Goal: Navigation & Orientation: Find specific page/section

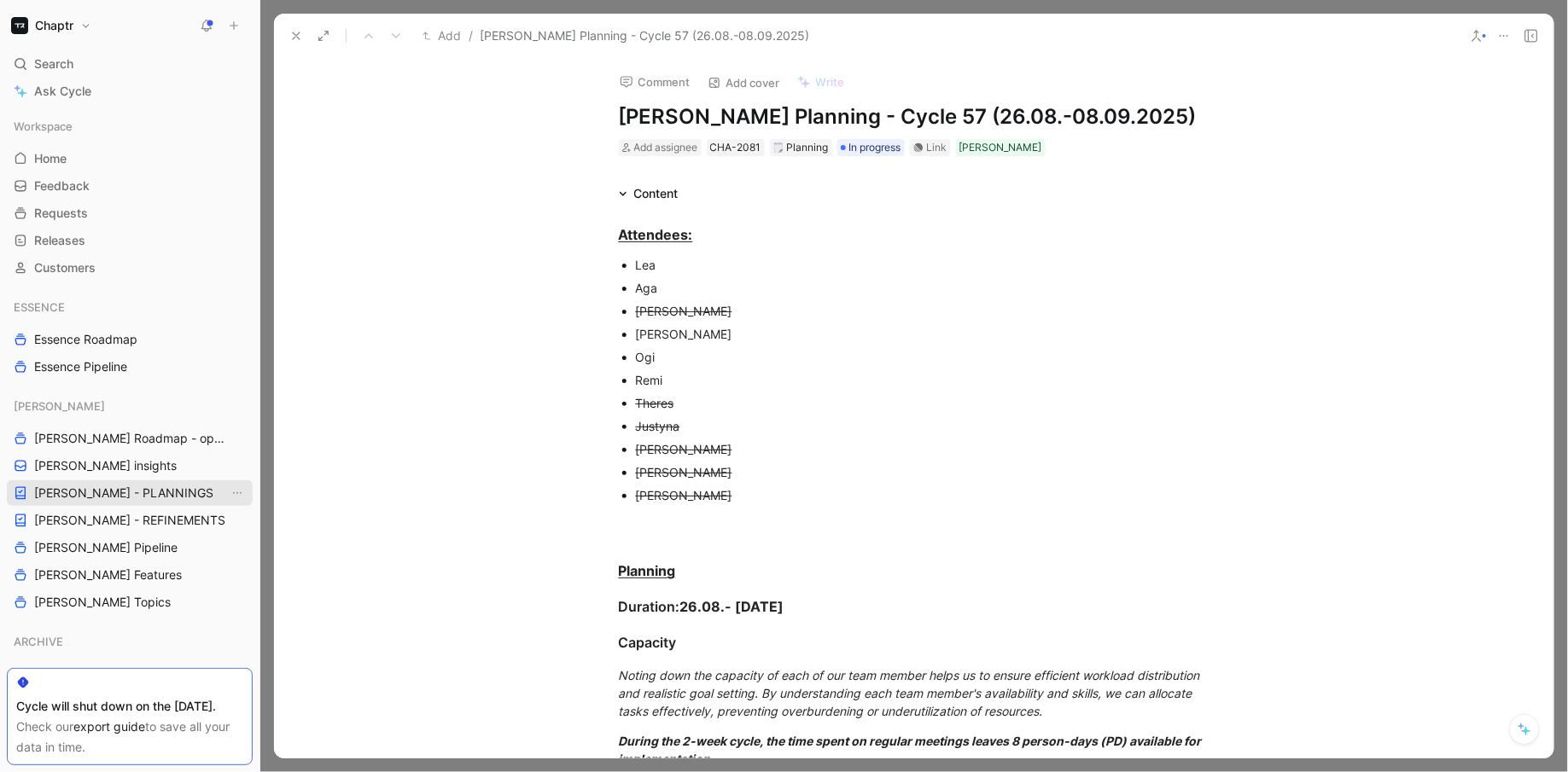
click at [158, 492] on link "[PERSON_NAME] - PLANNINGS" at bounding box center [129, 493] width 246 height 26
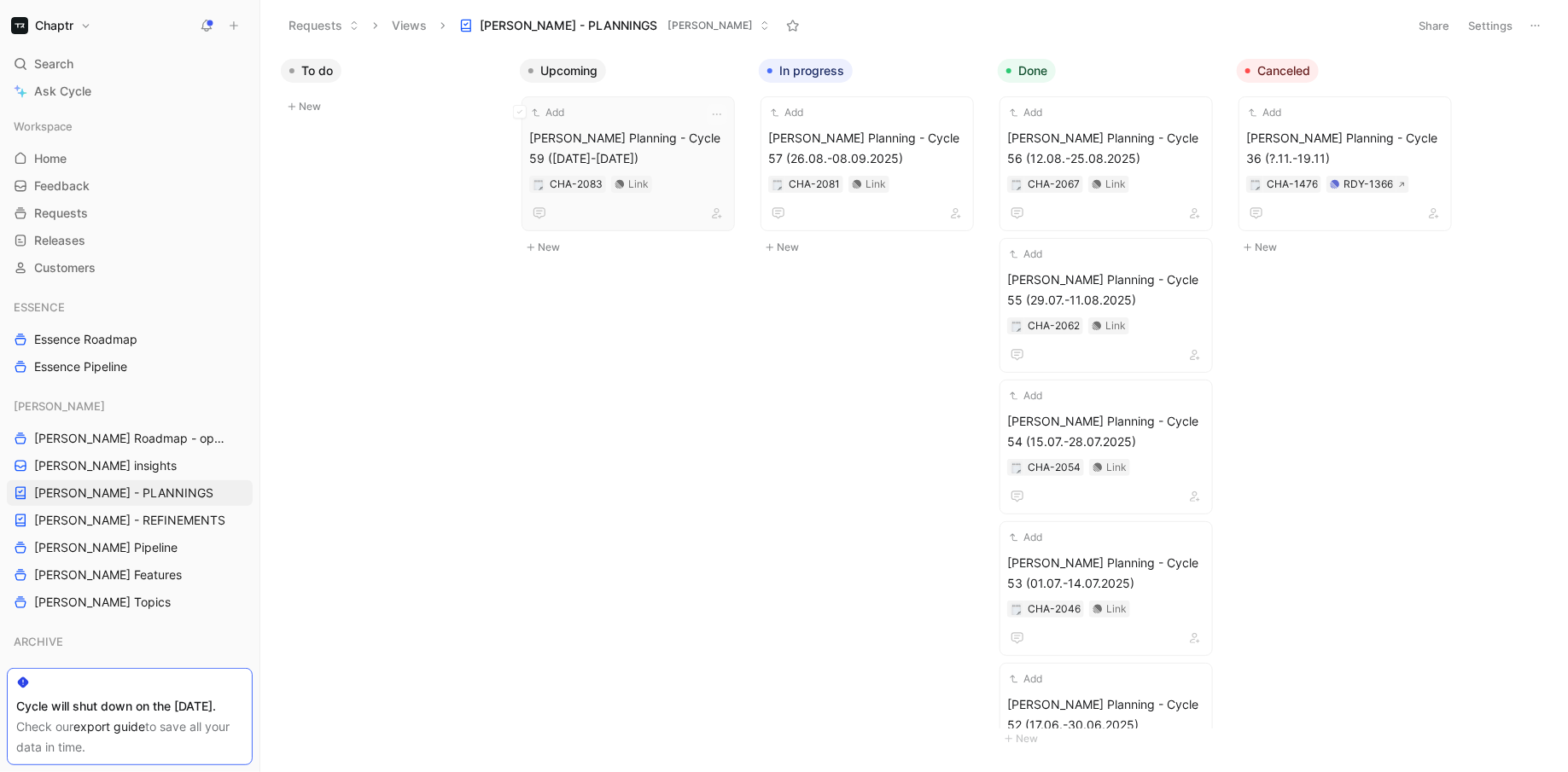
click at [639, 136] on span "[PERSON_NAME] Planning - Cycle 59 ([DATE]-[DATE])" at bounding box center [628, 148] width 198 height 41
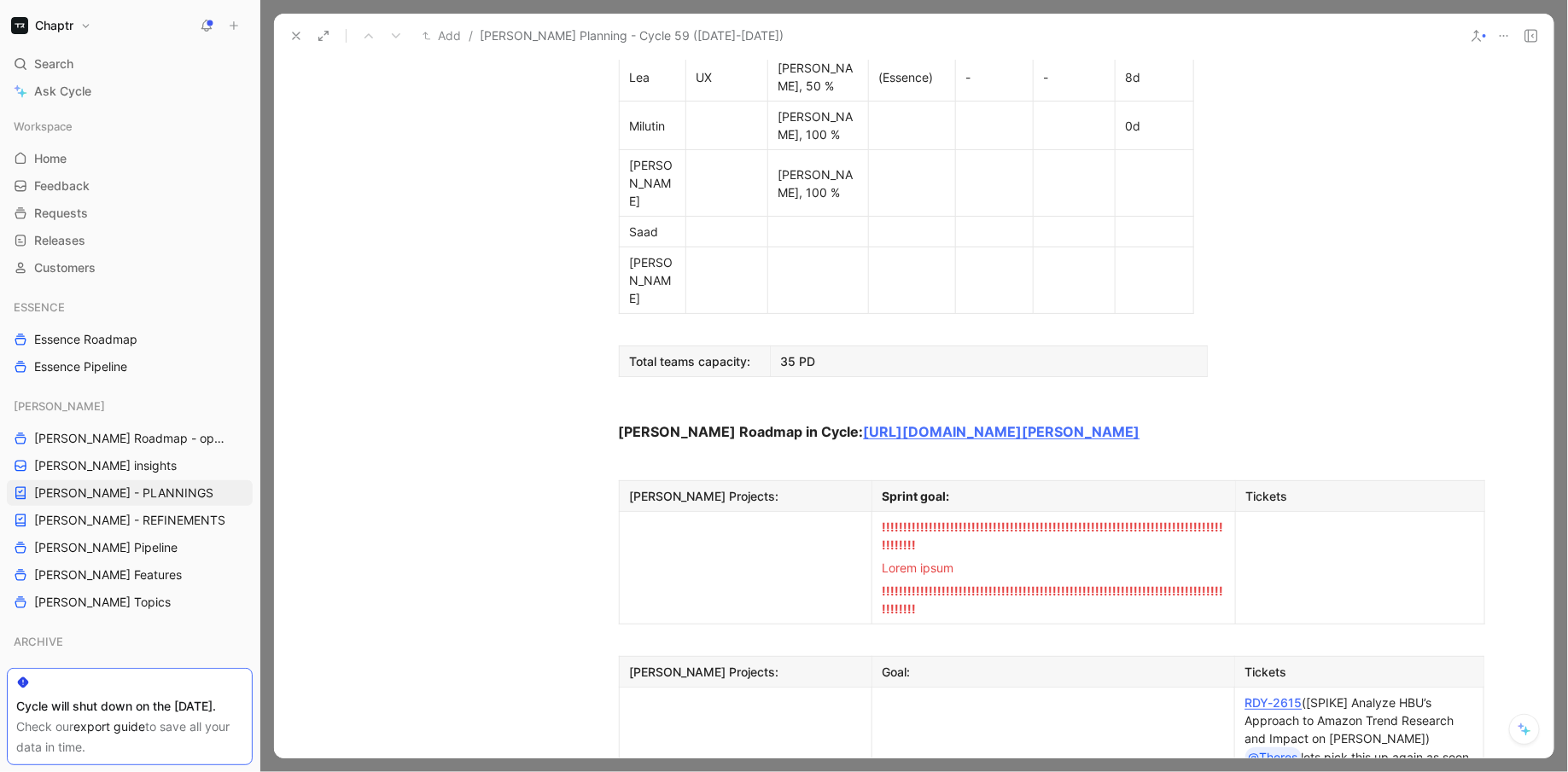
scroll to position [1146, 0]
click at [684, 511] on td at bounding box center [744, 567] width 252 height 112
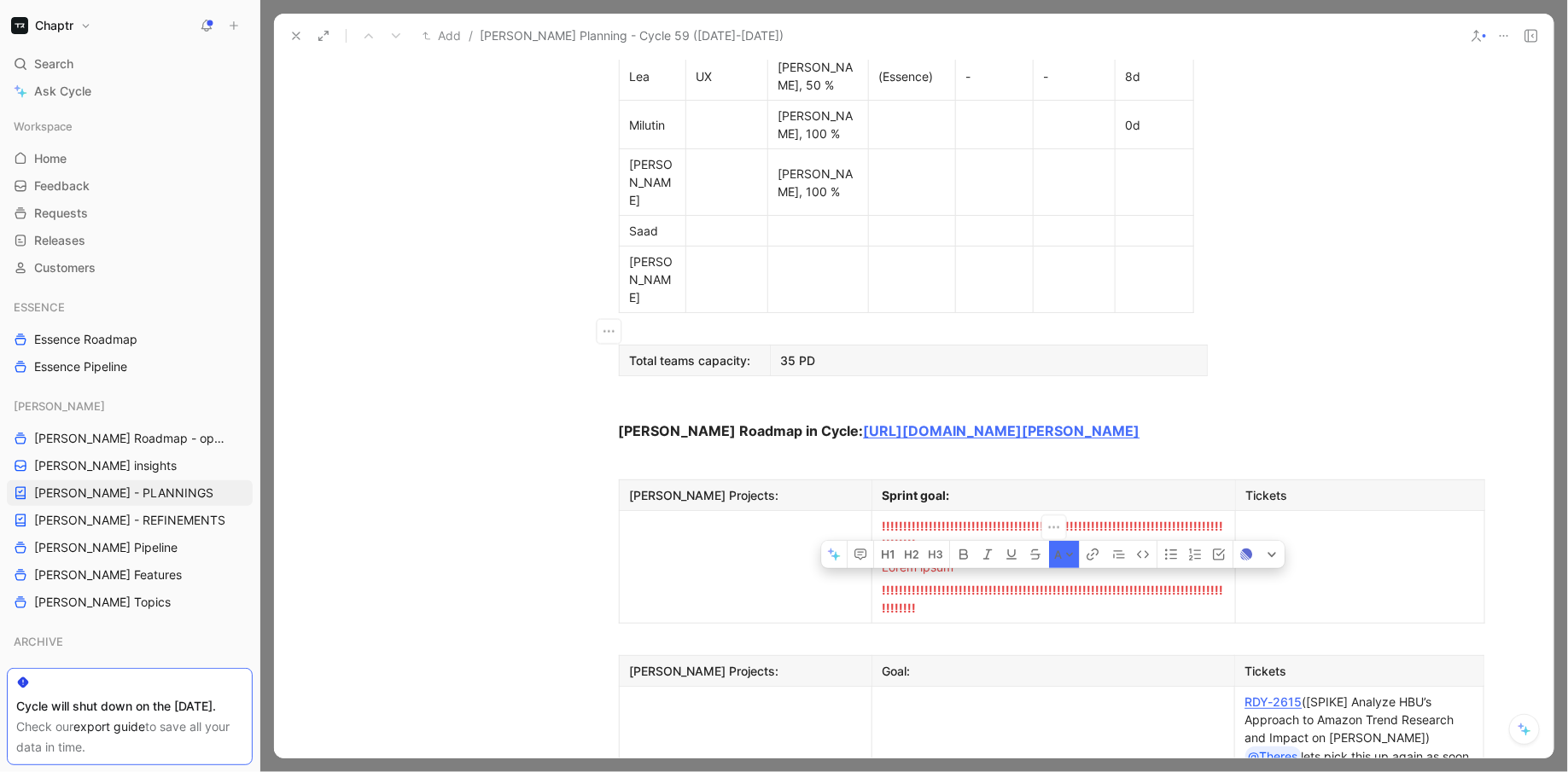
drag, startPoint x: 1223, startPoint y: 350, endPoint x: 880, endPoint y: 304, distance: 346.1
click at [880, 511] on td "!!!!!!!!!!!!!!!!!!!!!!!!!!!!!!!!!!!!!!!!!!!!!!!!!!!!!!!!!!!!!!!!!!!!!!!!!!!!!!!…" at bounding box center [1053, 567] width 363 height 112
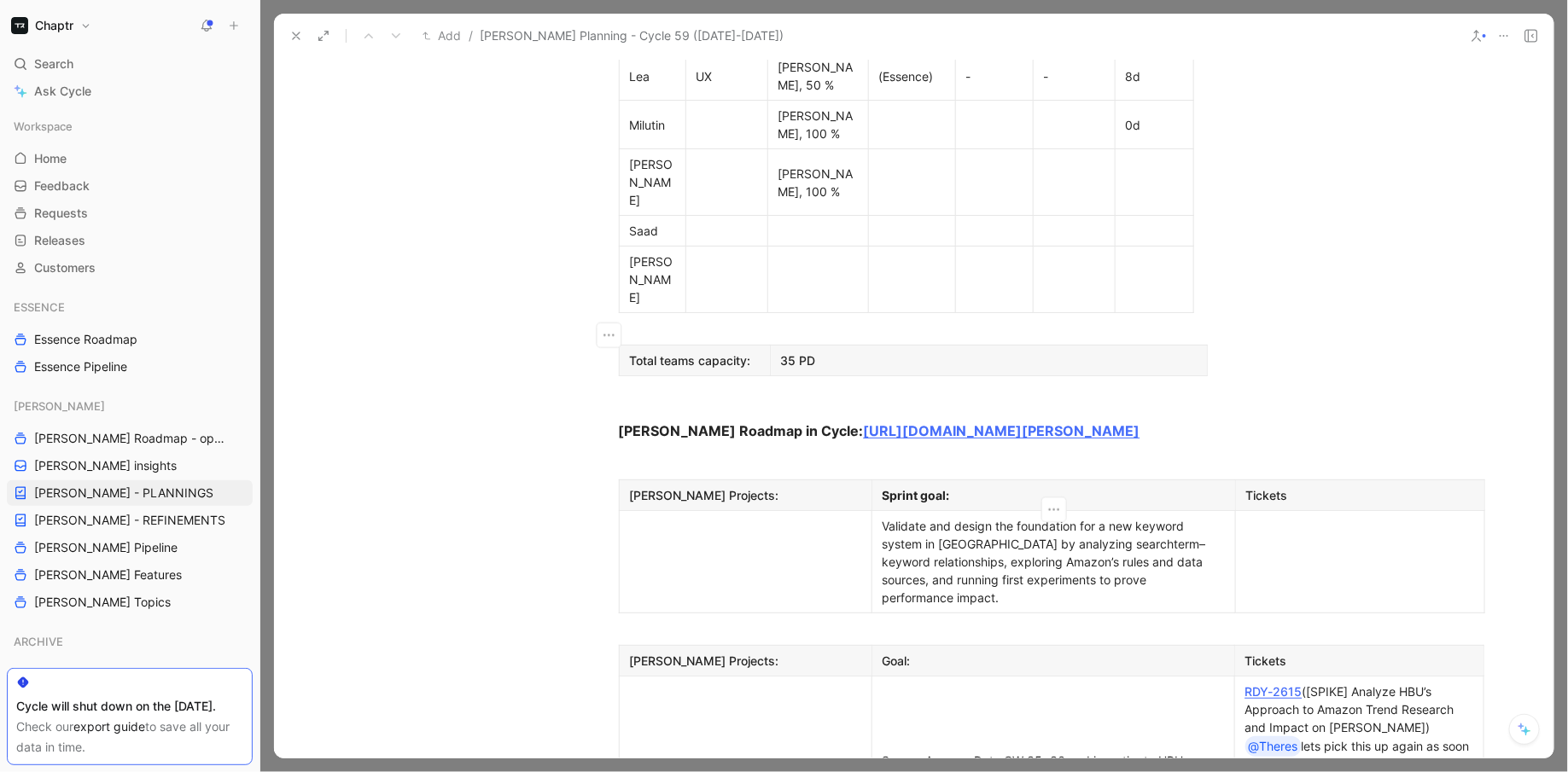
click at [790, 511] on td at bounding box center [744, 561] width 252 height 102
click at [713, 553] on div "Keyword Strategy Overhaul" at bounding box center [744, 561] width 231 height 17
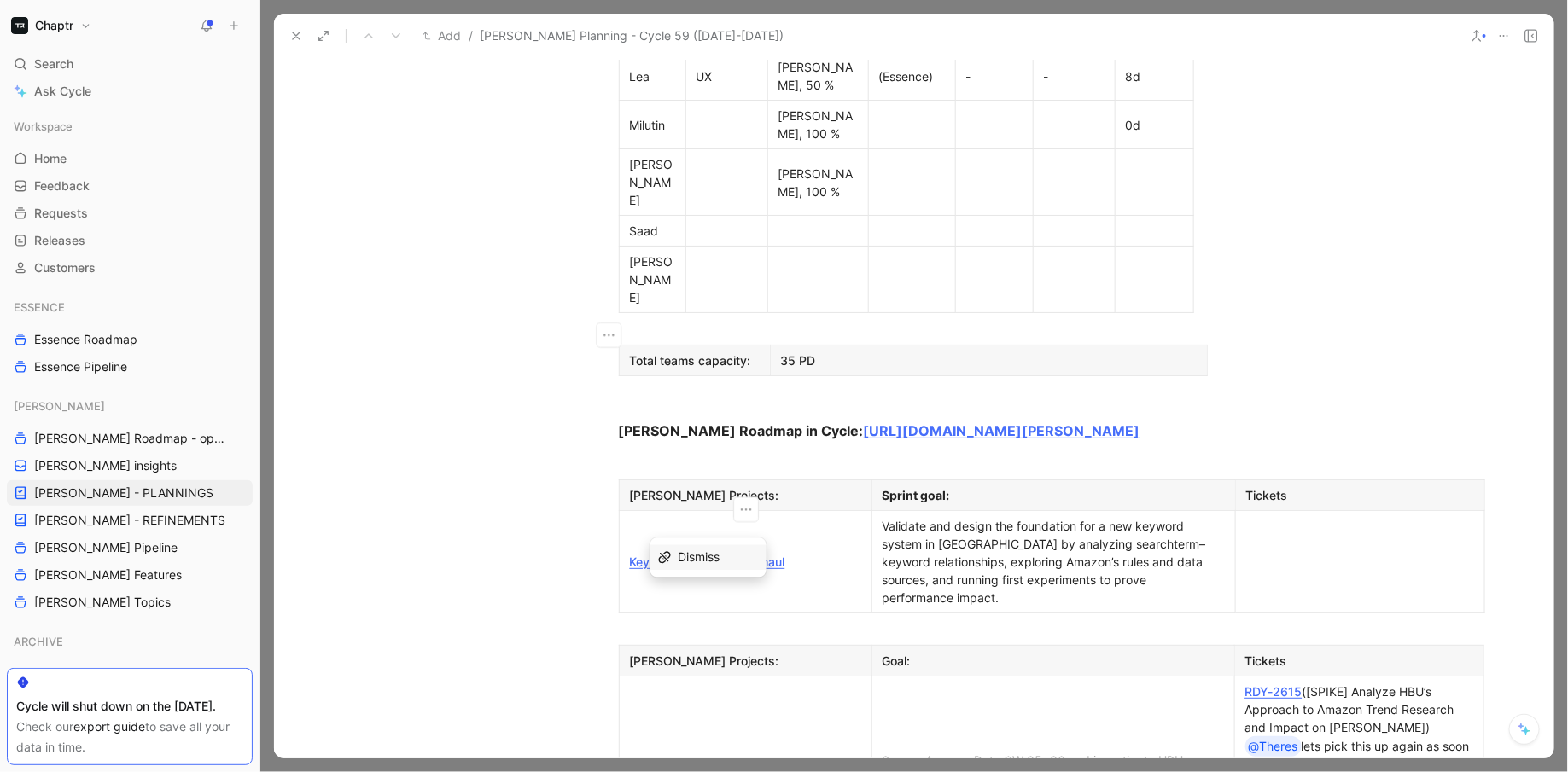
click at [1287, 565] on div at bounding box center [1360, 573] width 228 height 17
click at [1274, 562] on p at bounding box center [1360, 573] width 241 height 23
click at [1274, 556] on div "[SPIKE] Analyze correlation between rejected keywords and search terms list" at bounding box center [1360, 573] width 228 height 36
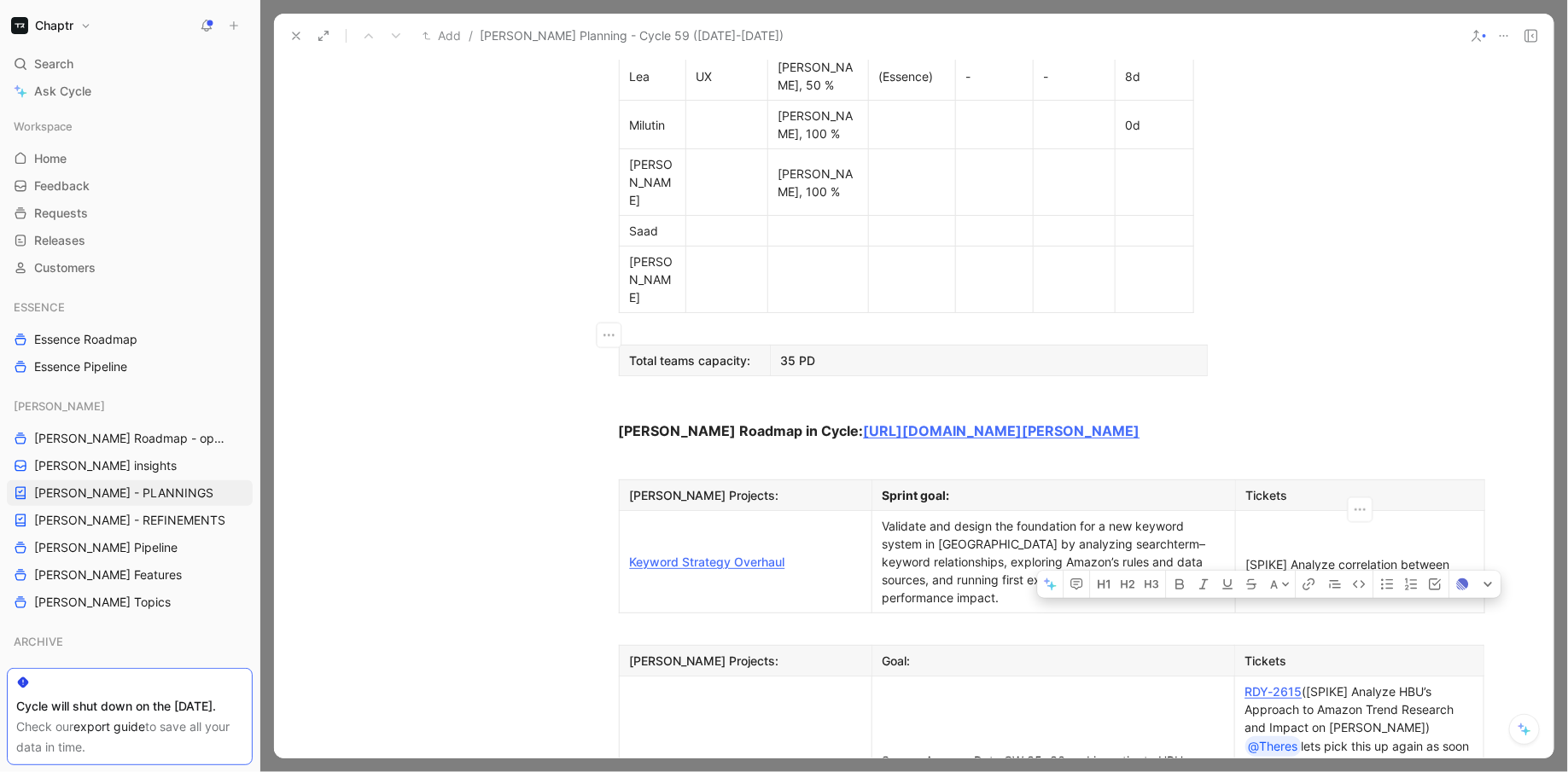
click at [1274, 556] on div "[SPIKE] Analyze correlation between rejected keywords and search terms list" at bounding box center [1360, 573] width 228 height 36
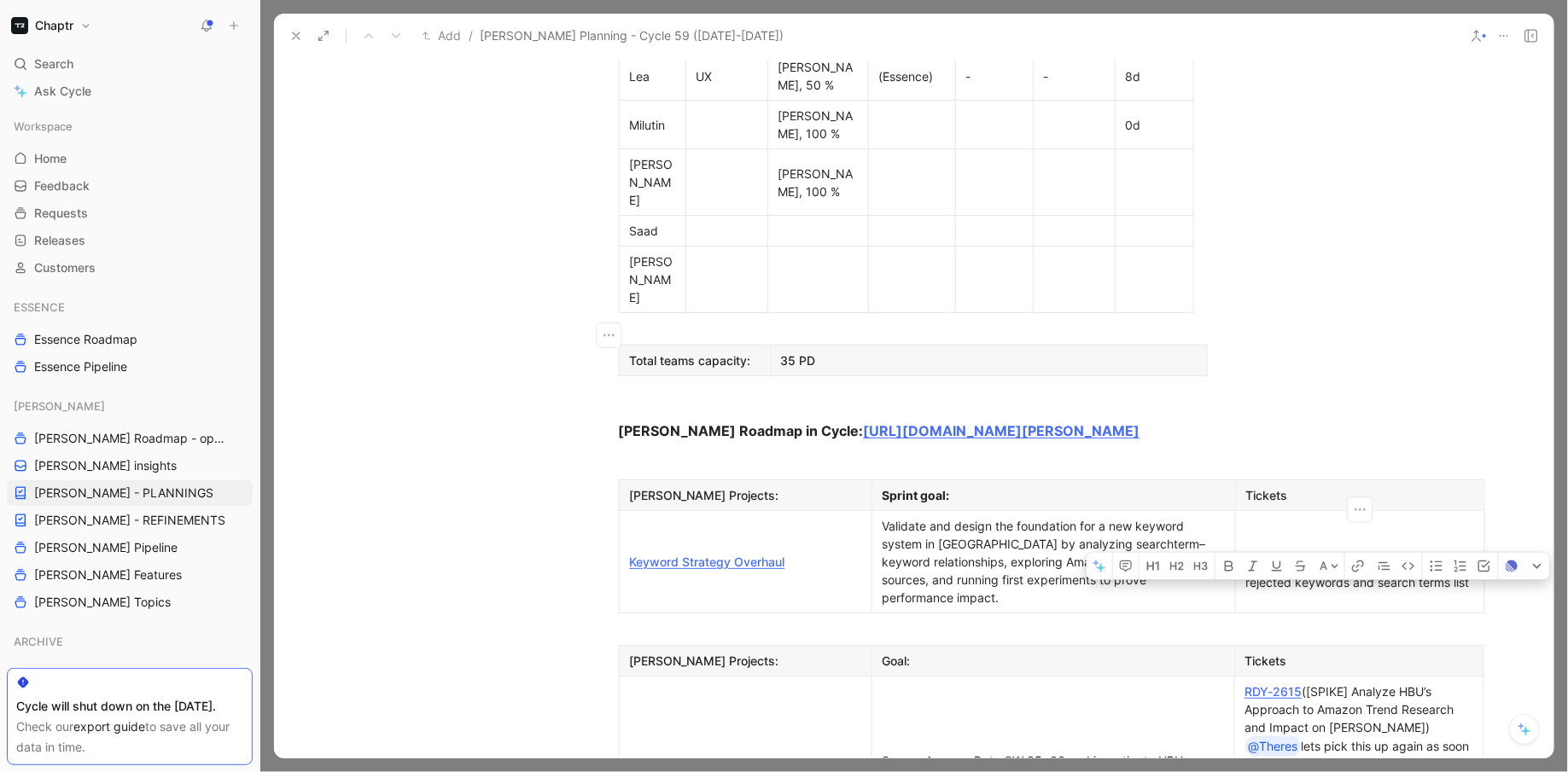
click at [1274, 556] on div "[SPIKE] Analyze correlation between rejected keywords and search terms list" at bounding box center [1360, 573] width 228 height 36
click at [1481, 511] on td "[SPIKE] Analyze correlation between rejected keywords and search terms list" at bounding box center [1359, 561] width 249 height 102
click at [1474, 553] on p "[SPIKE] Analyze correlation between rejected keywords and search terms list" at bounding box center [1360, 573] width 241 height 41
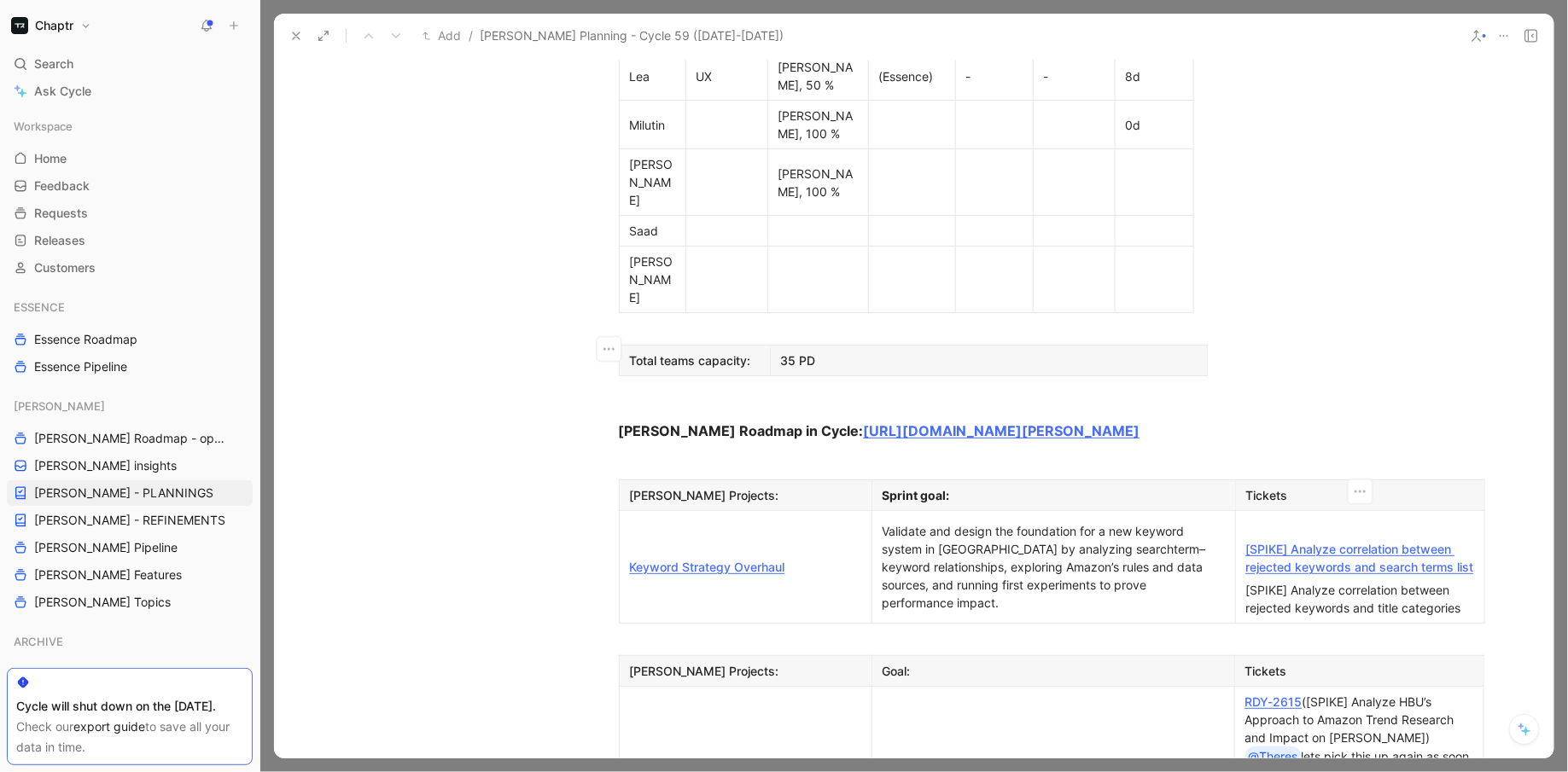
click at [1368, 582] on div "[SPIKE] Analyze correlation between rejected keywords and title categories" at bounding box center [1360, 599] width 228 height 36
click at [1476, 579] on p "[SPIKE] Analyze correlation between rejected keywords and title categories" at bounding box center [1360, 599] width 241 height 41
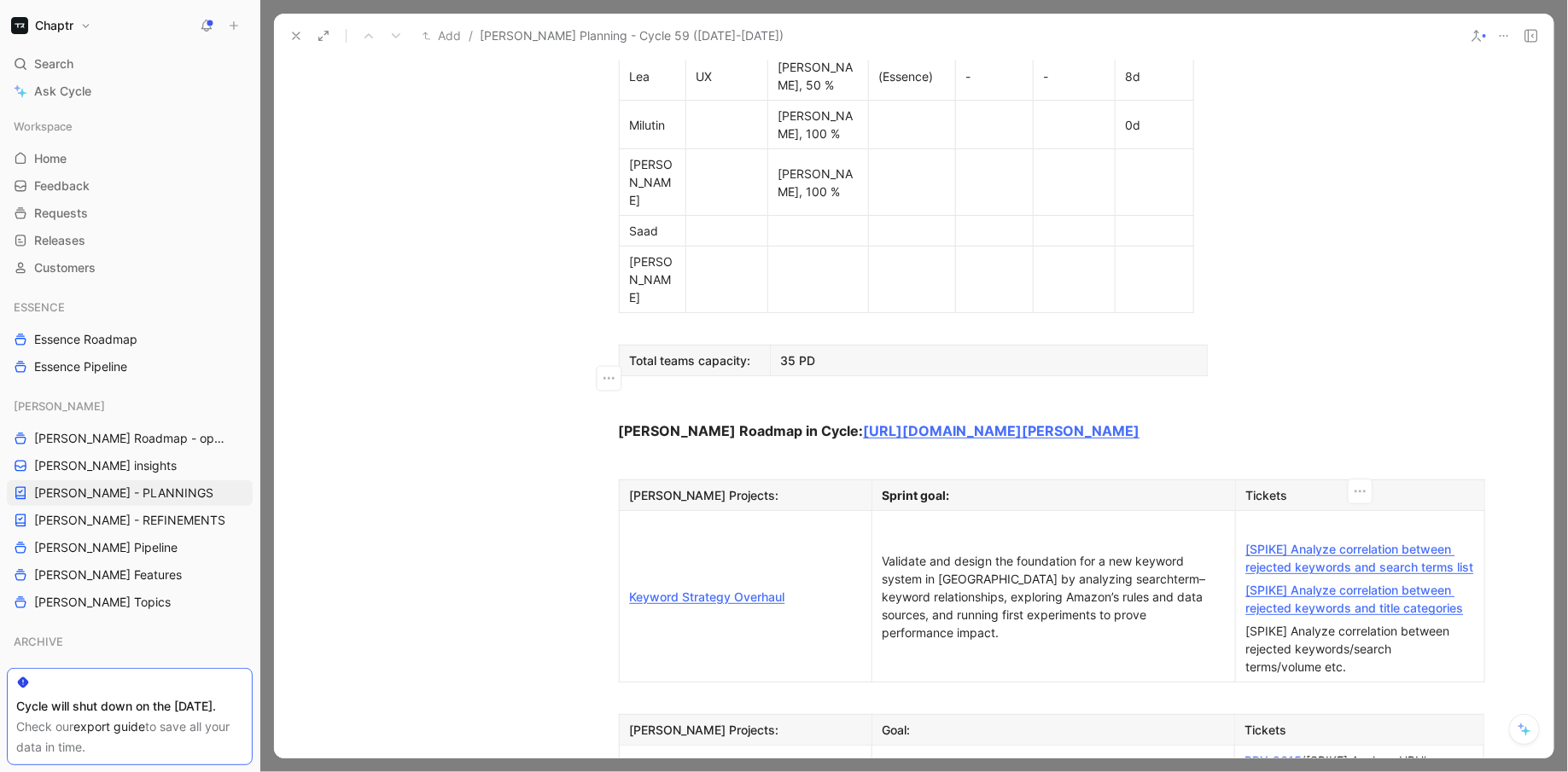
click at [1312, 622] on div "[SPIKE] Analyze correlation between rejected keywords/search terms/volume etc." at bounding box center [1360, 649] width 228 height 53
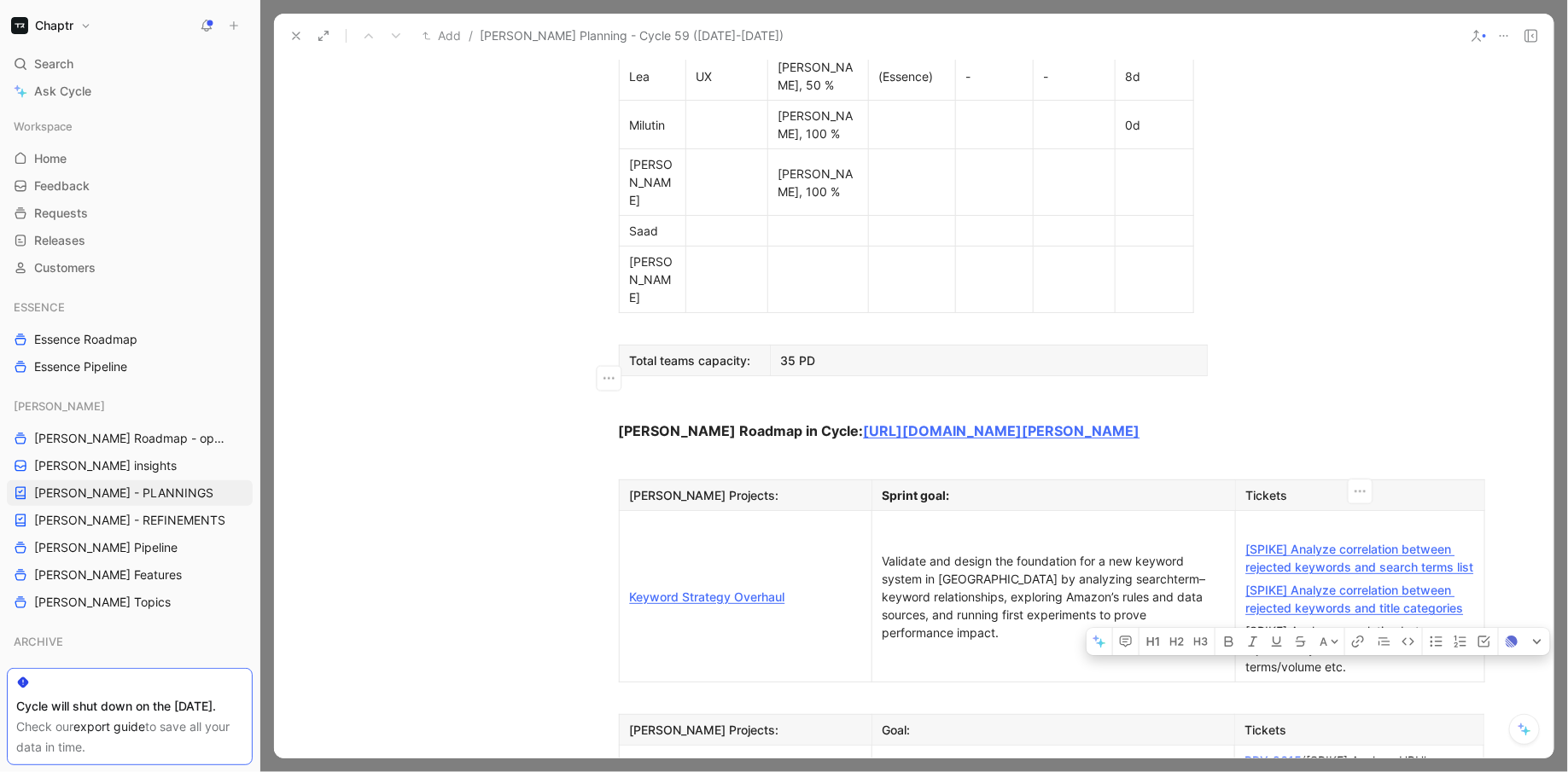
click at [1312, 622] on div "[SPIKE] Analyze correlation between rejected keywords/search terms/volume etc." at bounding box center [1360, 649] width 228 height 53
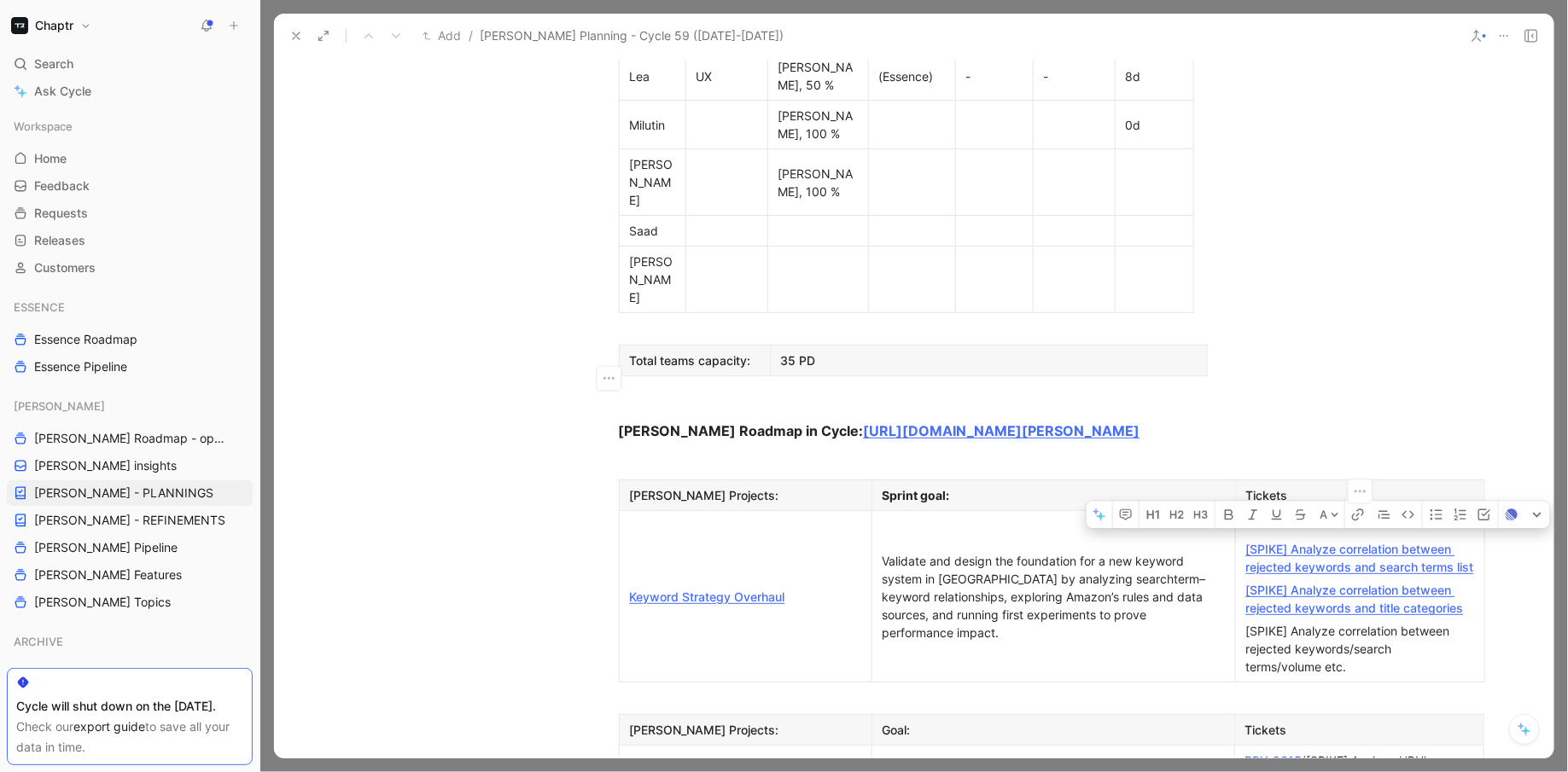
click at [1312, 622] on div "[SPIKE] Analyze correlation between rejected keywords/search terms/volume etc." at bounding box center [1360, 649] width 228 height 53
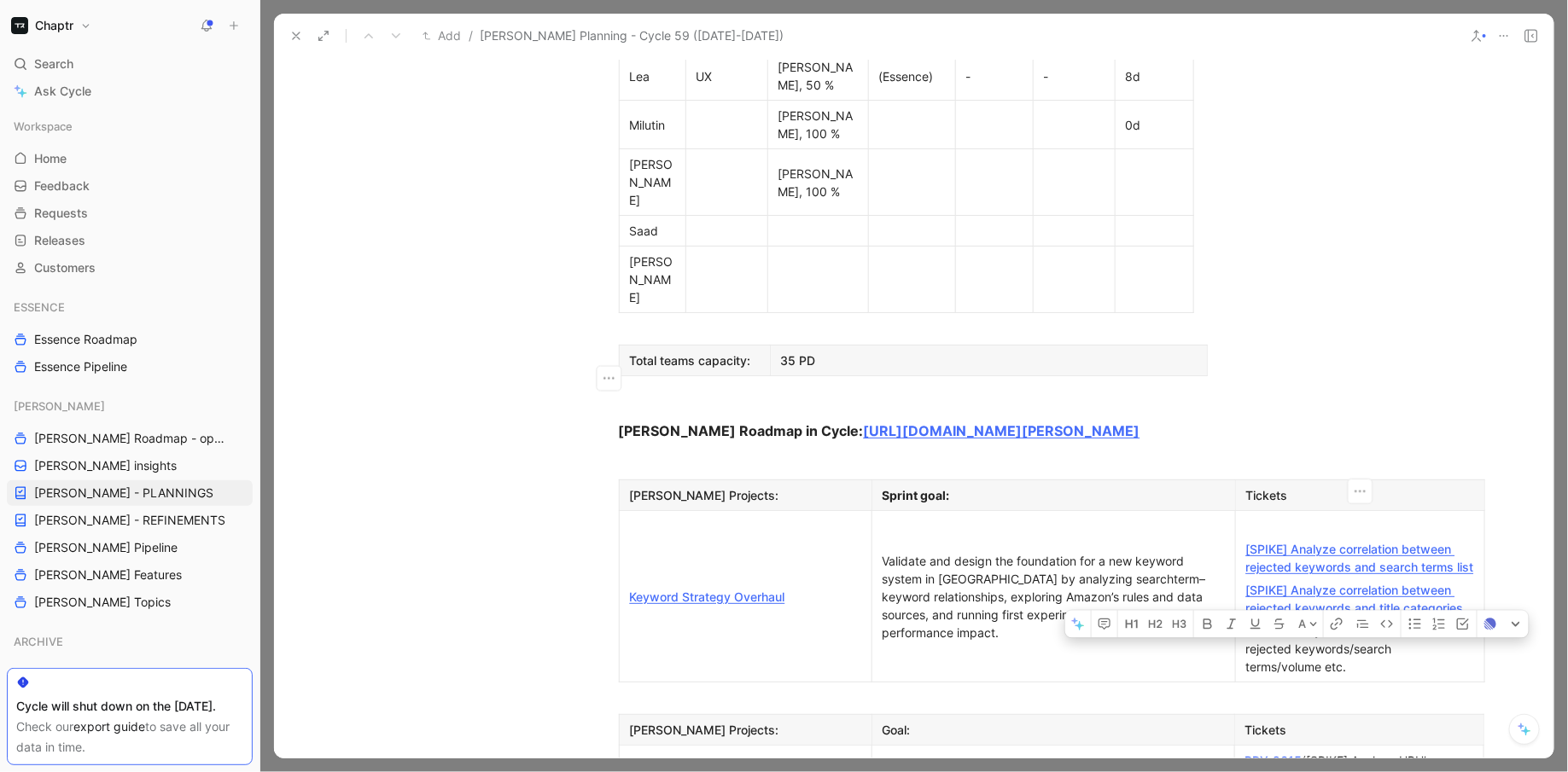
paste div
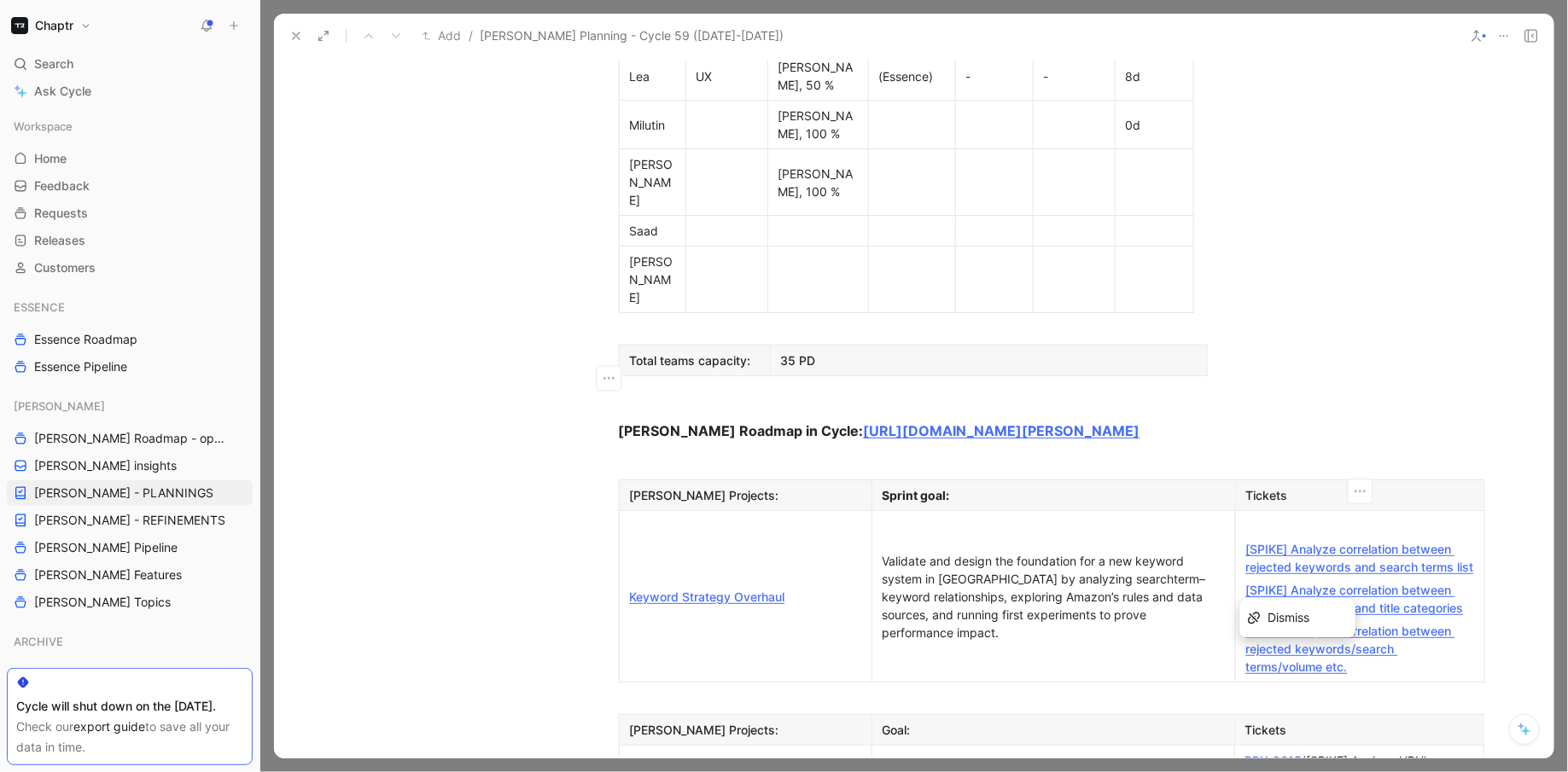
click at [1252, 517] on div at bounding box center [1360, 525] width 228 height 17
click at [1239, 537] on p "[SPIKE] Analyze correlation between rejected keywords and search terms list" at bounding box center [1360, 558] width 241 height 41
click at [1357, 542] on link "[SPIKE] Analyze correlation between rejected keywords and search terms list" at bounding box center [1360, 558] width 228 height 32
click at [1433, 517] on div "Analyze Correlations:" at bounding box center [1360, 525] width 228 height 17
drag, startPoint x: 1380, startPoint y: 444, endPoint x: 1243, endPoint y: 327, distance: 180.2
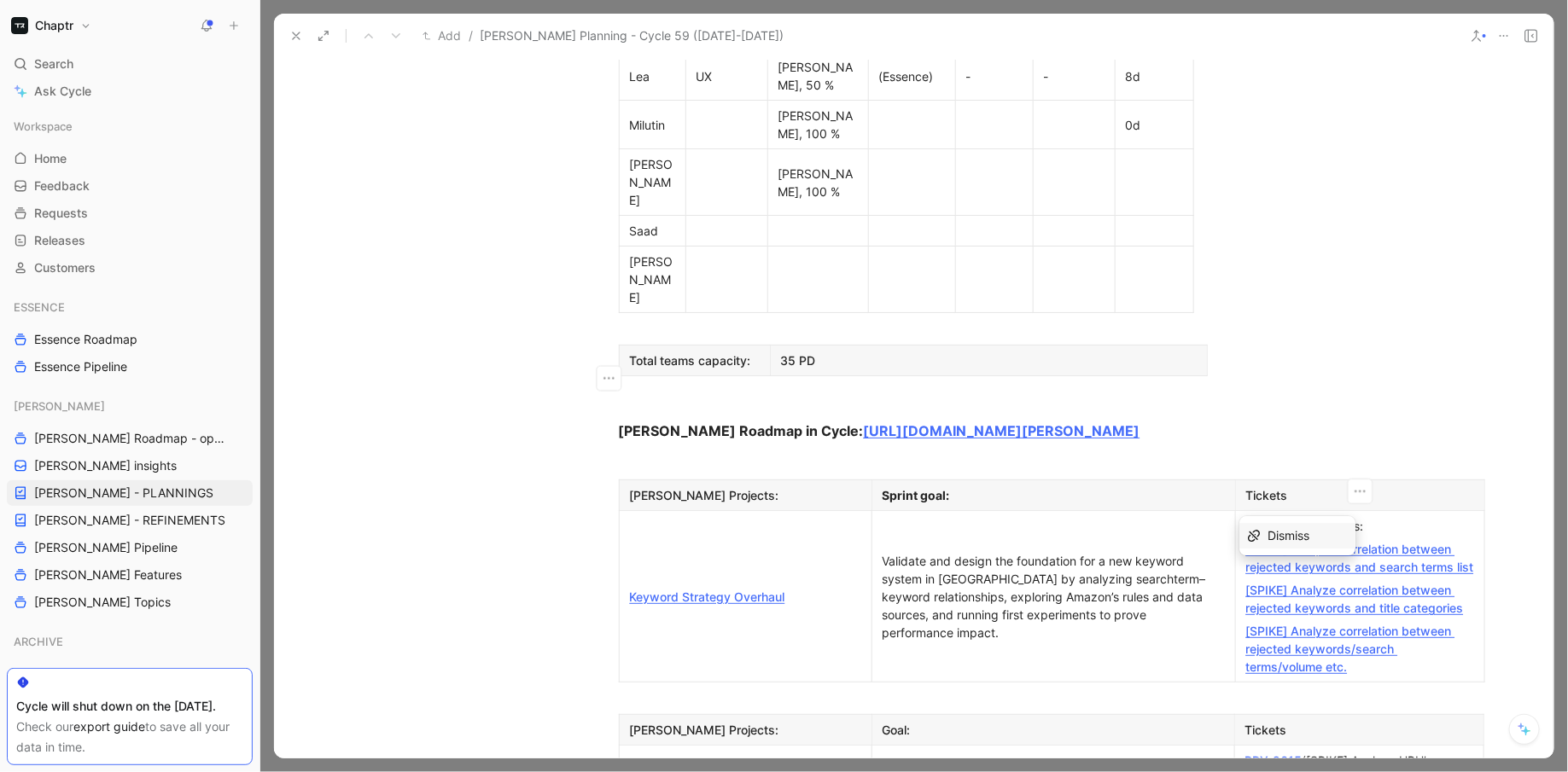
click at [1243, 511] on td "Analyze Correlations: [SPIKE] Analyze correlation between rejected keywords and…" at bounding box center [1359, 596] width 249 height 171
click at [1274, 528] on span "Dismiss" at bounding box center [1287, 536] width 41 height 15
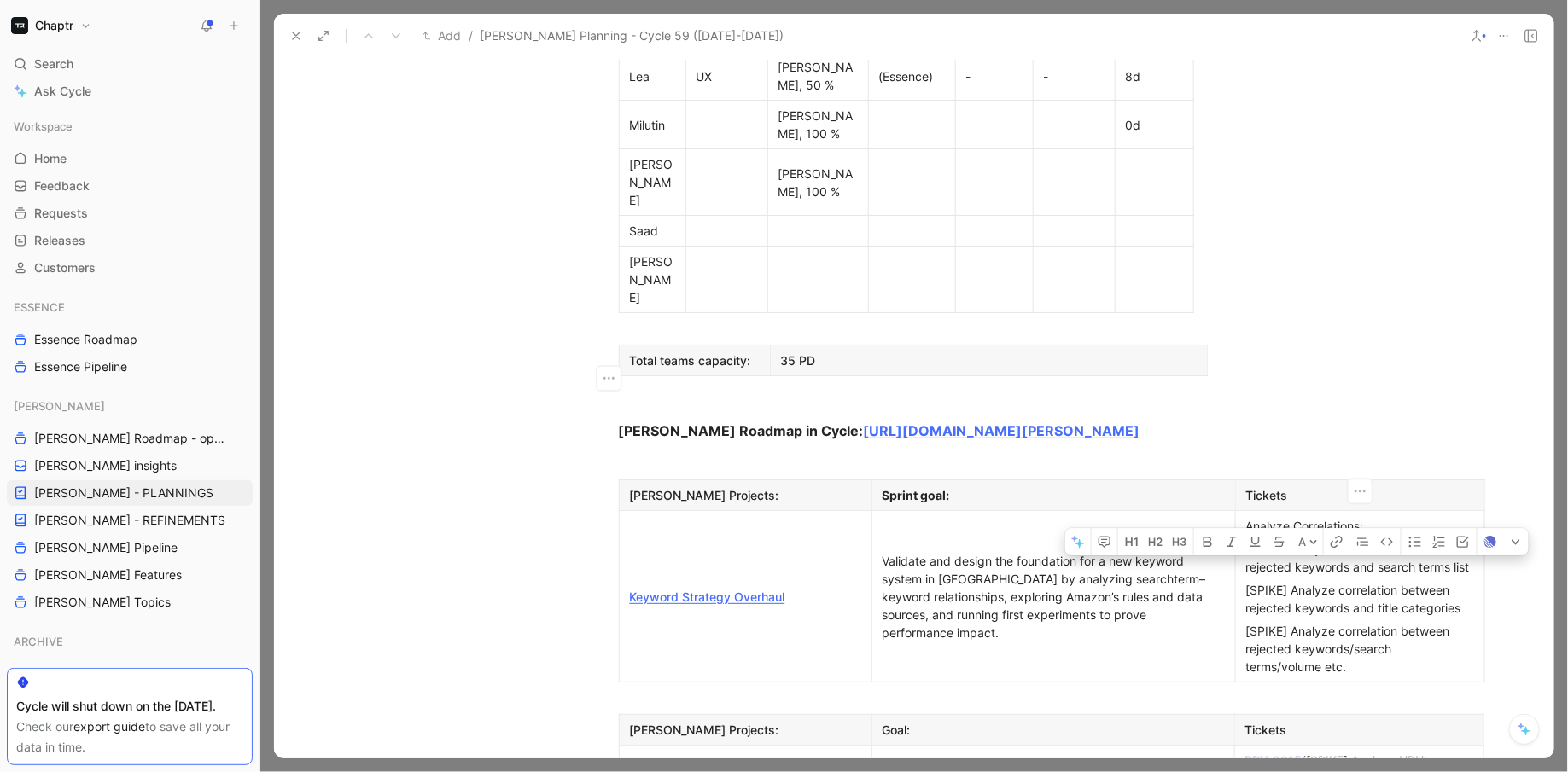
click at [1243, 537] on p "[SPIKE] Analyze correlation between rejected keywords and search terms list" at bounding box center [1360, 558] width 241 height 41
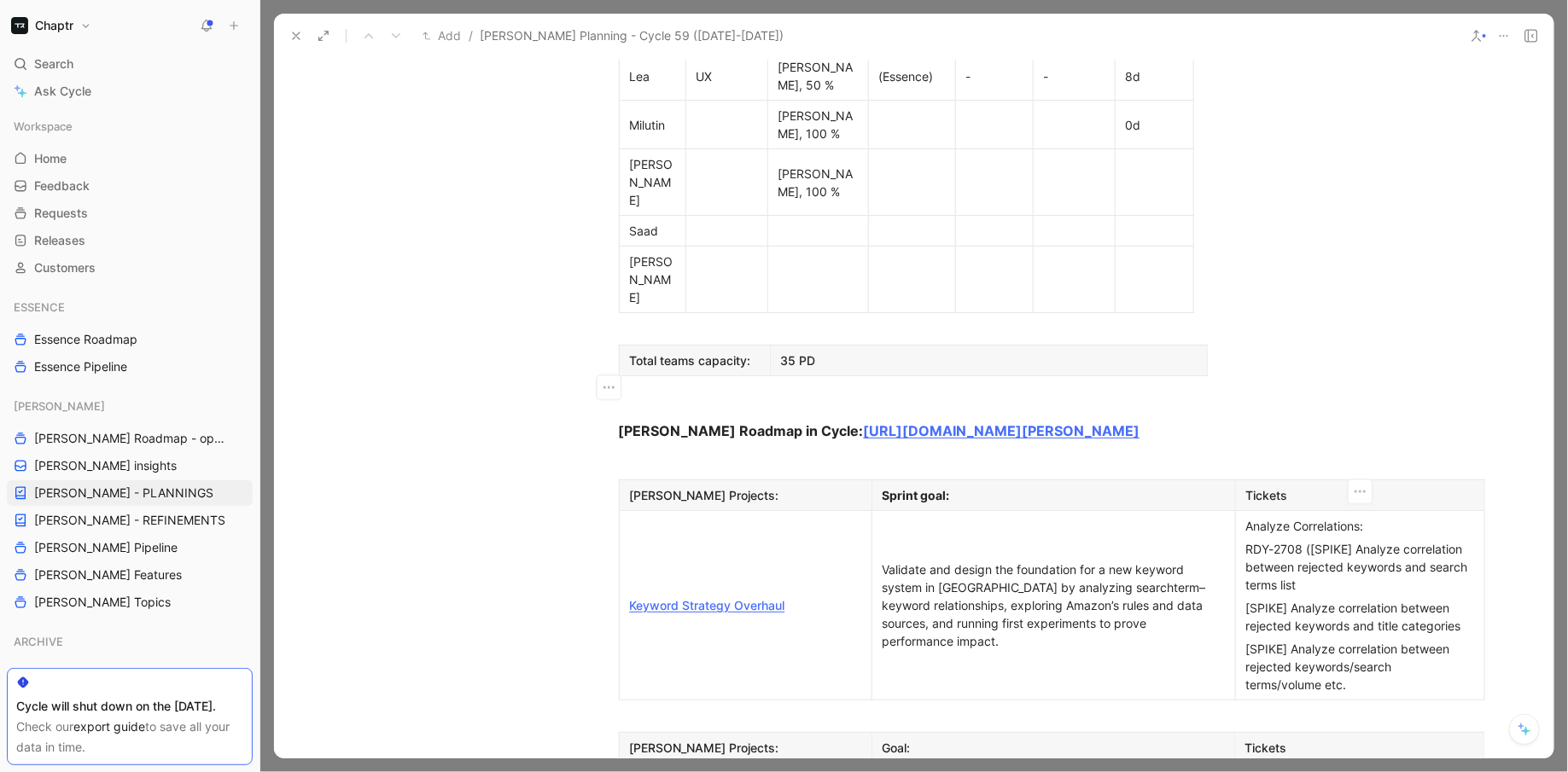
click at [1314, 540] on div "RDY-2708 ([SPIKE] Analyze correlation between rejected keywords and search term…" at bounding box center [1360, 567] width 228 height 53
drag, startPoint x: 1301, startPoint y: 325, endPoint x: 1248, endPoint y: 327, distance: 53.0
click at [1248, 540] on div "RDY-2708 ([SPIKE] Analyze correlation between rejected keywords and search term…" at bounding box center [1360, 567] width 228 height 53
click at [1247, 599] on div "[SPIKE] Analyze correlation between rejected keywords and title categories" at bounding box center [1360, 616] width 228 height 36
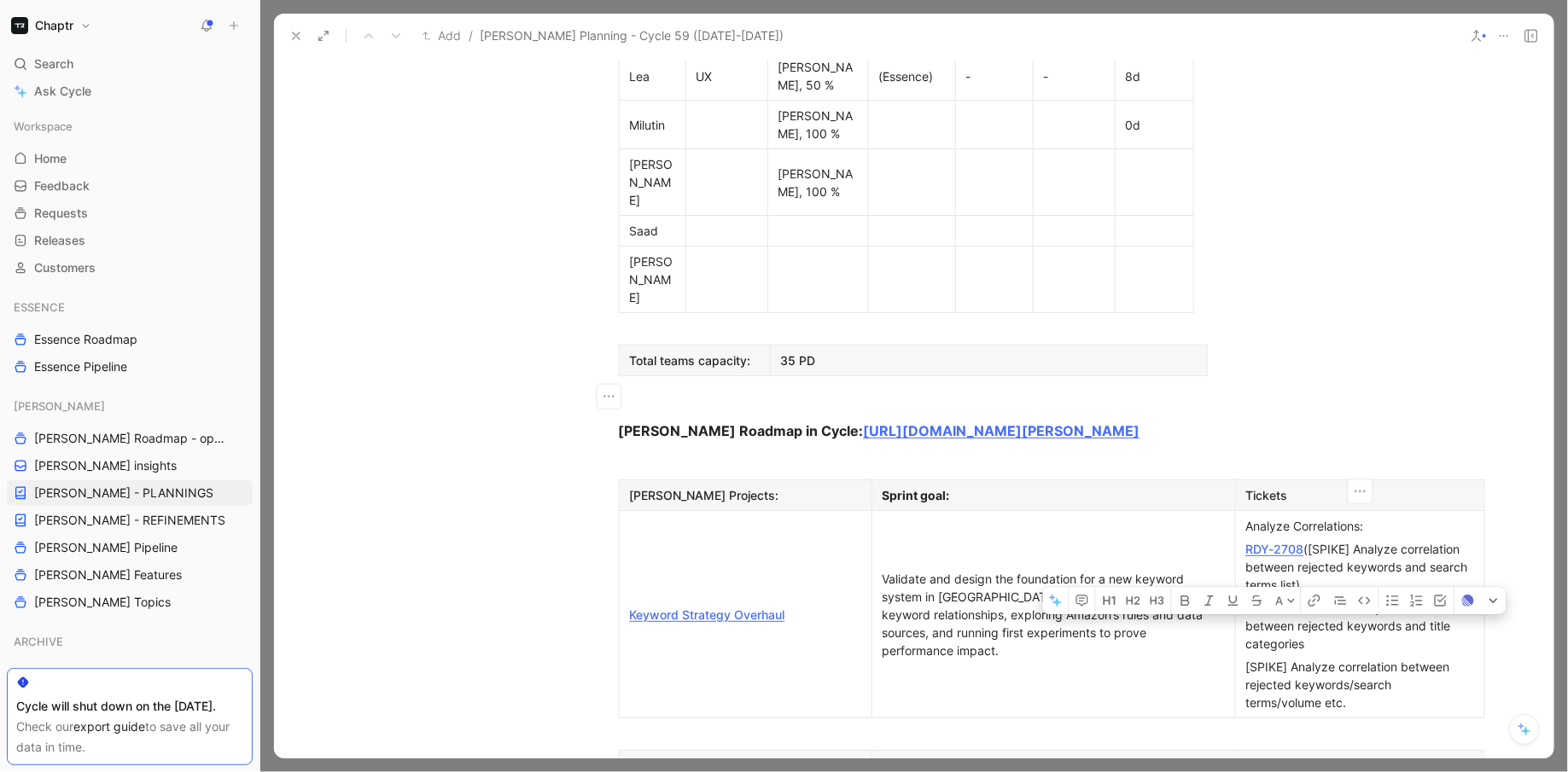
drag, startPoint x: 1298, startPoint y: 388, endPoint x: 1244, endPoint y: 385, distance: 54.1
click at [1244, 596] on p "RDY-2709 [SPIKE] Analyze correlation between rejected keywords and title catego…" at bounding box center [1360, 626] width 241 height 59
click at [1322, 596] on p "RDY-2709 [SPIKE] Analyze correlation between rejected keywords and title catego…" at bounding box center [1360, 626] width 241 height 59
click at [1309, 599] on div "RDY-2709 [SPIKE] Analyze correlation between rejected keywords and title catego…" at bounding box center [1360, 626] width 228 height 53
click at [1329, 599] on div "RDY-2709 ([SPIKE] Analyze correlation between rejected keywords and title categ…" at bounding box center [1360, 626] width 228 height 53
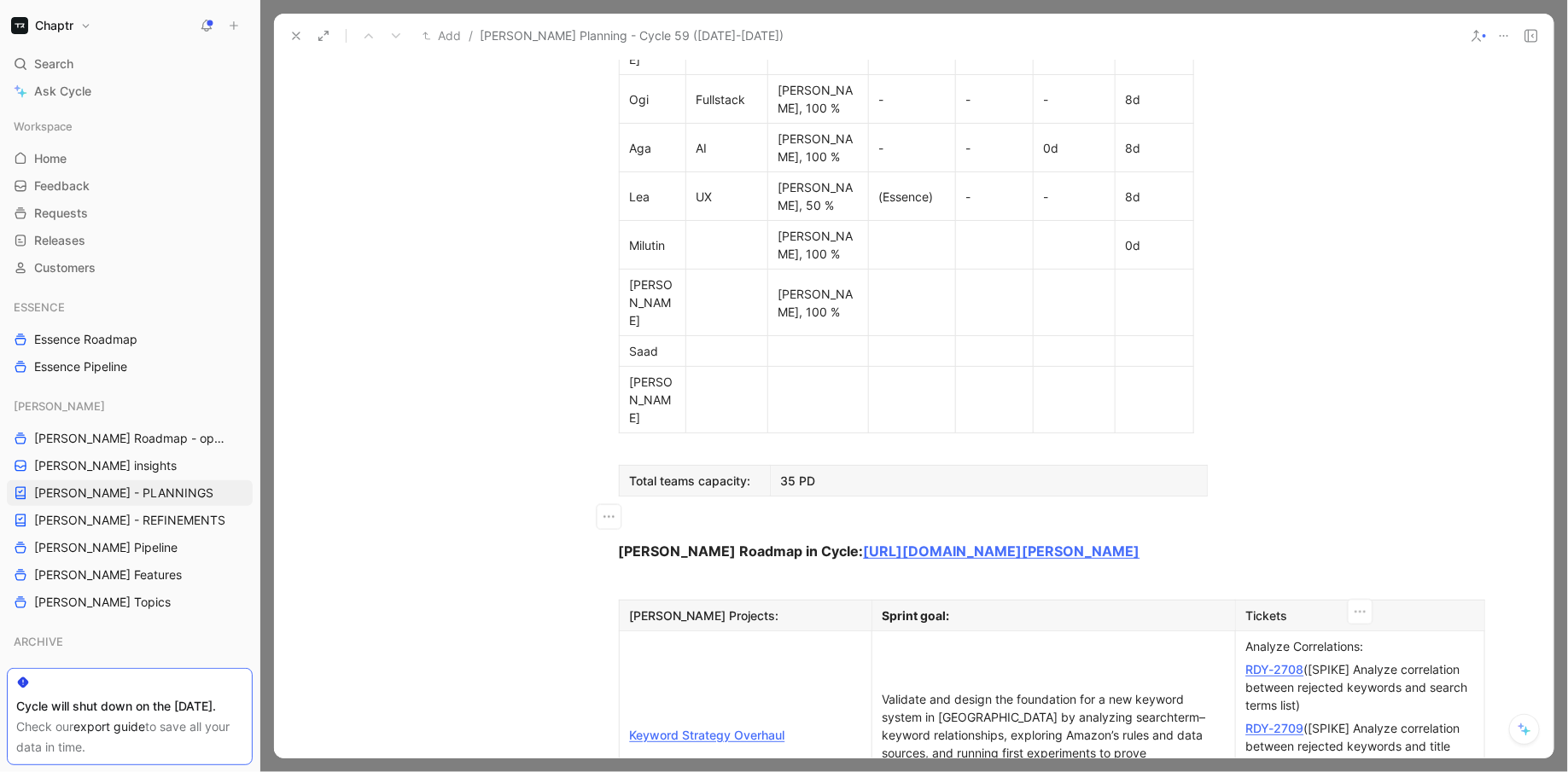
scroll to position [1028, 0]
click at [1309, 657] on div "RDY-2708 ([SPIKE] Analyze correlation between rejected keywords and search term…" at bounding box center [1360, 684] width 228 height 53
drag, startPoint x: 1304, startPoint y: 563, endPoint x: 1248, endPoint y: 564, distance: 56.0
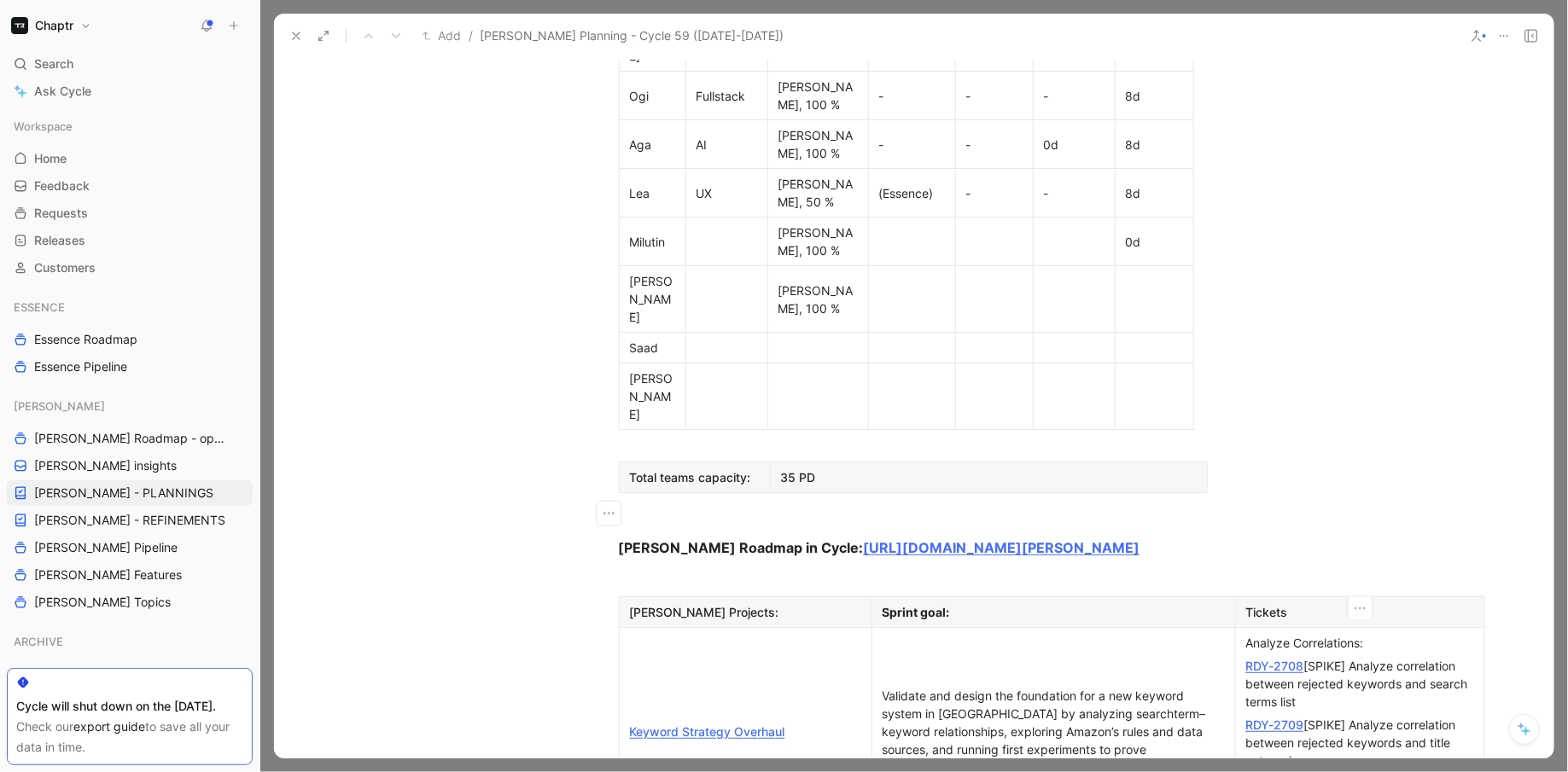
drag, startPoint x: 1248, startPoint y: 564, endPoint x: 1298, endPoint y: 563, distance: 50.0
click at [1407, 634] on div "Analyze Correlations:" at bounding box center [1360, 642] width 228 height 17
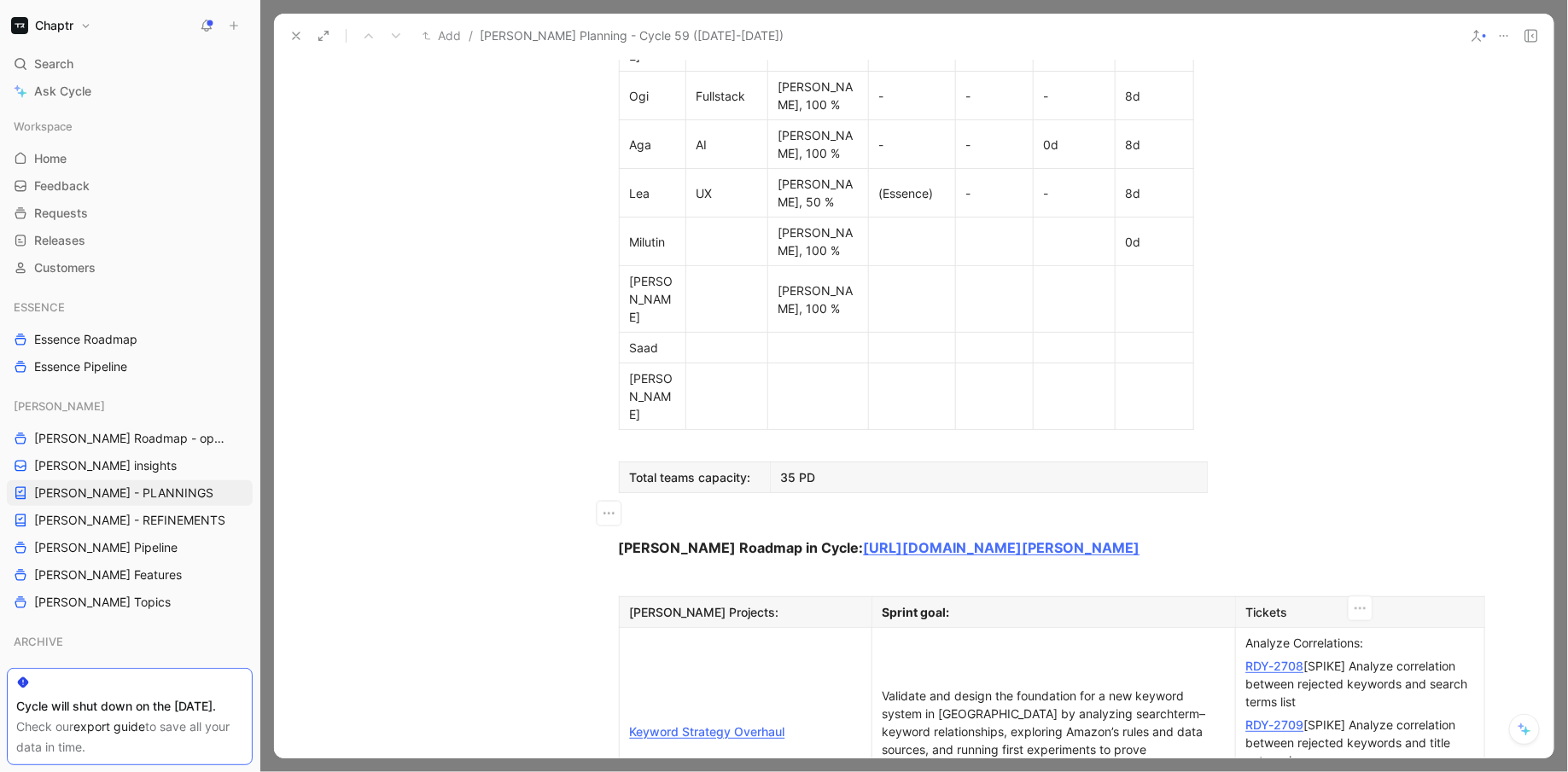
click at [1246, 634] on div "Analyze Correlations:" at bounding box center [1360, 642] width 228 height 17
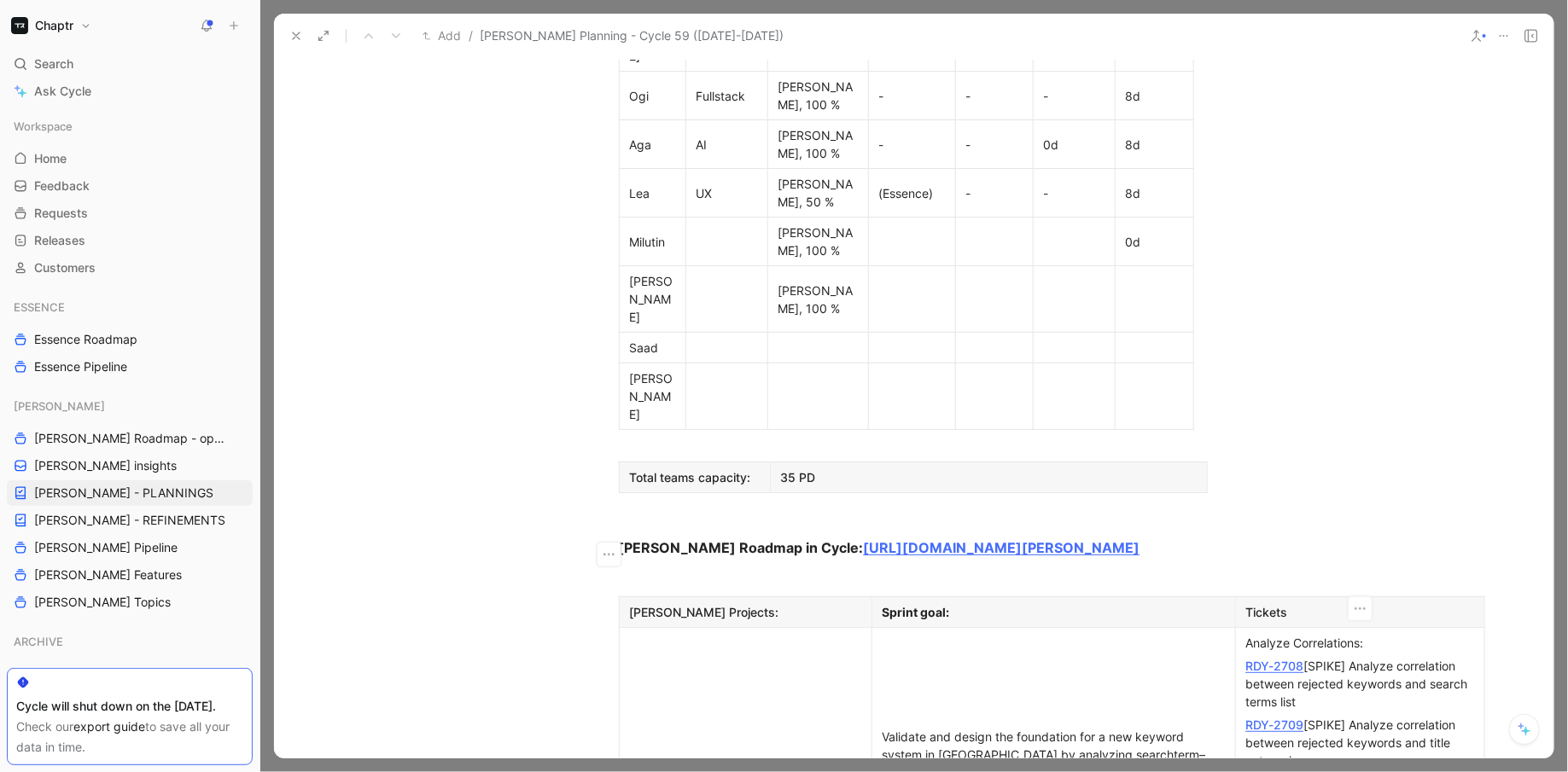
drag, startPoint x: 1298, startPoint y: 646, endPoint x: 1246, endPoint y: 646, distance: 52.0
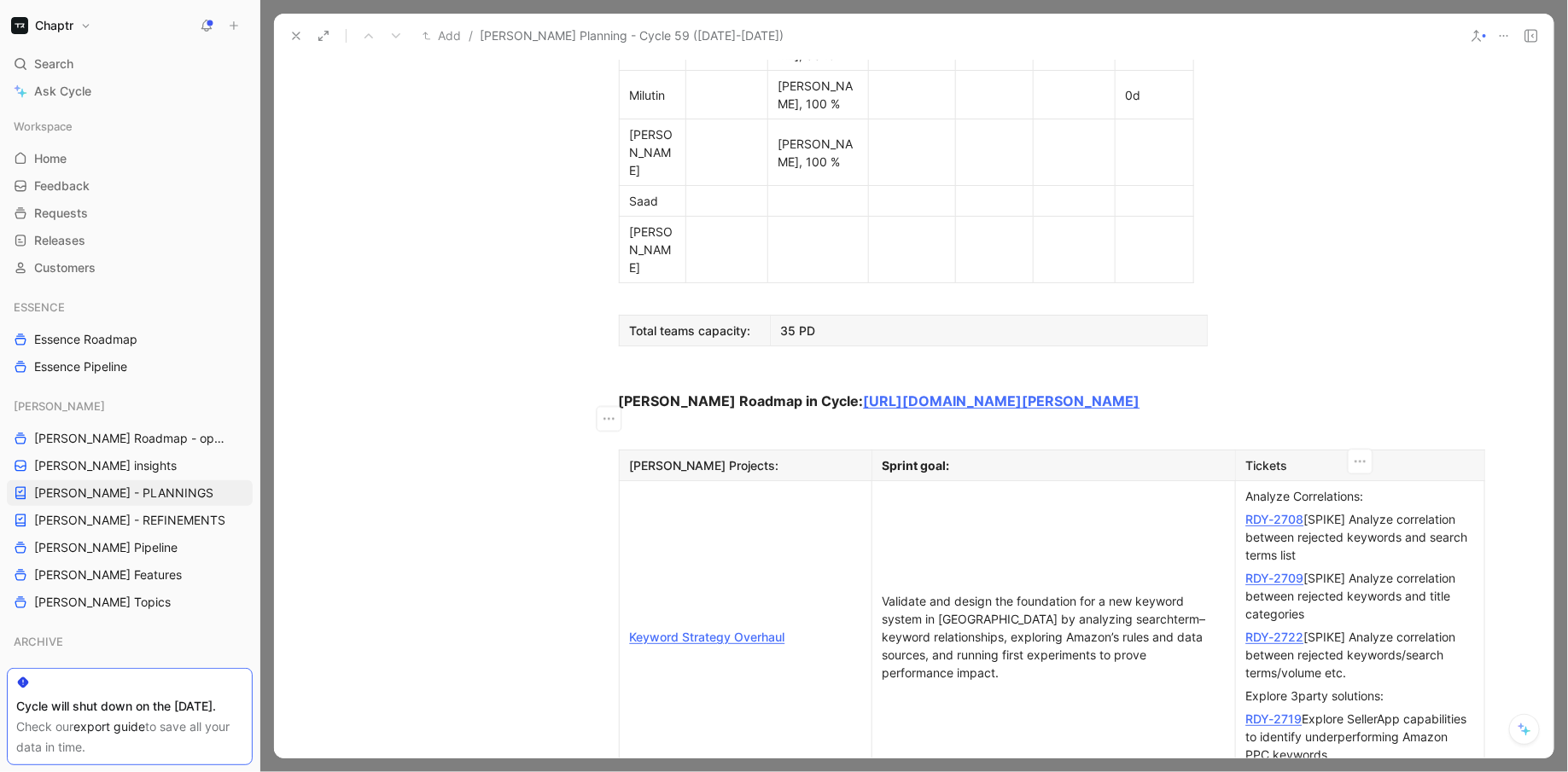
scroll to position [1174, 0]
drag, startPoint x: 1389, startPoint y: 282, endPoint x: 1252, endPoint y: 277, distance: 137.1
click at [1252, 488] on div "Analyze Correlations:" at bounding box center [1360, 496] width 228 height 17
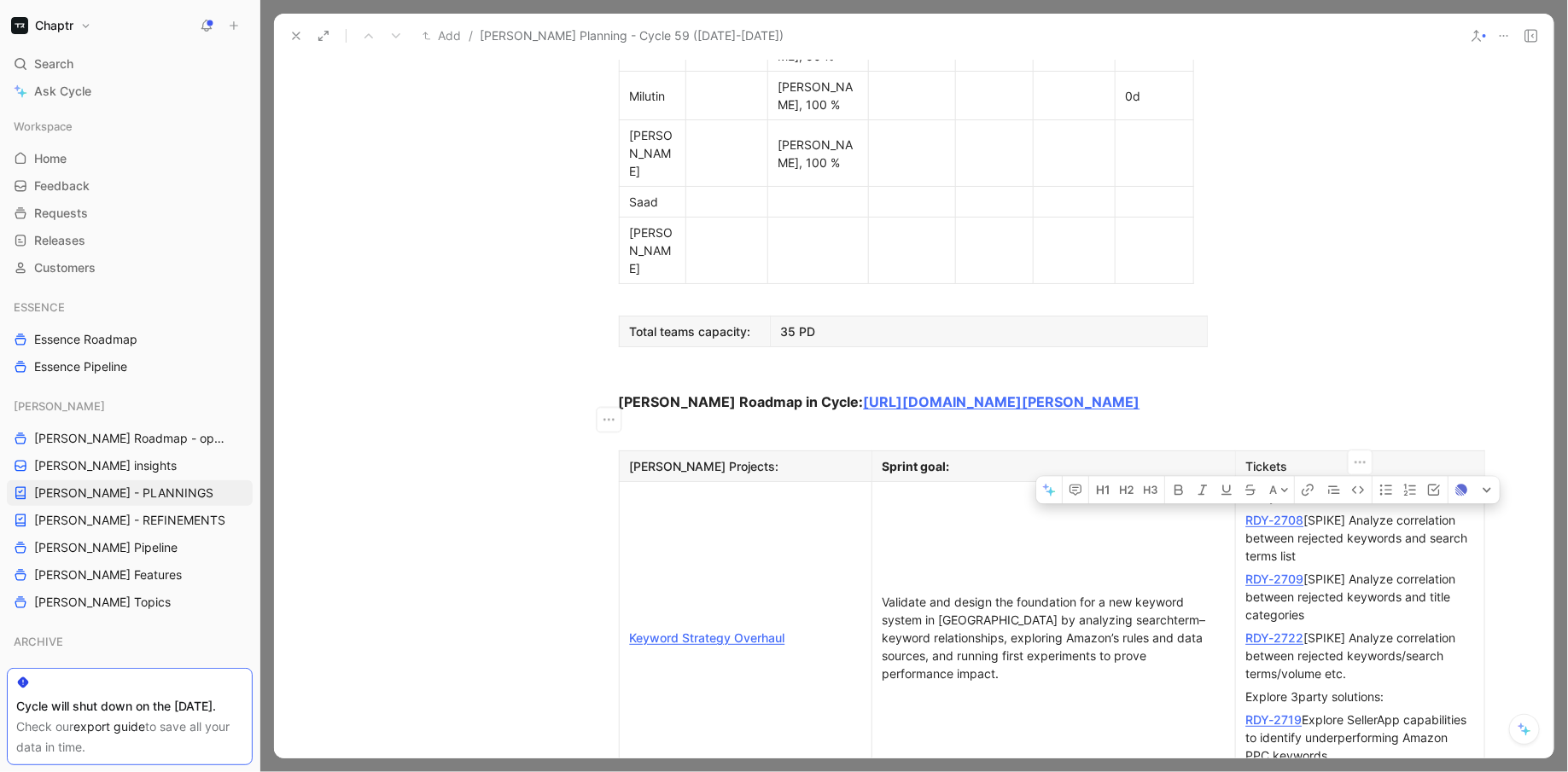
click at [1252, 488] on div "Analyze Correlations:" at bounding box center [1360, 496] width 228 height 17
click at [1157, 485] on icon "button" at bounding box center [1156, 490] width 8 height 10
click at [1283, 687] on div "Explore 3party solutions:" at bounding box center [1360, 696] width 228 height 17
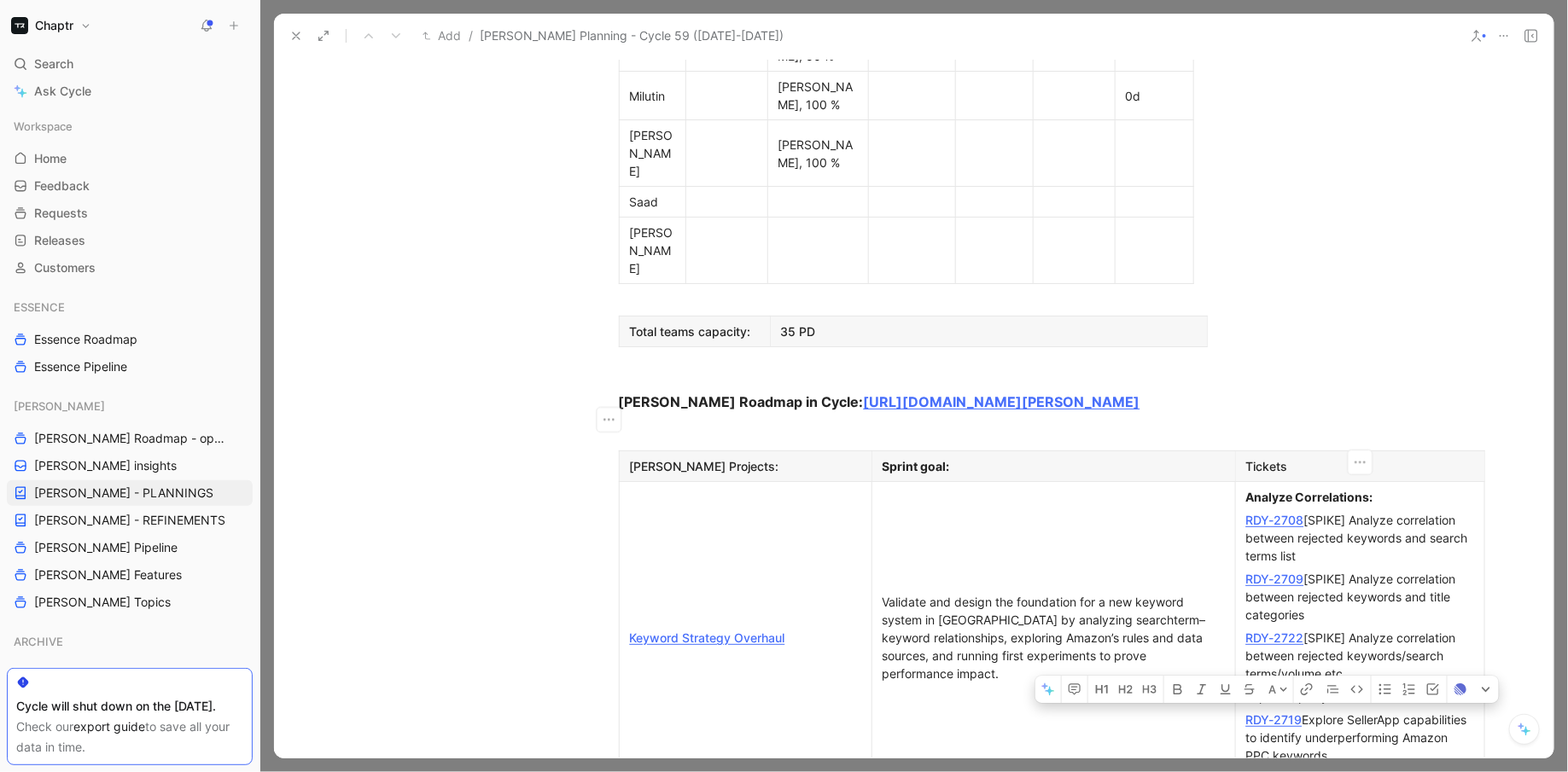
click at [1283, 687] on div "Explore 3party solutions:" at bounding box center [1360, 696] width 228 height 17
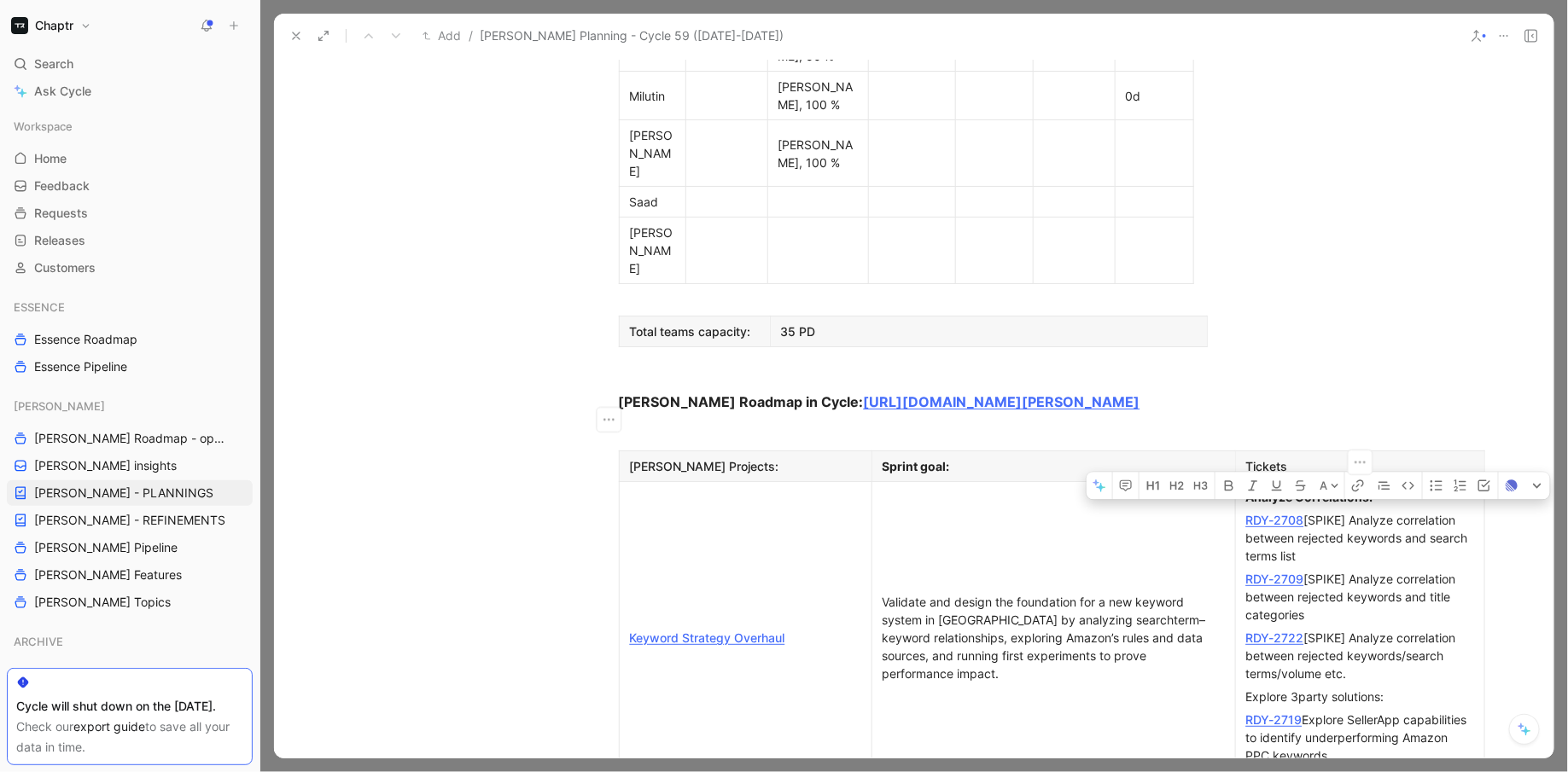
click at [1283, 687] on div "Explore 3party solutions:" at bounding box center [1360, 696] width 228 height 17
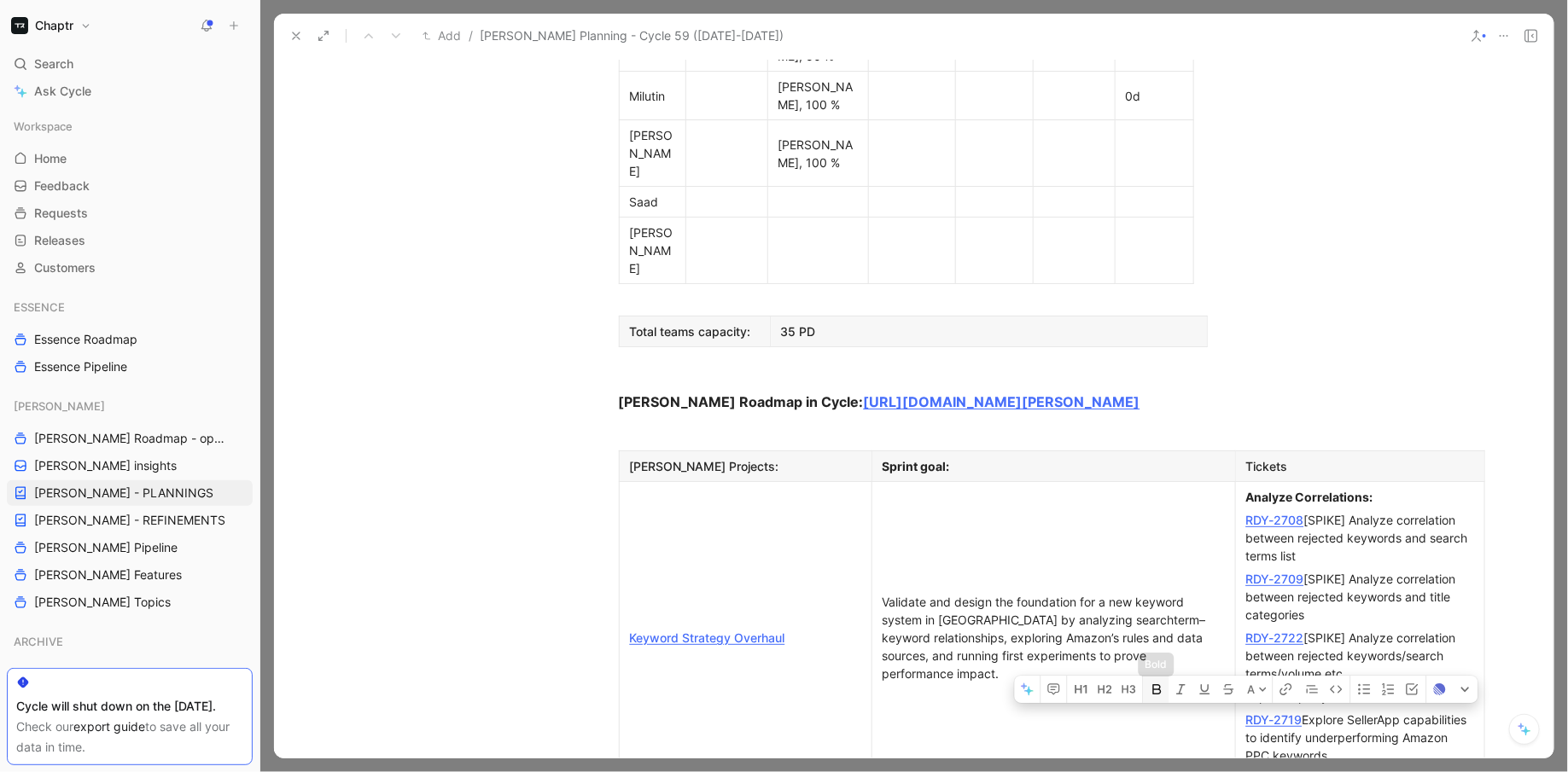
click at [1161, 683] on icon "button" at bounding box center [1157, 689] width 14 height 14
click at [1401, 710] on div "RDY-2719 Explore SellerApp capabilities to identify underperforming Amazon PPC …" at bounding box center [1360, 737] width 228 height 53
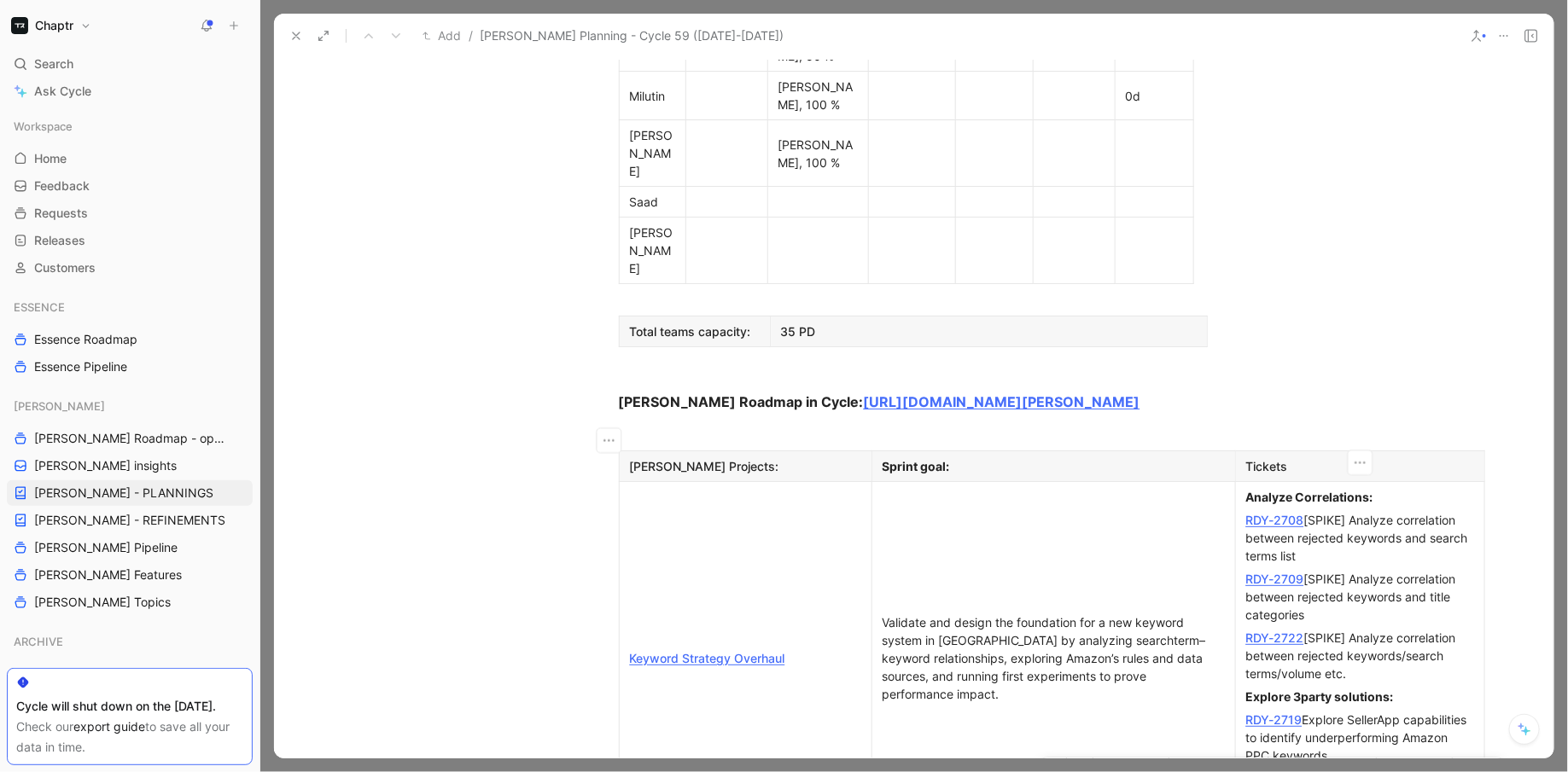
drag, startPoint x: 1298, startPoint y: 558, endPoint x: 1246, endPoint y: 553, distance: 52.2
click at [1357, 689] on strong "Explore 3party solutions:" at bounding box center [1320, 697] width 147 height 15
click at [1312, 689] on strong "Explore 3party solutions:" at bounding box center [1320, 697] width 147 height 15
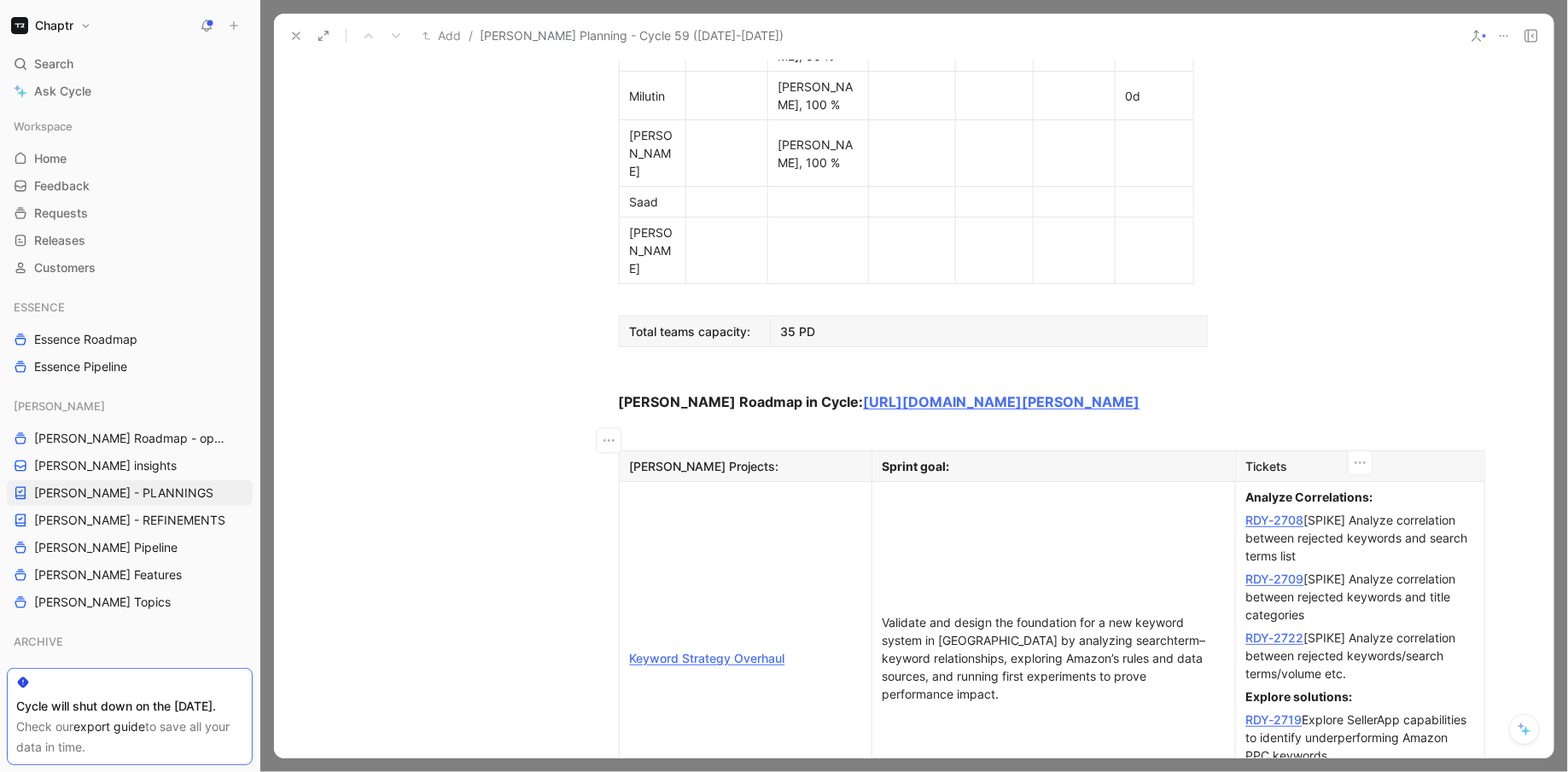
click at [1345, 689] on strong "Explore solutions:" at bounding box center [1299, 697] width 107 height 15
click at [1378, 689] on strong "Explore solutions/tools:" at bounding box center [1316, 697] width 141 height 15
click at [1246, 689] on strong "Explore solutions/tools/data:" at bounding box center [1331, 697] width 170 height 15
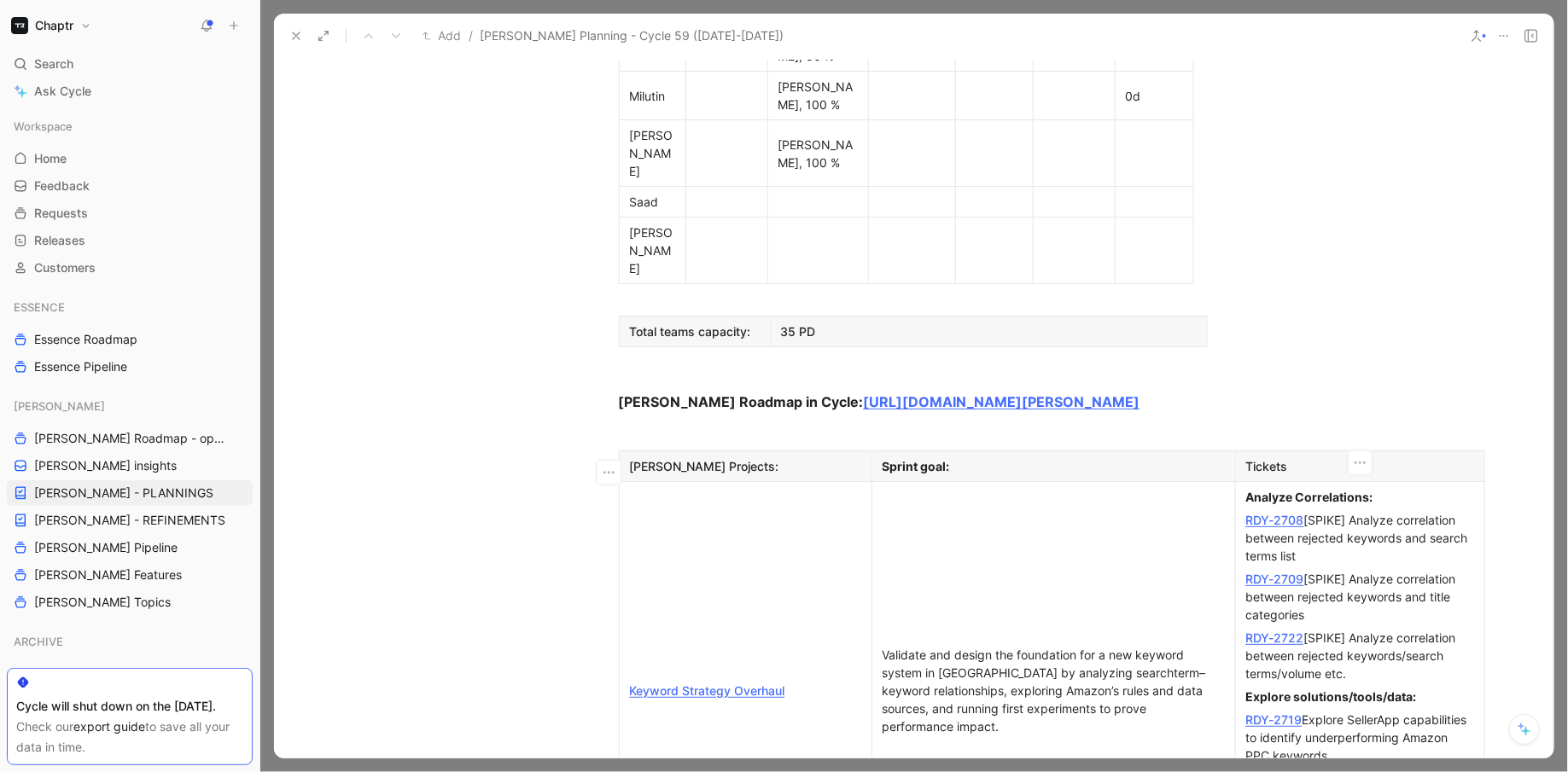
drag, startPoint x: 1301, startPoint y: 648, endPoint x: 1243, endPoint y: 642, distance: 58.3
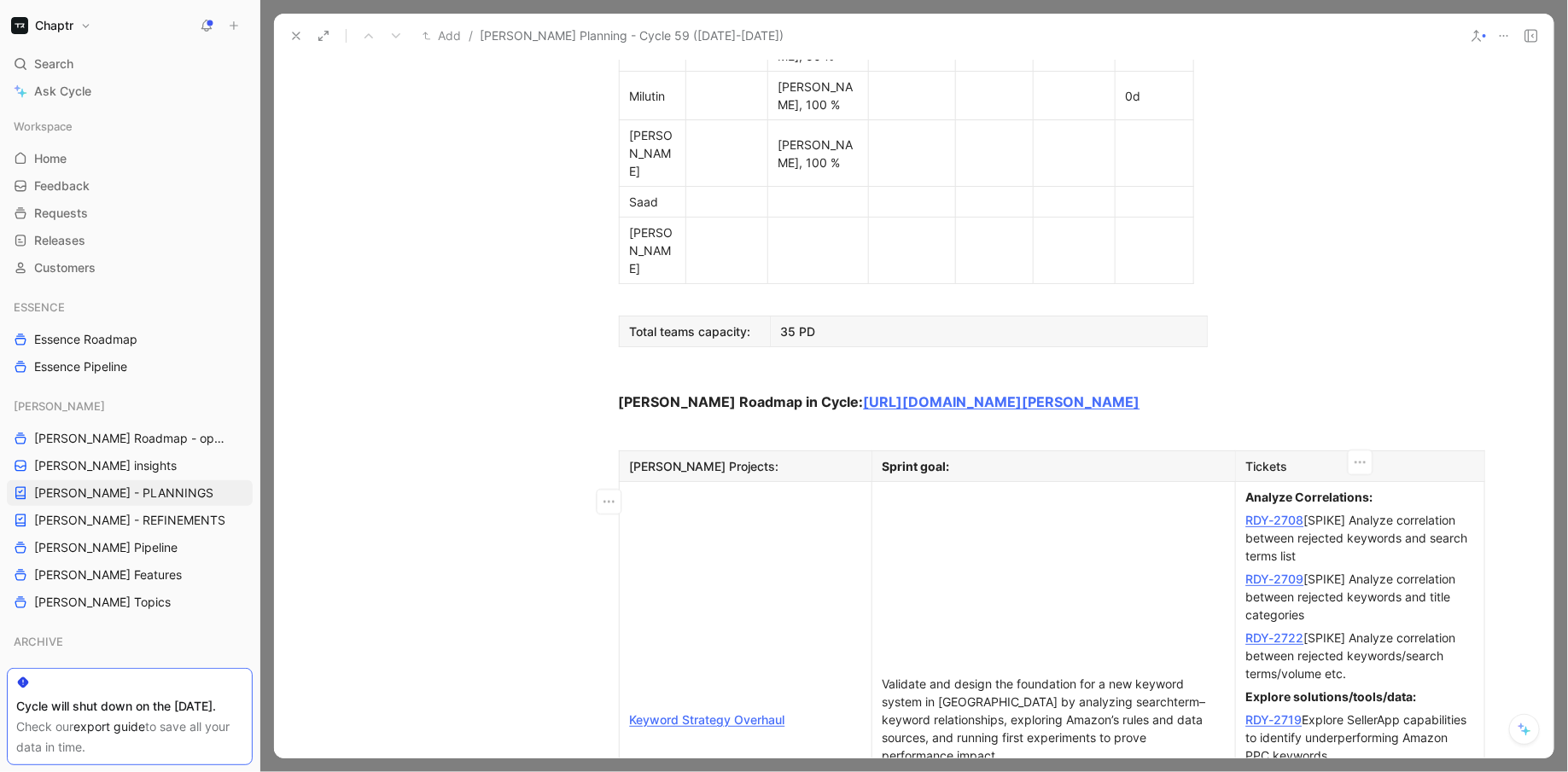
drag, startPoint x: 1299, startPoint y: 683, endPoint x: 1242, endPoint y: 680, distance: 57.1
drag, startPoint x: 1247, startPoint y: 680, endPoint x: 1298, endPoint y: 686, distance: 51.4
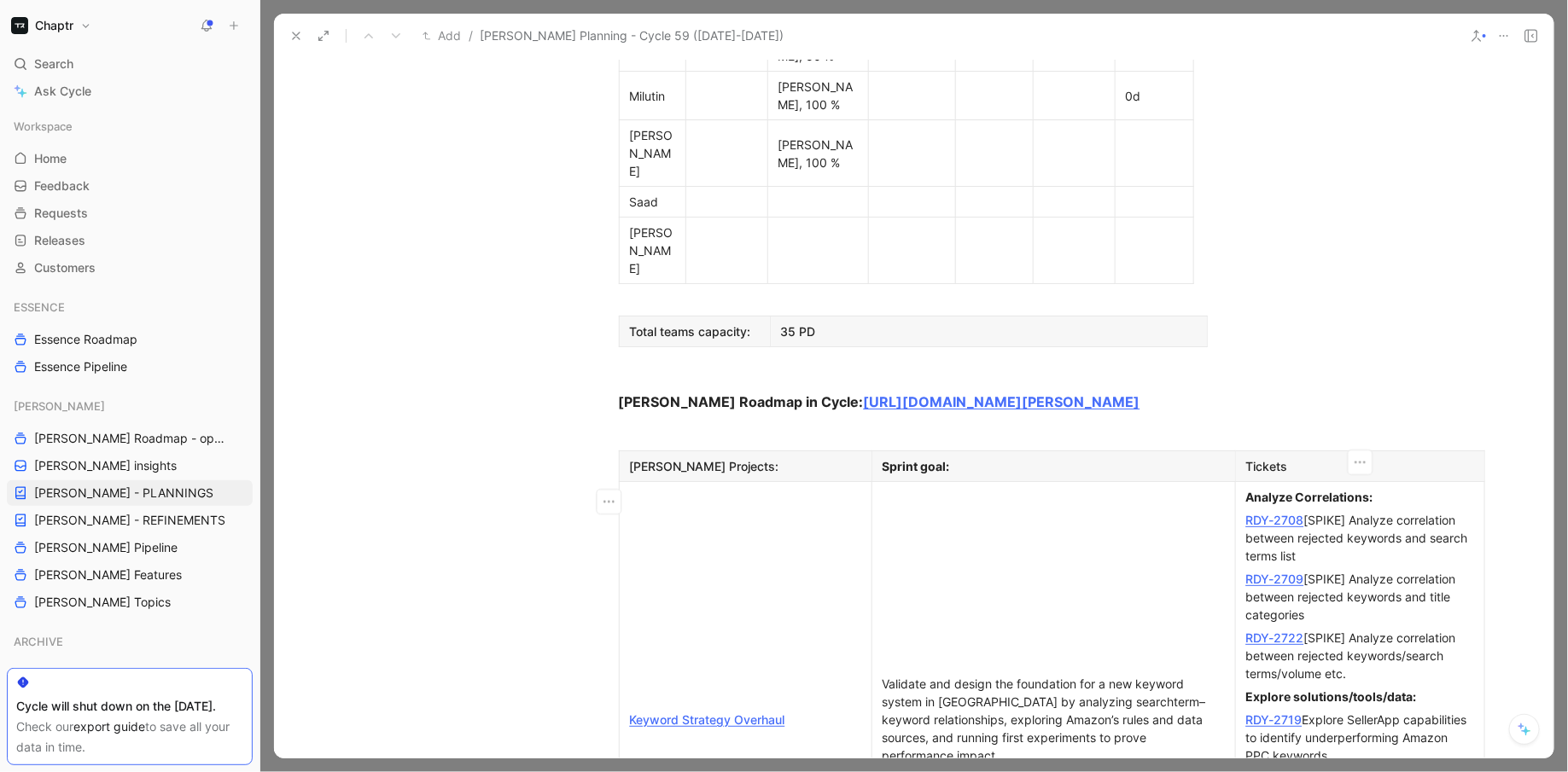
click at [1397, 627] on p "RDY-2722 [SPIKE] Analyze correlation between rejected keywords/search terms/vol…" at bounding box center [1360, 656] width 241 height 59
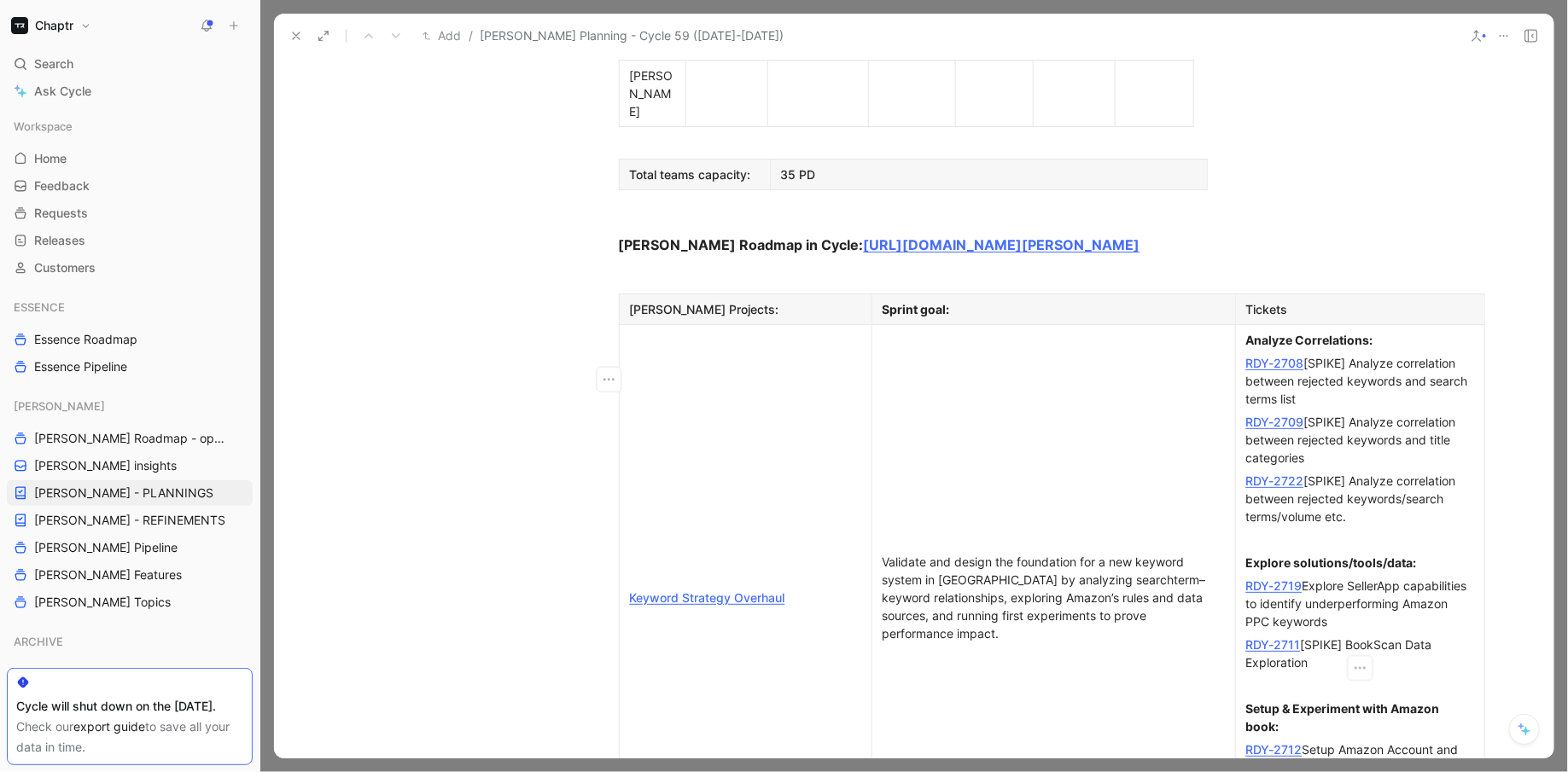
scroll to position [1324, 0]
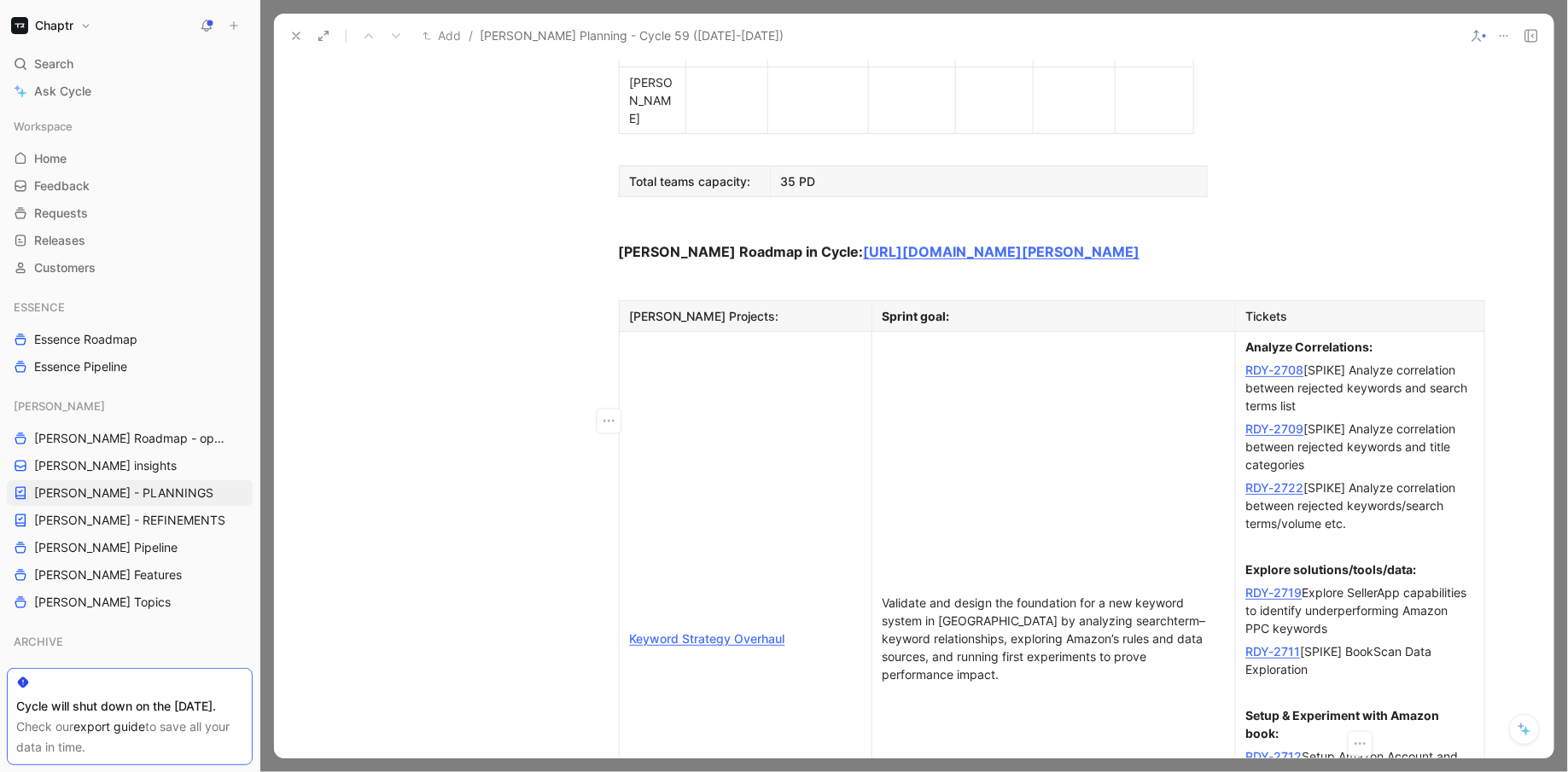
drag, startPoint x: 1298, startPoint y: 664, endPoint x: 1248, endPoint y: 664, distance: 50.0
drag, startPoint x: 1290, startPoint y: 349, endPoint x: 1400, endPoint y: 351, distance: 110.0
click at [1400, 562] on strong "Explore solutions/tools/data:" at bounding box center [1331, 570] width 170 height 15
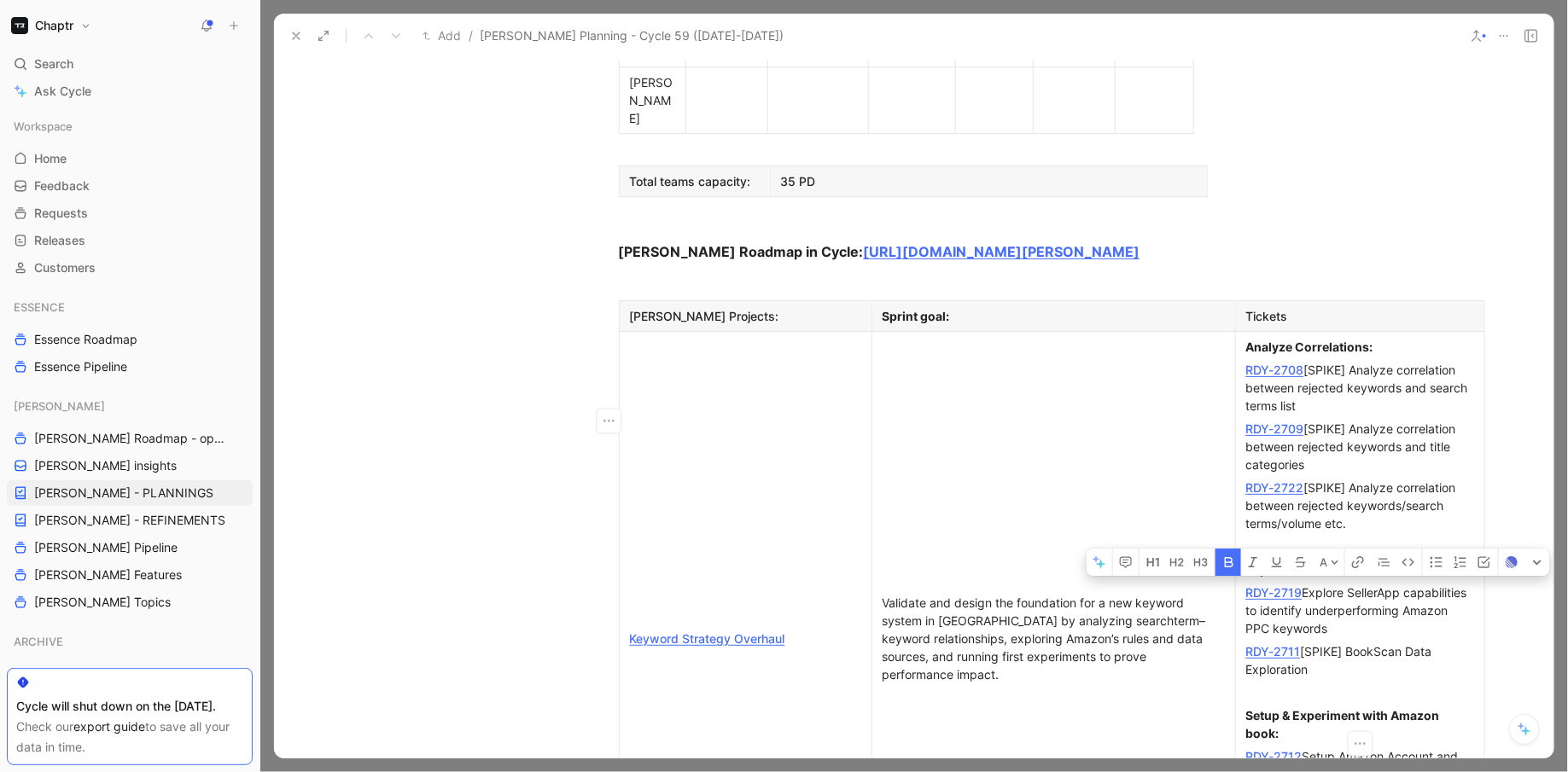
drag, startPoint x: 1409, startPoint y: 350, endPoint x: 1289, endPoint y: 357, distance: 120.2
click at [1289, 562] on strong "Explore solutions/tools/data:" at bounding box center [1331, 570] width 170 height 15
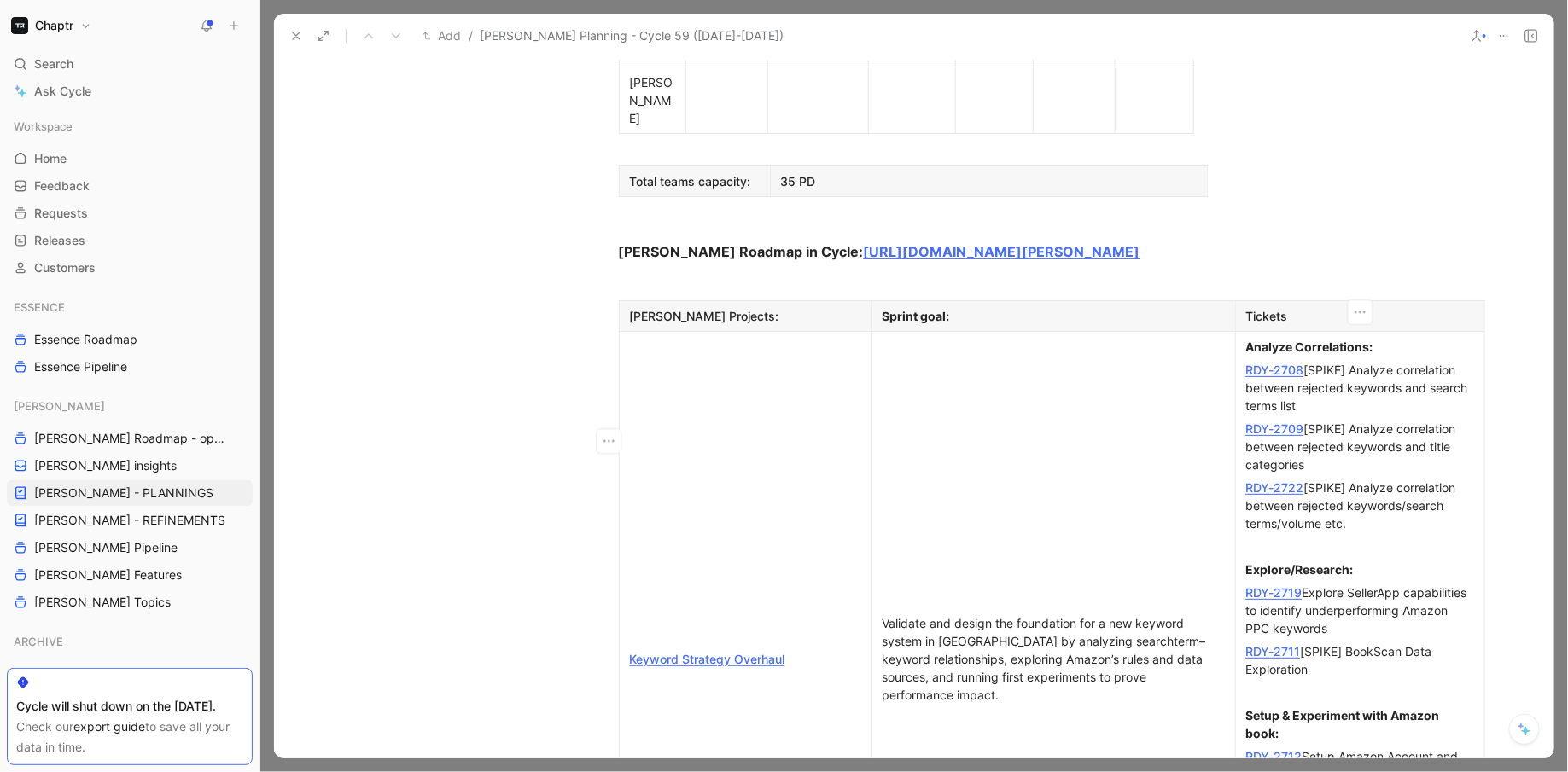
drag, startPoint x: 1297, startPoint y: 689, endPoint x: 1247, endPoint y: 687, distance: 50.0
drag, startPoint x: 1431, startPoint y: 639, endPoint x: 1239, endPoint y: 641, distance: 192.0
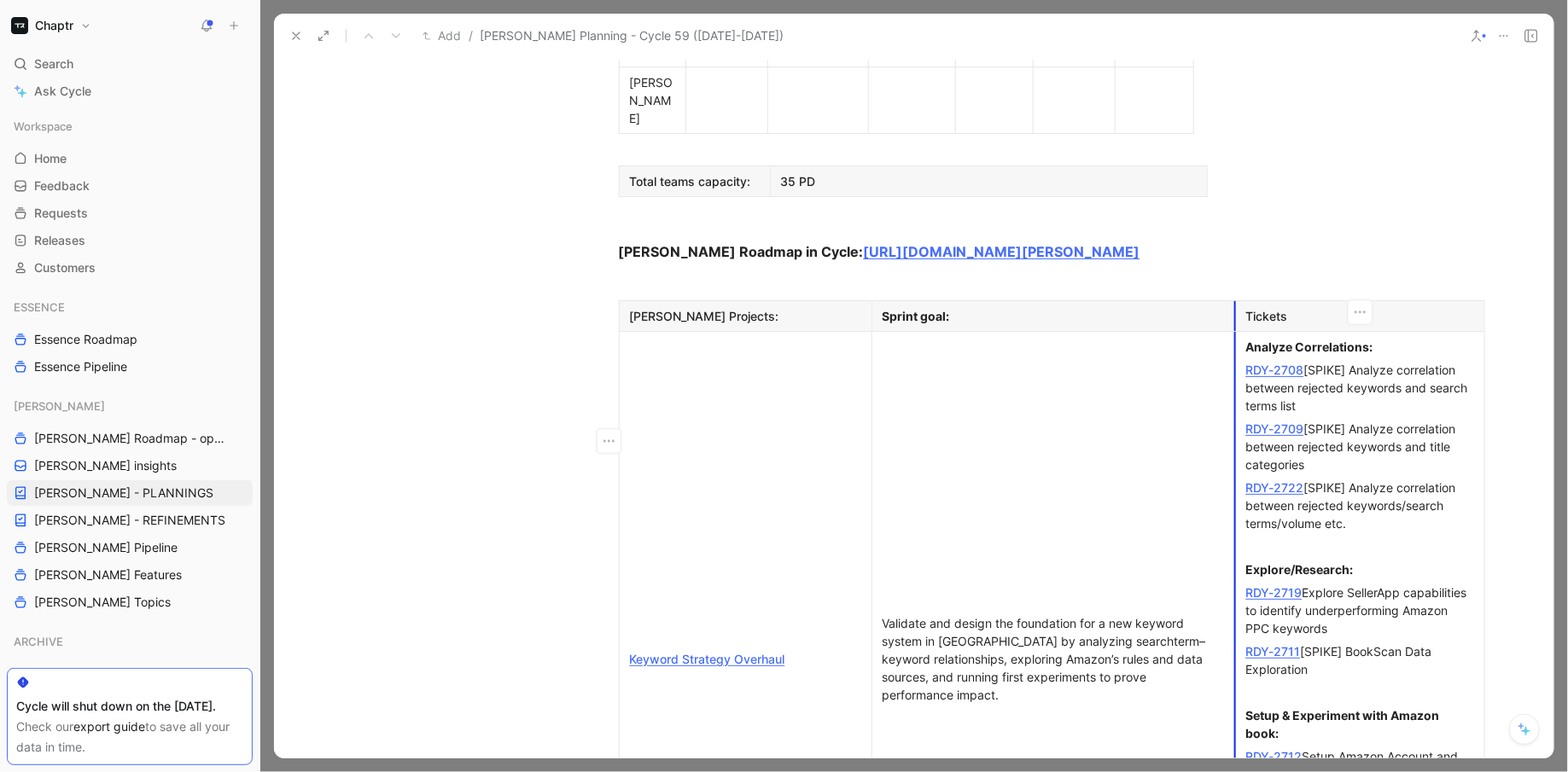
click at [1238, 641] on td "Analyze Correlations: RDY-2708 [SPIKE] Analyze correlation between rejected key…" at bounding box center [1359, 660] width 249 height 655
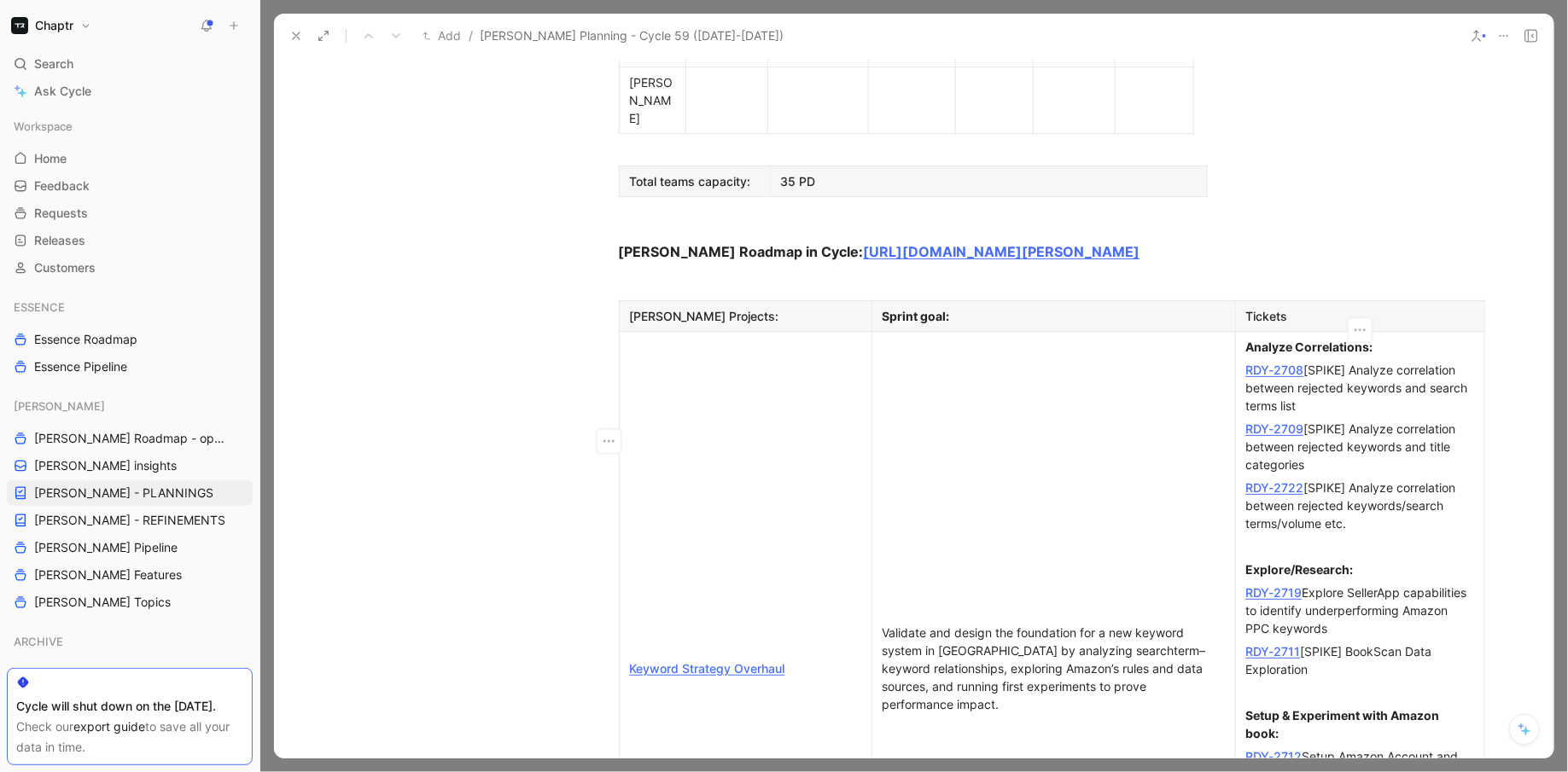
click at [1321, 707] on div "Setup & Experiment with Amazon book:" at bounding box center [1360, 724] width 228 height 36
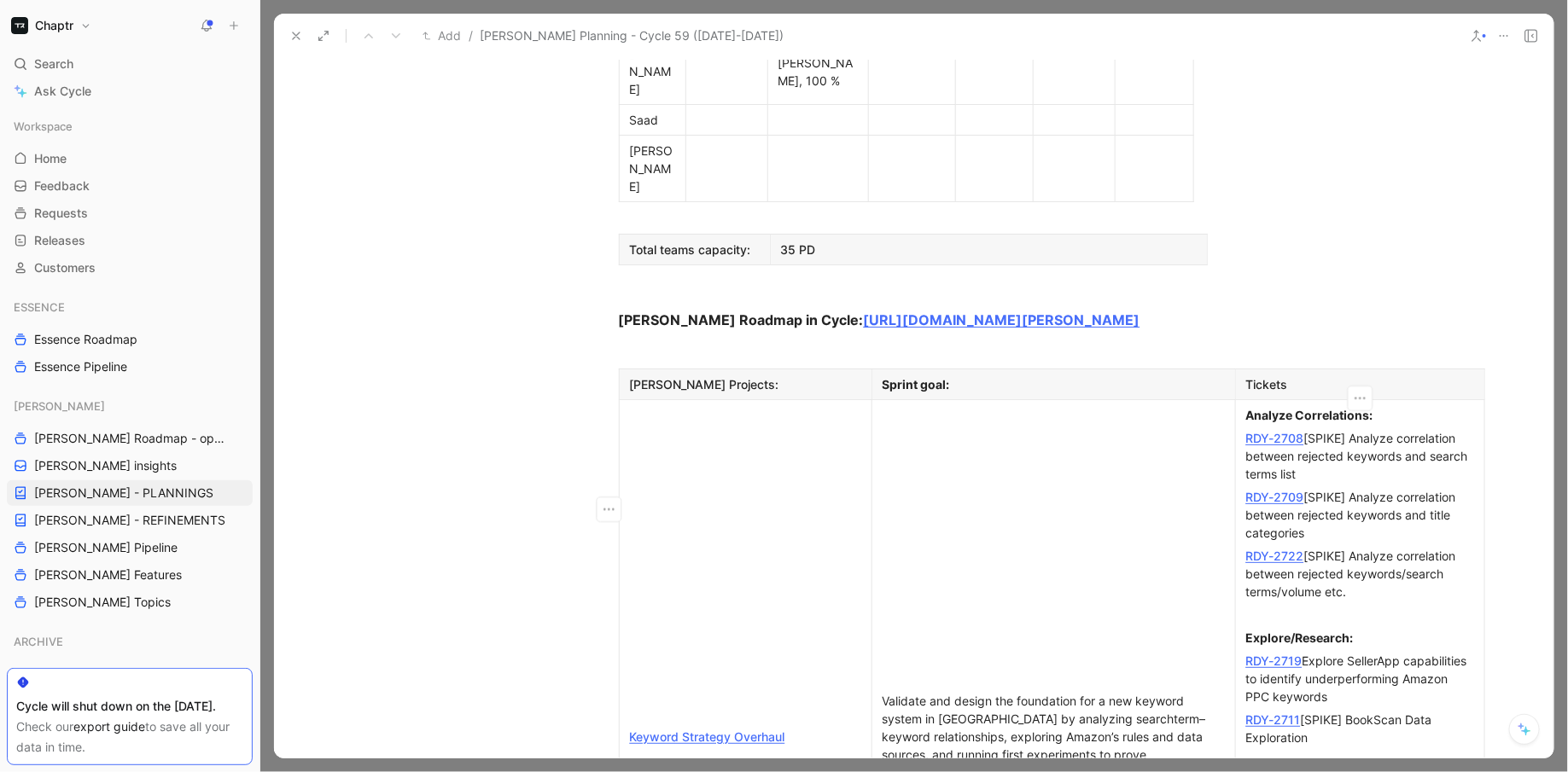
scroll to position [1254, 0]
click at [1249, 409] on strong "Analyze Correlations:" at bounding box center [1309, 417] width 127 height 15
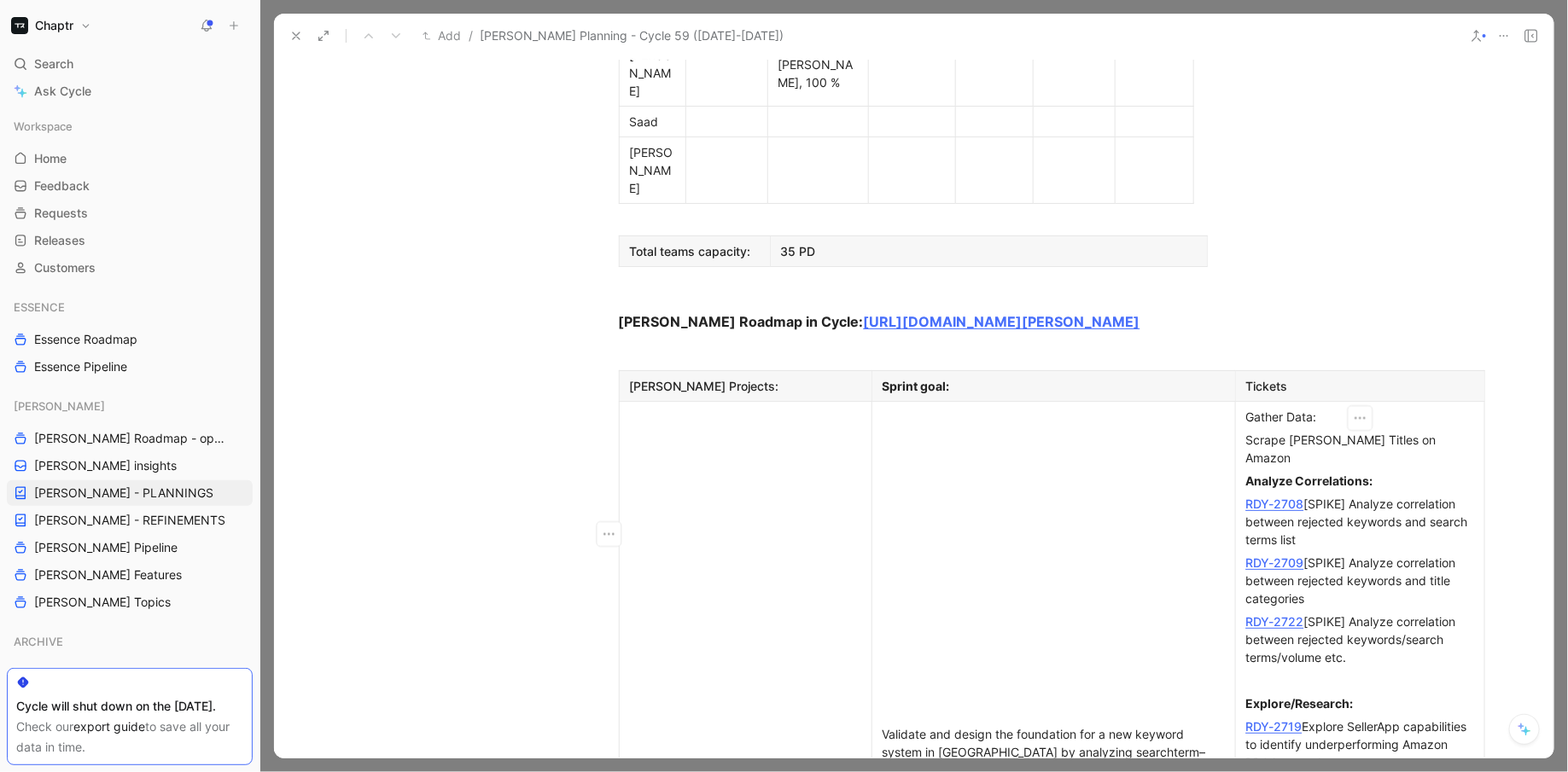
click at [1247, 431] on div "Scrape [PERSON_NAME] Titles on Amazon" at bounding box center [1360, 448] width 228 height 36
drag, startPoint x: 1299, startPoint y: 219, endPoint x: 1246, endPoint y: 219, distance: 53.0
click at [1246, 431] on div "RDY-2715 Scrape [PERSON_NAME] Titles on Amazon" at bounding box center [1360, 448] width 228 height 36
click at [1140, 402] on td "Validate and design the foundation for a new keyword system in [GEOGRAPHIC_DATA…" at bounding box center [1053, 770] width 363 height 737
click at [1374, 695] on div "Explore/Research:" at bounding box center [1360, 703] width 228 height 17
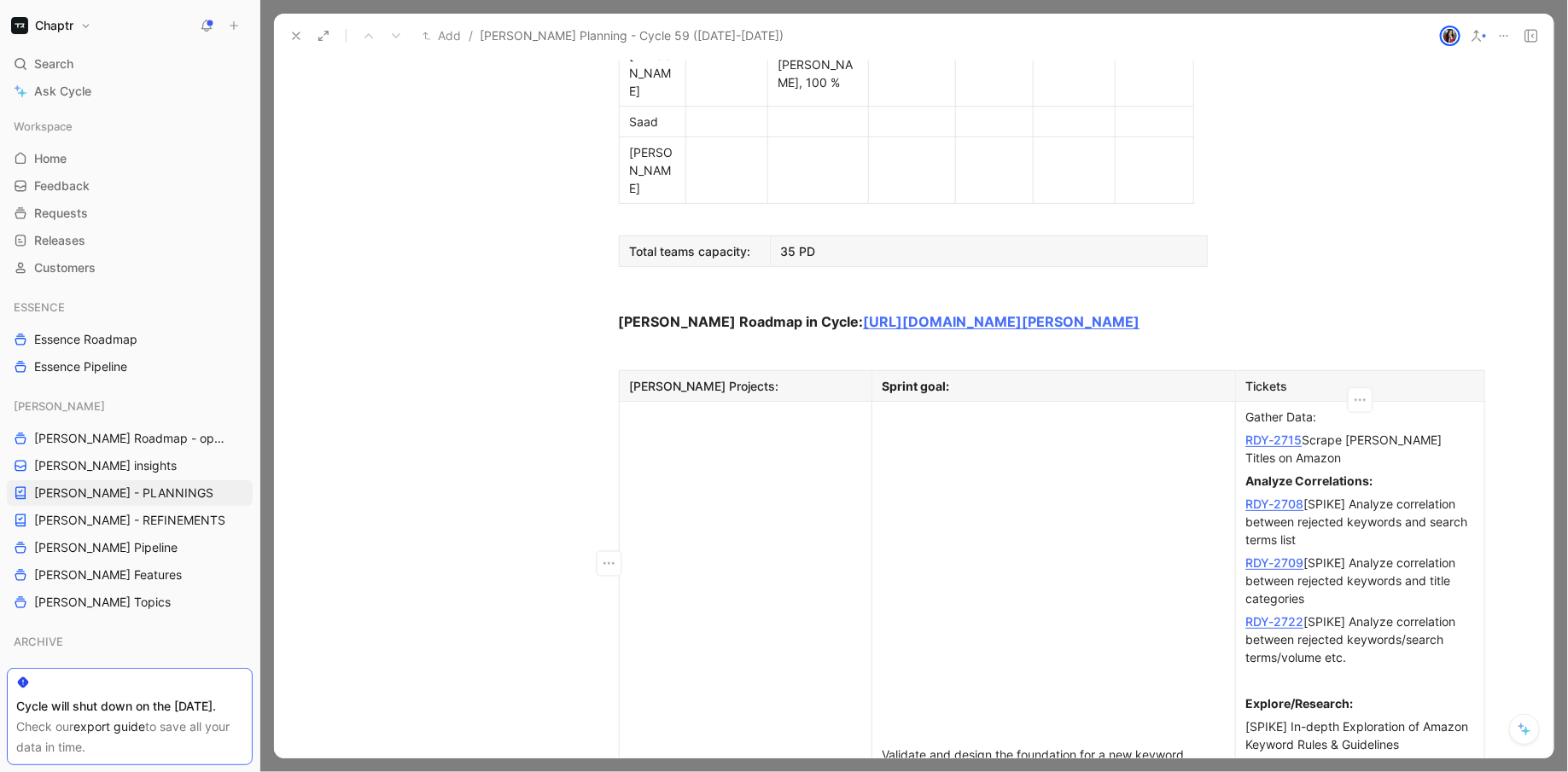
click at [1247, 718] on div "[SPIKE] In-depth Exploration of Amazon Keyword Rules & Guidelines" at bounding box center [1360, 735] width 228 height 36
drag, startPoint x: 1299, startPoint y: 507, endPoint x: 1249, endPoint y: 508, distance: 50.0
click at [1249, 718] on div "RDY-2707 [SPIKE] In-depth Exploration of Amazon Keyword Rules & Guidelines" at bounding box center [1360, 735] width 228 height 36
click at [1435, 718] on div "RDY-2707 [SPIKE] In-depth Exploration of Amazon Keyword Rules & Guidelines" at bounding box center [1360, 735] width 228 height 36
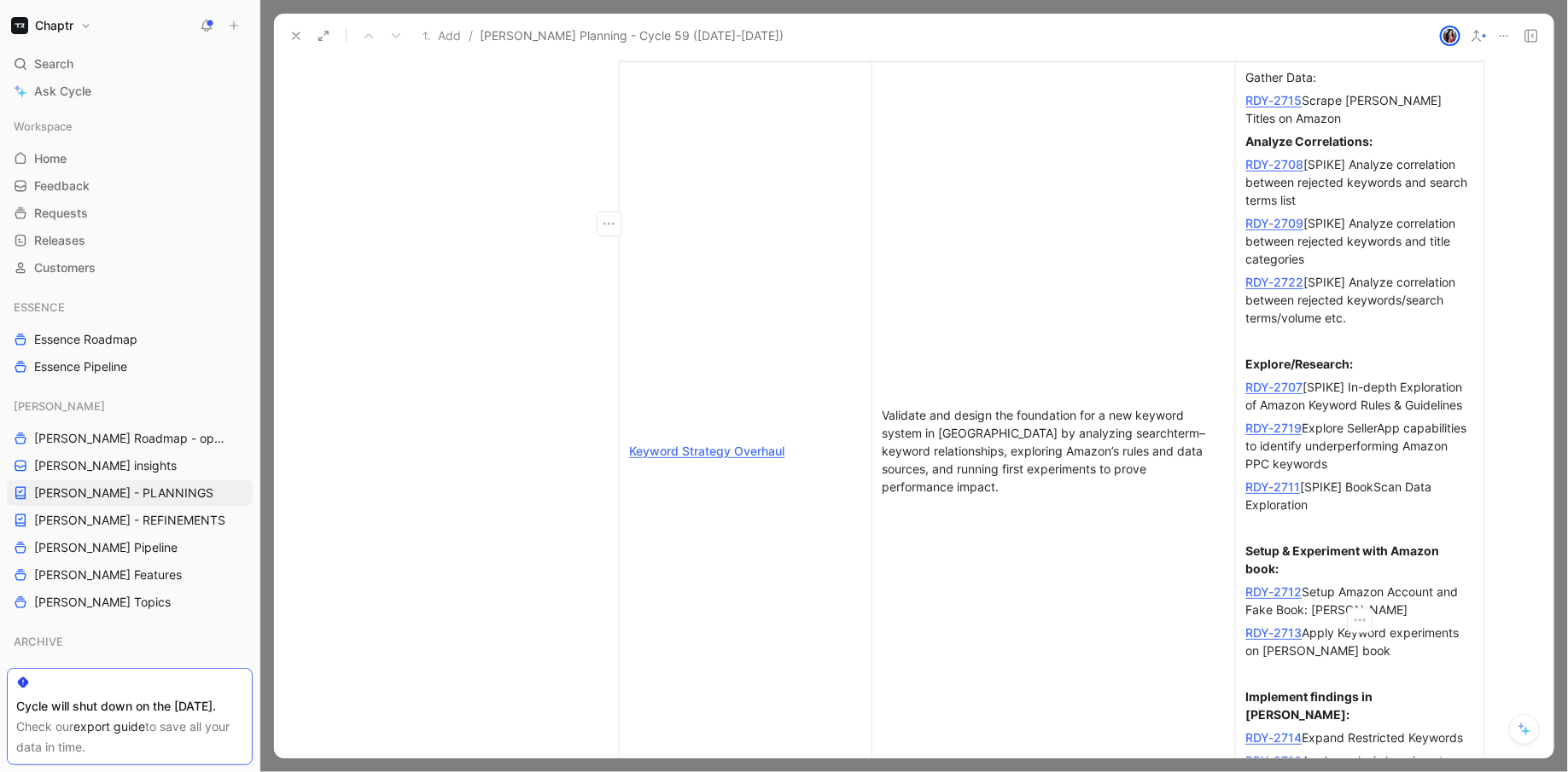
scroll to position [1596, 0]
click at [1464, 750] on div "RDY-2710 Apply analysis learnings to improve keyword generation logic" at bounding box center [1360, 767] width 228 height 36
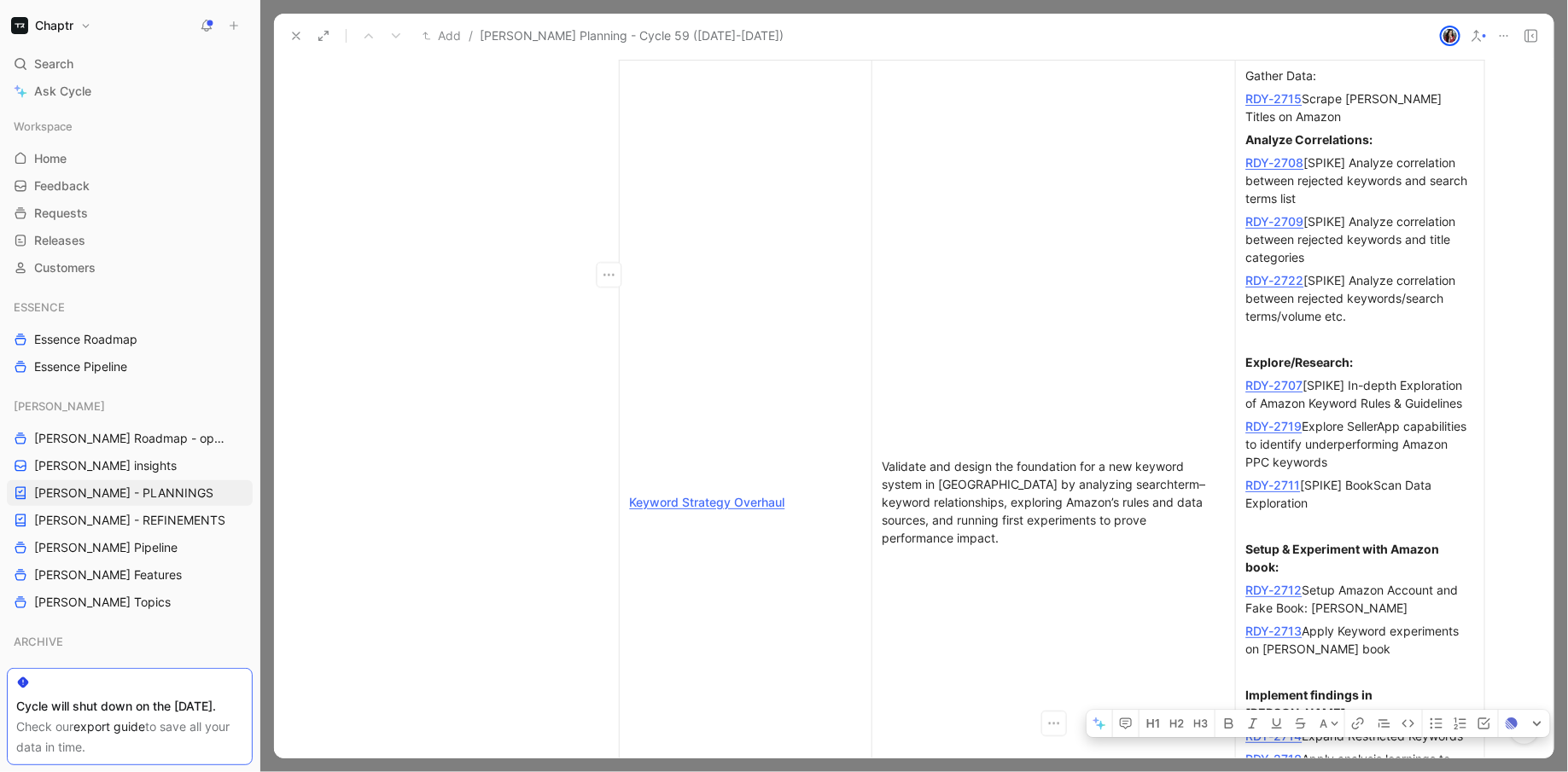
drag, startPoint x: 1300, startPoint y: 609, endPoint x: 1245, endPoint y: 606, distance: 55.1
drag, startPoint x: 1245, startPoint y: 606, endPoint x: 1300, endPoint y: 605, distance: 55.0
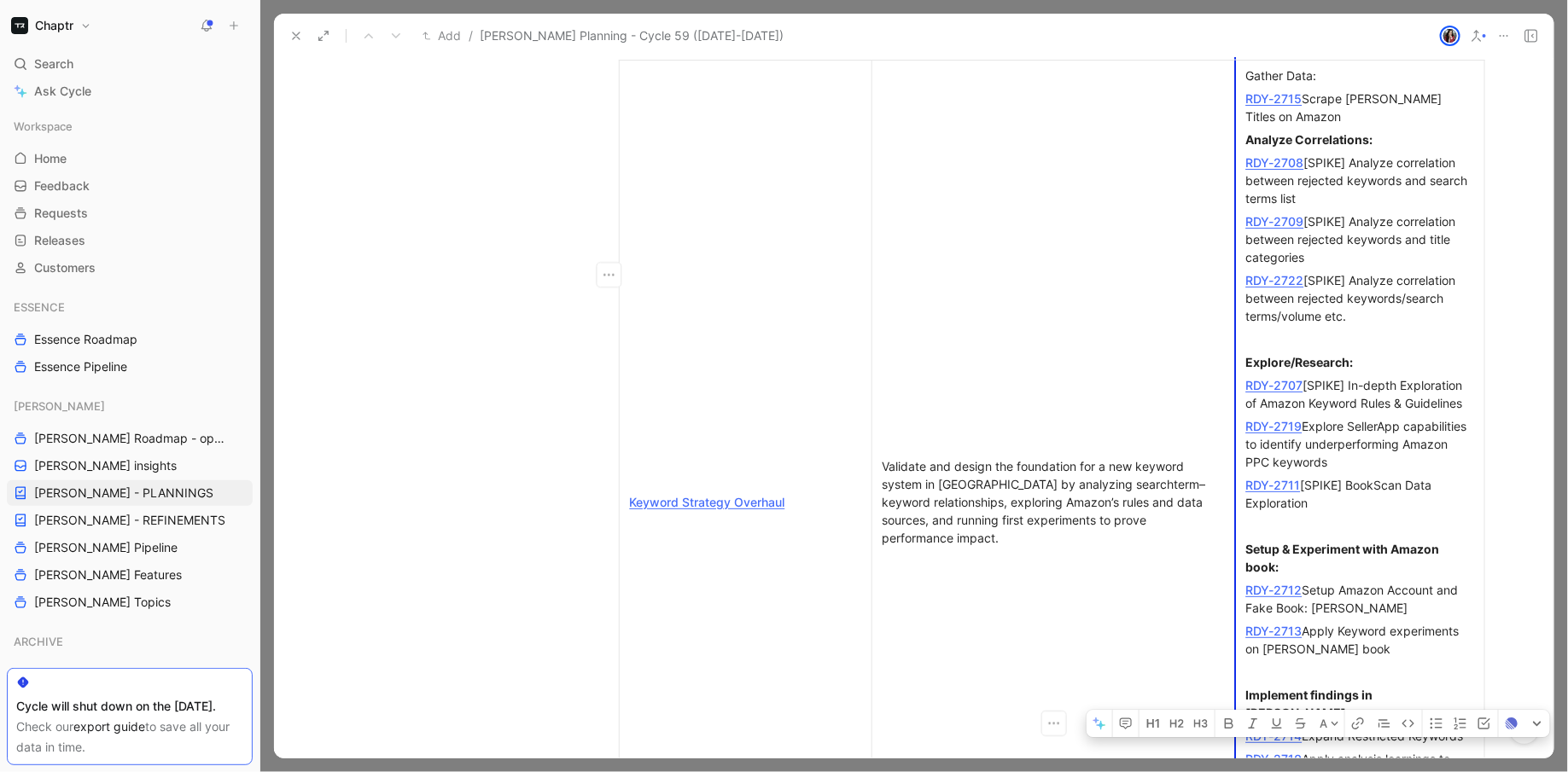
drag, startPoint x: 1344, startPoint y: 593, endPoint x: 1244, endPoint y: 589, distance: 100.1
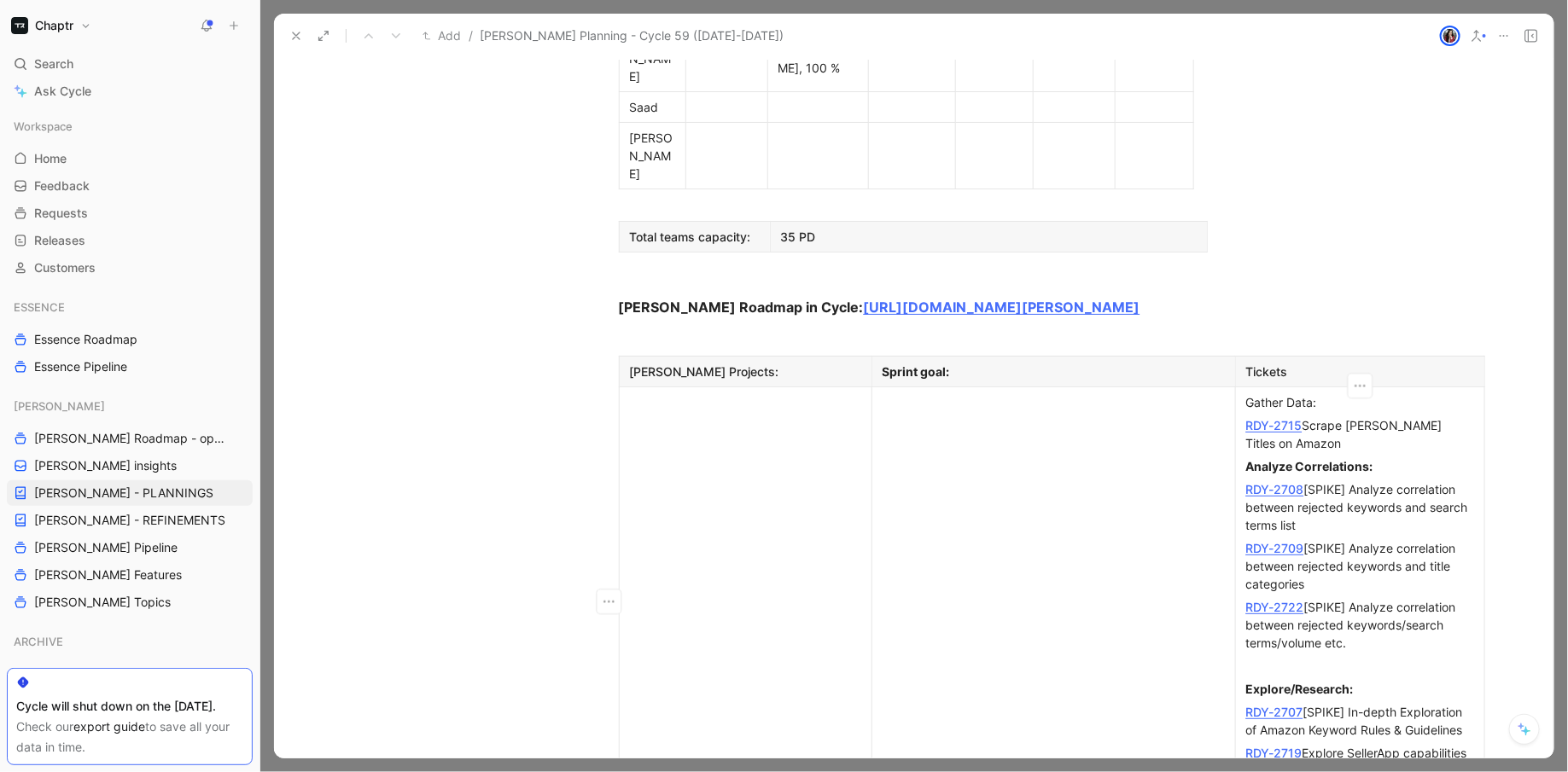
scroll to position [1243, 0]
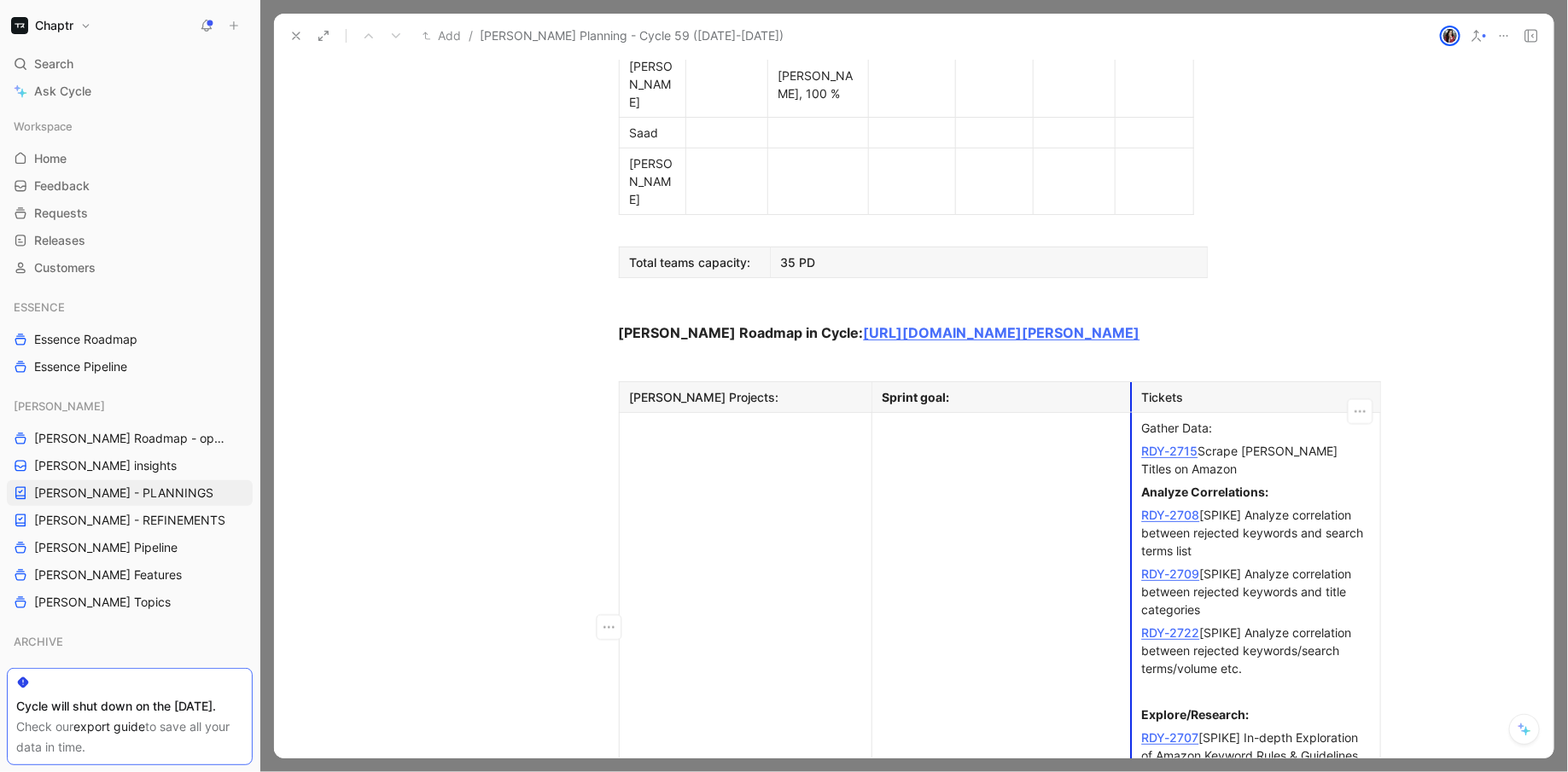
drag, startPoint x: 1235, startPoint y: 187, endPoint x: 1131, endPoint y: 189, distance: 104.0
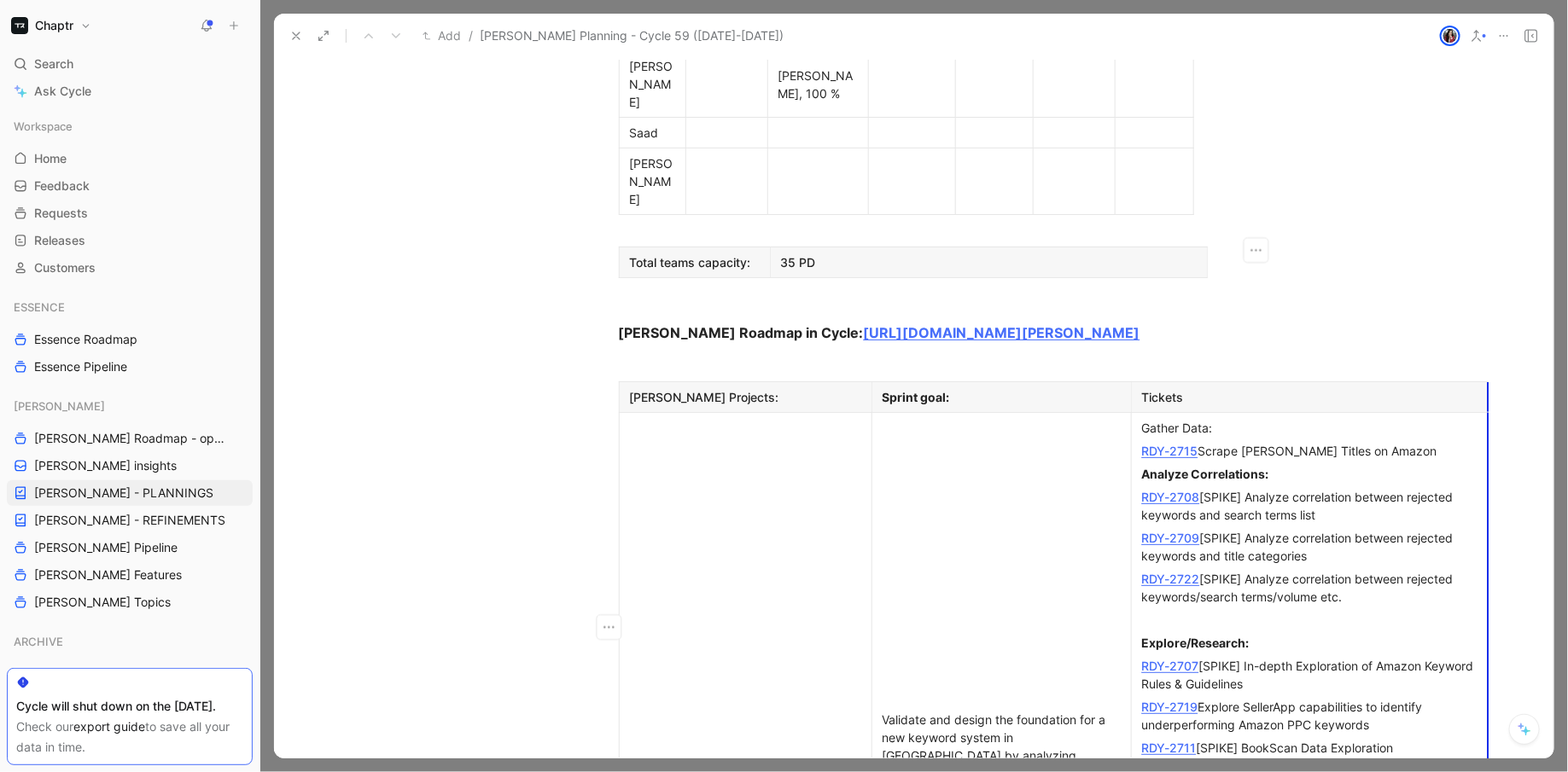
drag, startPoint x: 1378, startPoint y: 181, endPoint x: 1485, endPoint y: 182, distance: 107.0
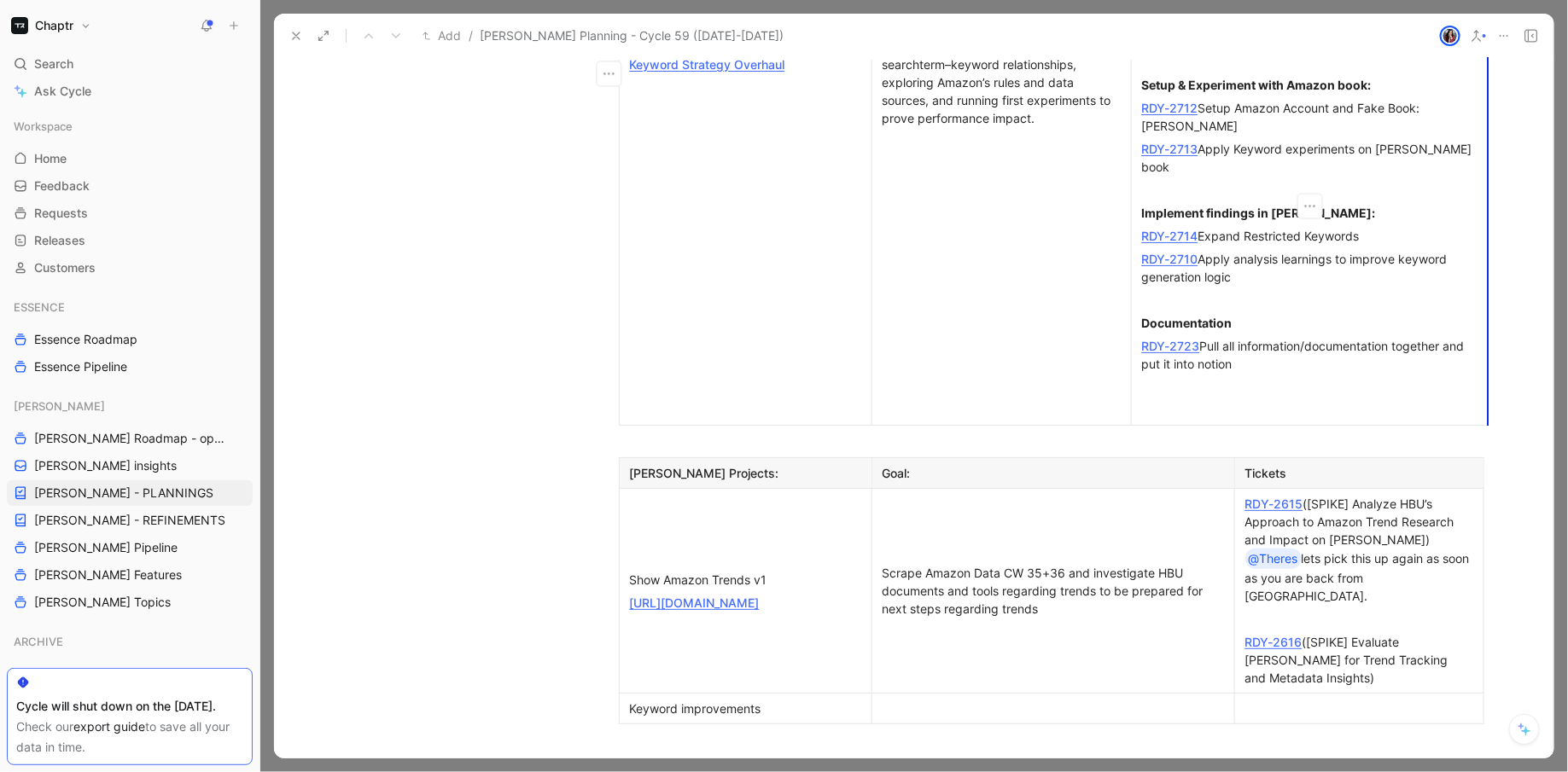
scroll to position [1952, 0]
click at [1274, 636] on link "RDY-2616" at bounding box center [1274, 643] width 57 height 15
click at [1271, 498] on link "RD [PERSON_NAME] Y-2615" at bounding box center [1274, 505] width 58 height 15
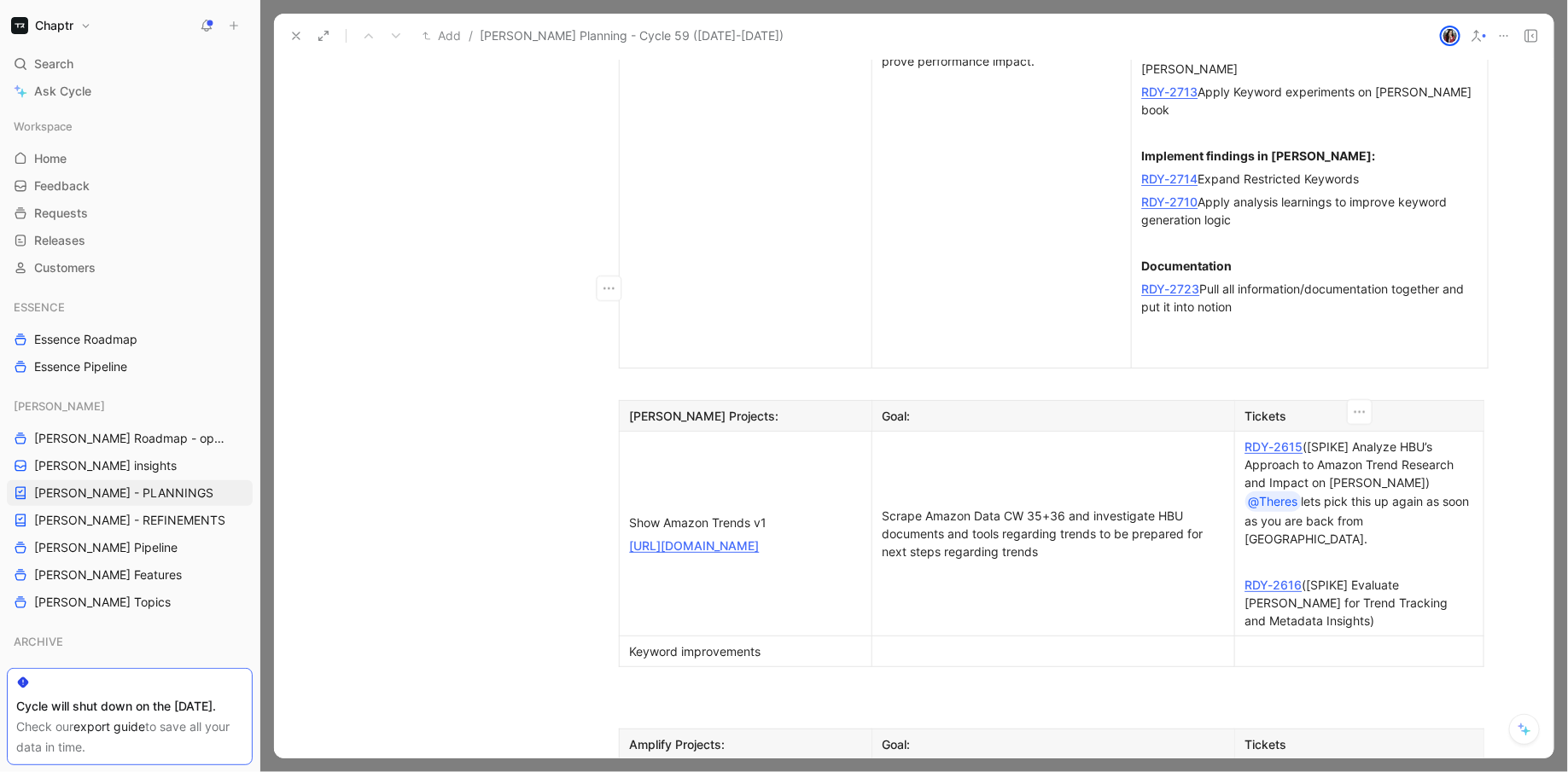
scroll to position [1955, 0]
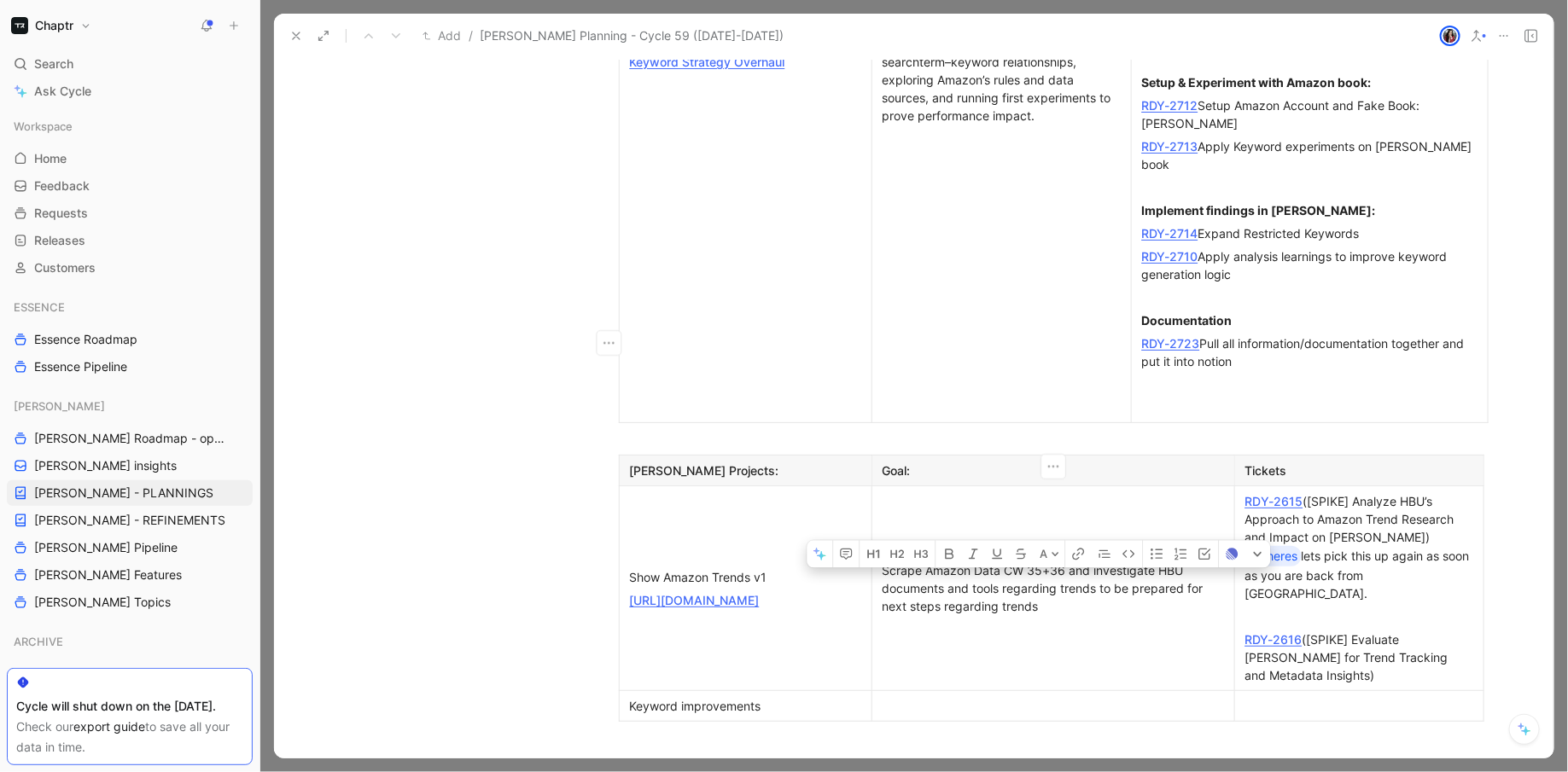
click at [1036, 561] on div "Scrape Amazon Data CW 35+36 and investigate HBU documents and tools regarding t…" at bounding box center [1053, 588] width 341 height 53
click at [1060, 561] on div "Scrape Amazon Data CW 37+36 and investigate HBU documents and tools regarding t…" at bounding box center [1053, 588] width 341 height 53
click at [1097, 561] on div "Scrape Amazon Data CW 37+38 and investigate HBU documents and tools regarding t…" at bounding box center [1053, 588] width 341 height 53
click at [1329, 630] on div "RDY-2616 ([[PERSON_NAME]] Evaluate [PERSON_NAME] for Trend Tracking and Metadat…" at bounding box center [1359, 657] width 228 height 53
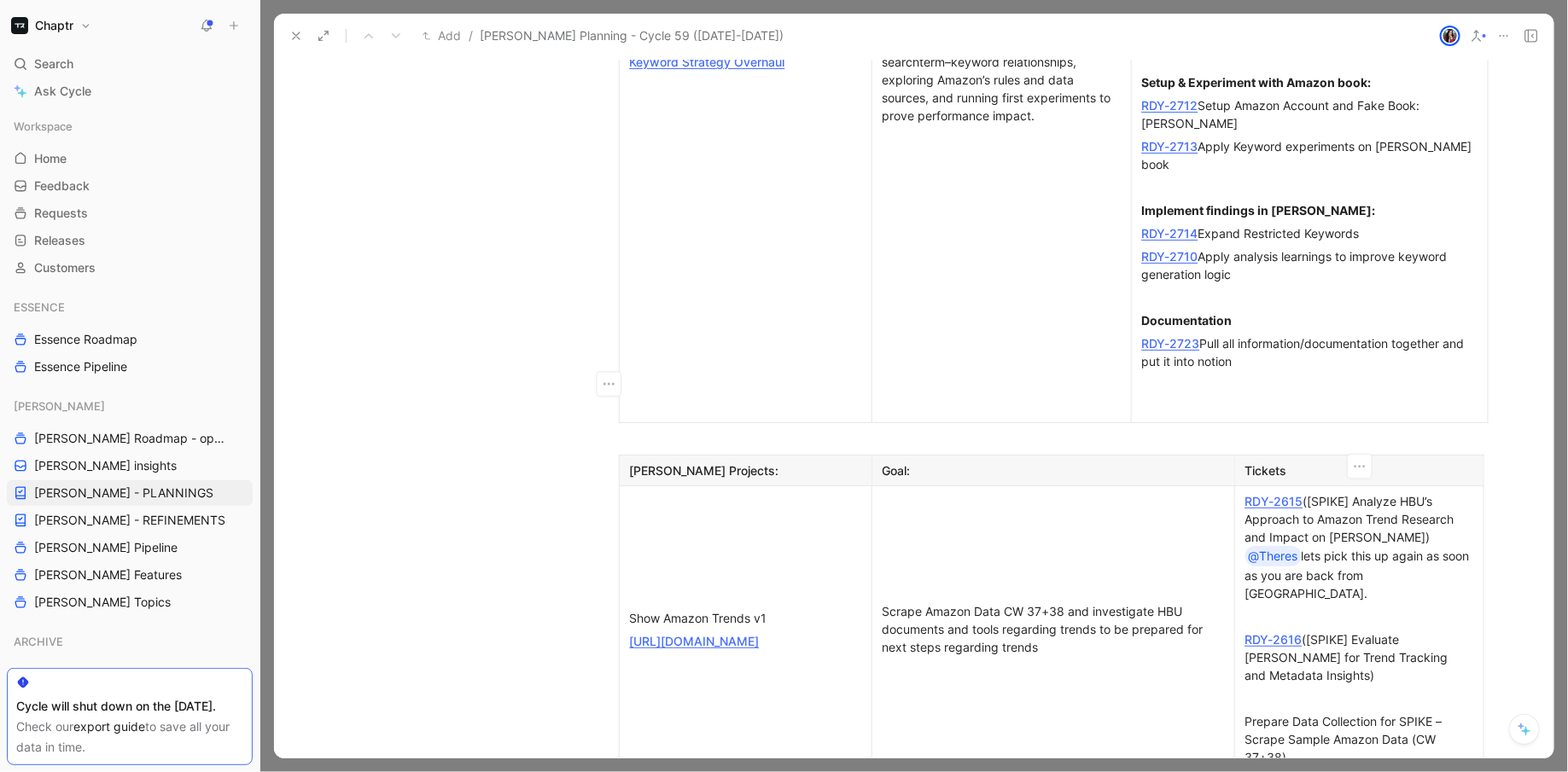
click at [1241, 710] on p "Prepare Data Collection for SPIKE – Scrape Sample Amazon Data (CW 37+38)" at bounding box center [1359, 740] width 241 height 59
click at [1305, 712] on div "RDY-2724 Prepare Data Collection for SPIKE – Scrape Sample Amazon Data (CW 37+3…" at bounding box center [1359, 739] width 228 height 53
drag, startPoint x: 1300, startPoint y: 468, endPoint x: 1244, endPoint y: 468, distance: 56.0
click at [1245, 712] on div "RDY-2724 Prepare Data Collection for SPIKE – Scrape Sample Amazon Data (CW 37+3…" at bounding box center [1359, 739] width 228 height 53
click at [1364, 712] on div "RDY-2724 Prepare Data Collection for SPIKE – Scrape Sample Amazon Data (CW 37+3…" at bounding box center [1359, 739] width 228 height 53
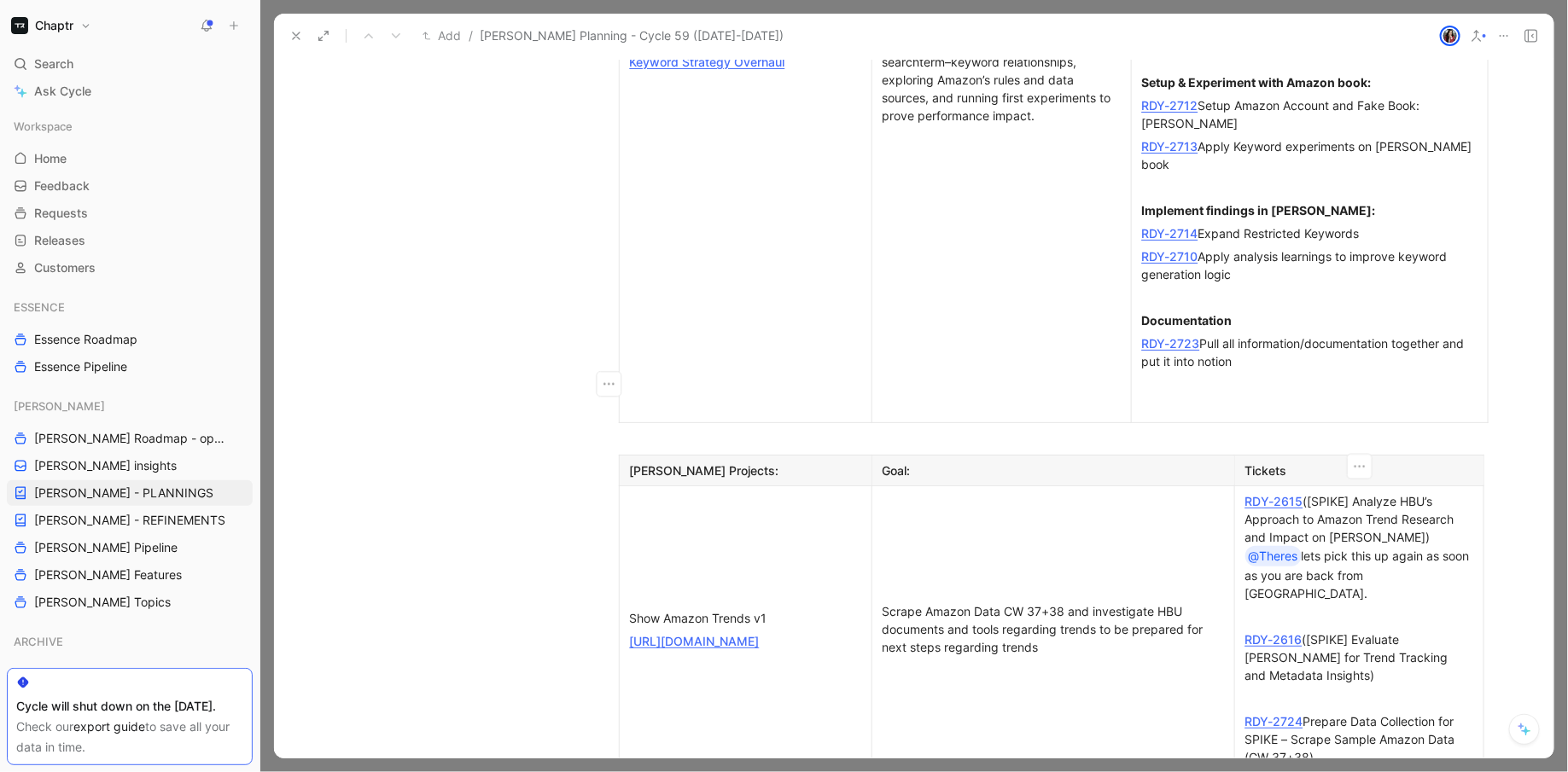
click at [1286, 689] on div at bounding box center [1359, 697] width 228 height 17
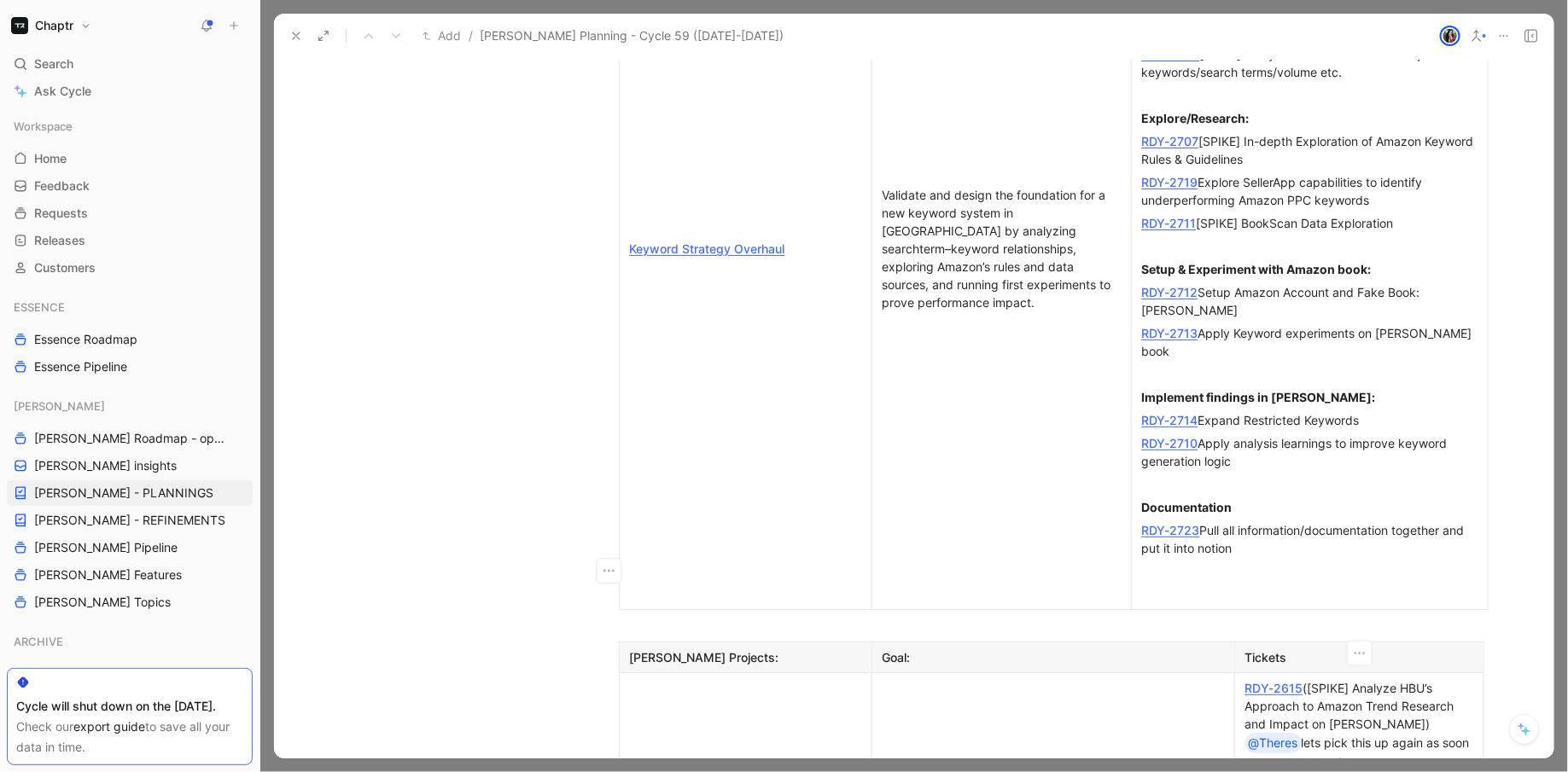
scroll to position [1776, 0]
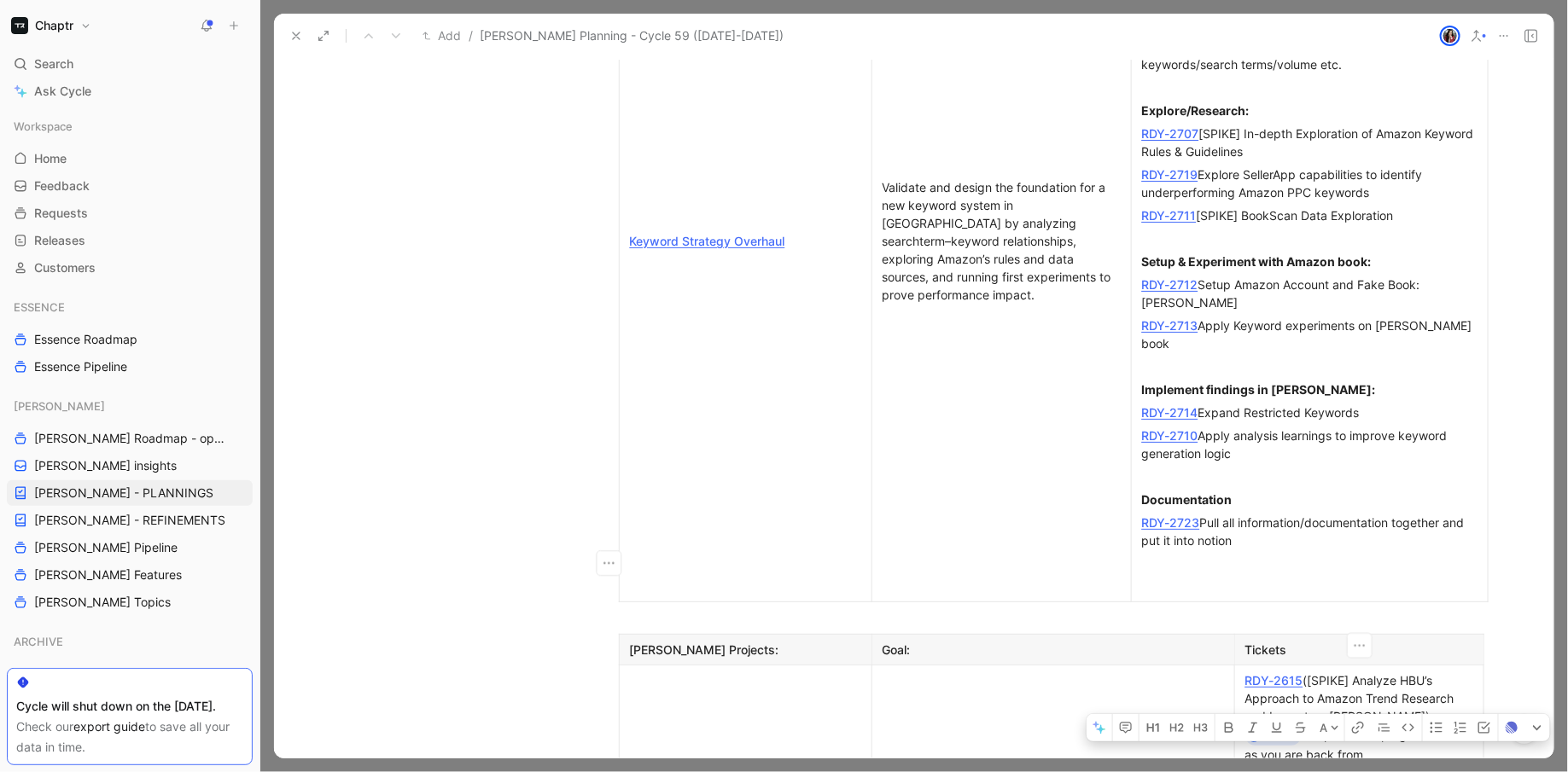
drag, startPoint x: 1439, startPoint y: 513, endPoint x: 1251, endPoint y: 495, distance: 188.9
click at [1251, 672] on div "RD [PERSON_NAME] Y-2615 ([SPIKE] Analyze HBU’s Approach to Amazon Trend Researc…" at bounding box center [1359, 727] width 228 height 110
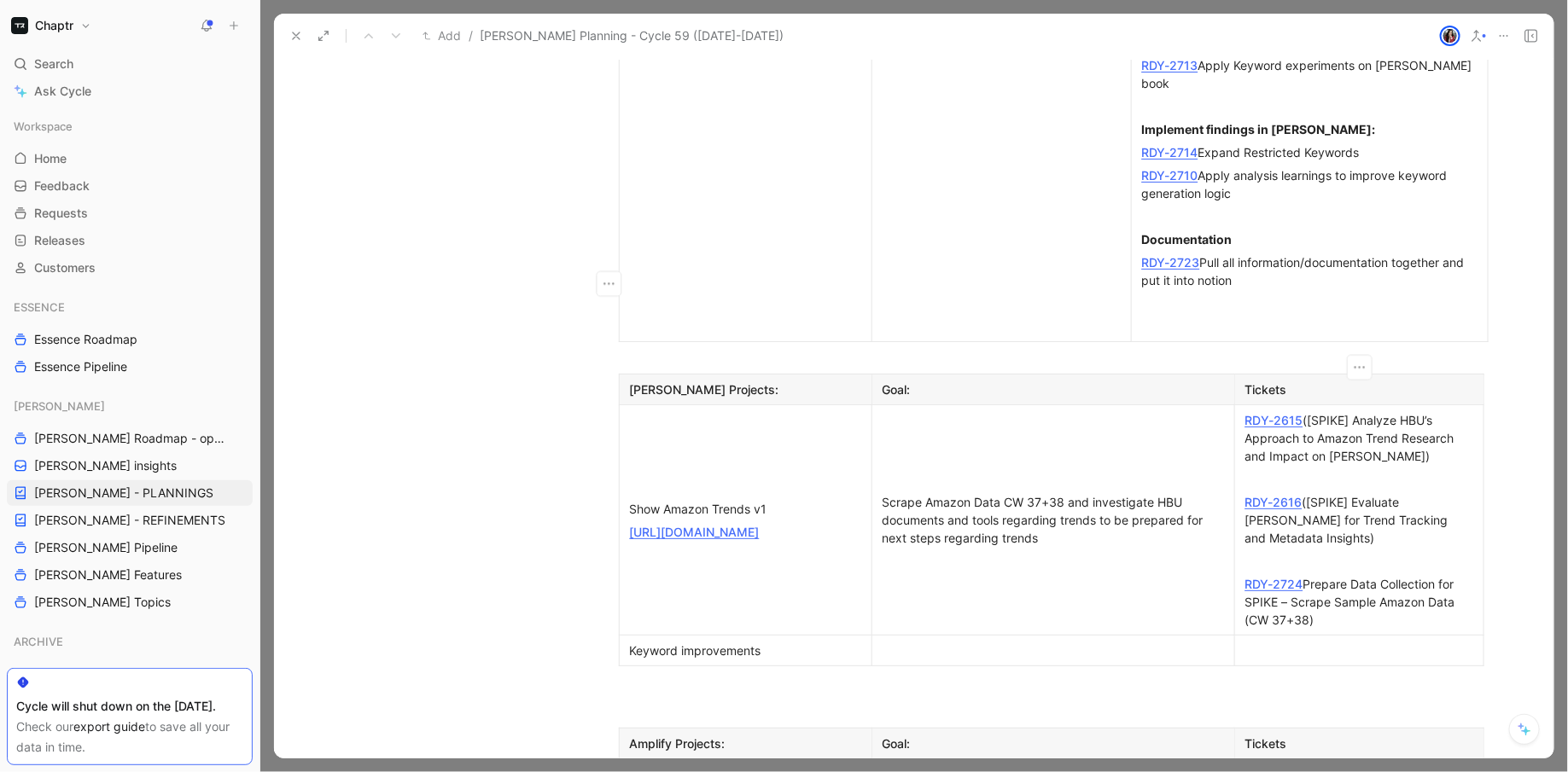
scroll to position [2037, 0]
click at [1286, 640] on div at bounding box center [1359, 649] width 228 height 17
click at [610, 411] on icon "button" at bounding box center [608, 413] width 17 height 17
click at [640, 474] on div "Delete row" at bounding box center [619, 477] width 84 height 20
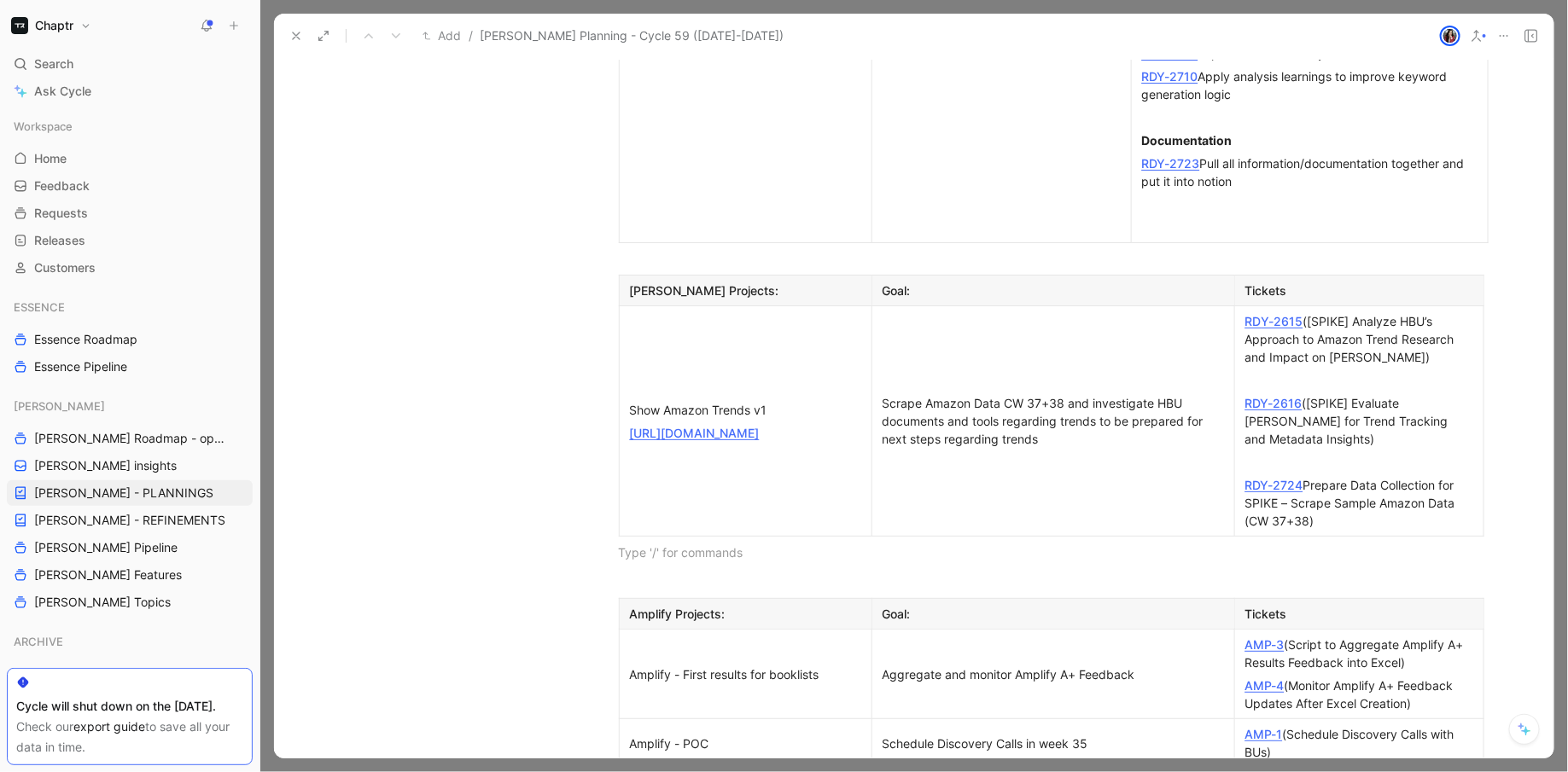
scroll to position [2131, 0]
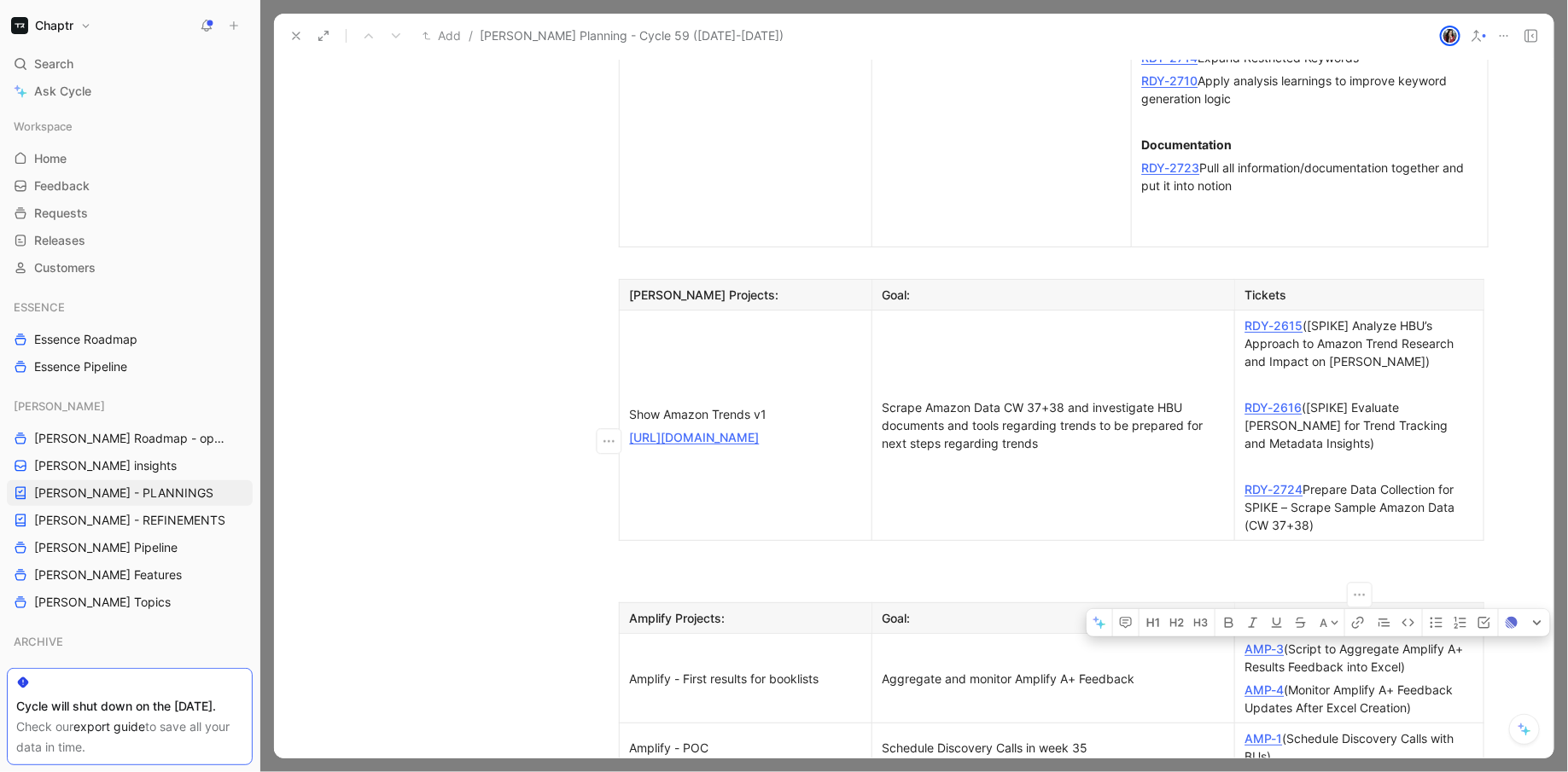
drag, startPoint x: 1427, startPoint y: 433, endPoint x: 1244, endPoint y: 409, distance: 184.6
click at [1245, 640] on div "AMP-3 (Script to Aggregate Amplify A+ Results Feedback into Excel)" at bounding box center [1359, 658] width 228 height 36
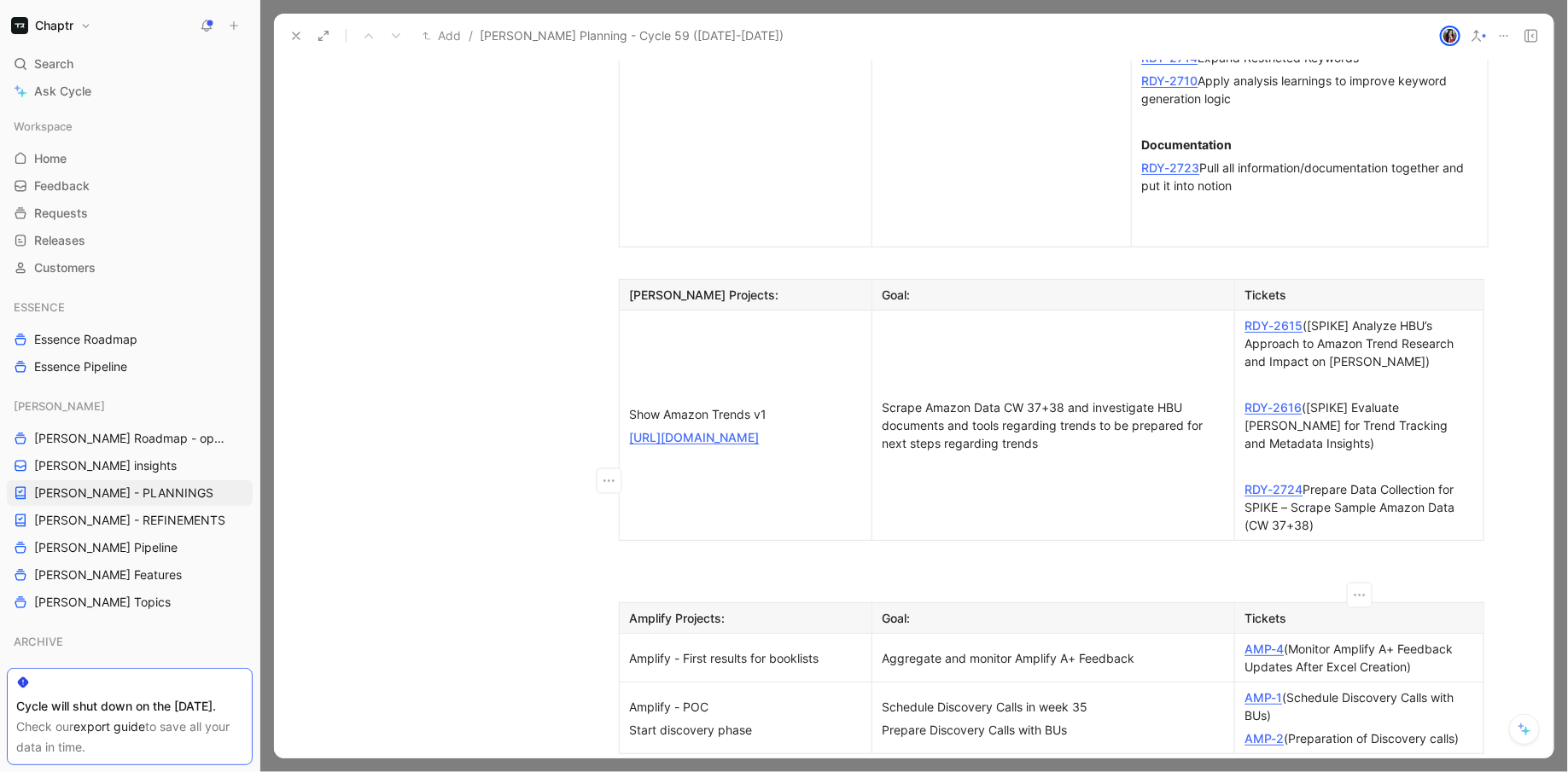
click at [1309, 688] on div "AMP-1 (Schedule Discovery Calls with BUs)" at bounding box center [1359, 706] width 228 height 36
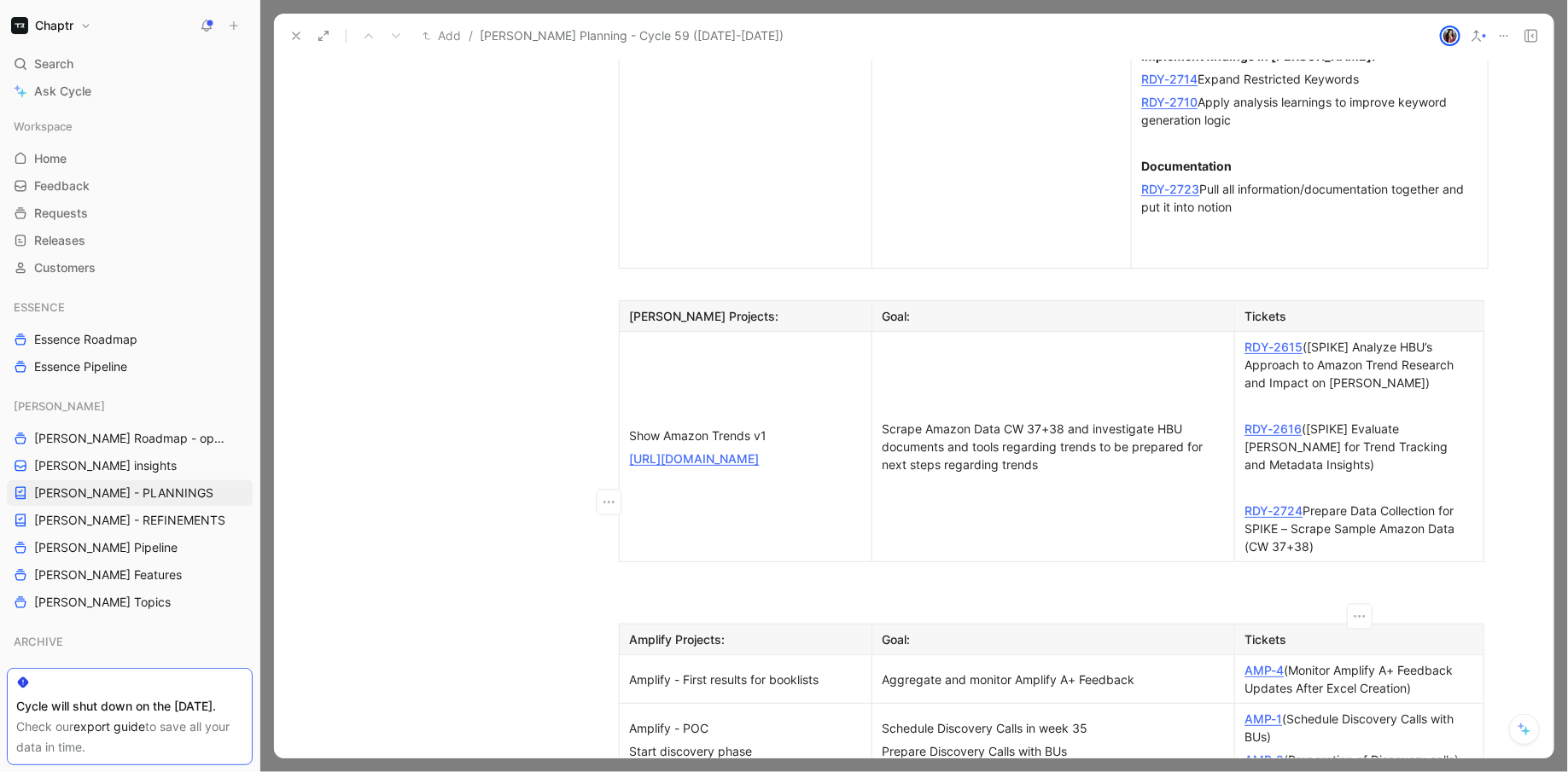
scroll to position [2118, 0]
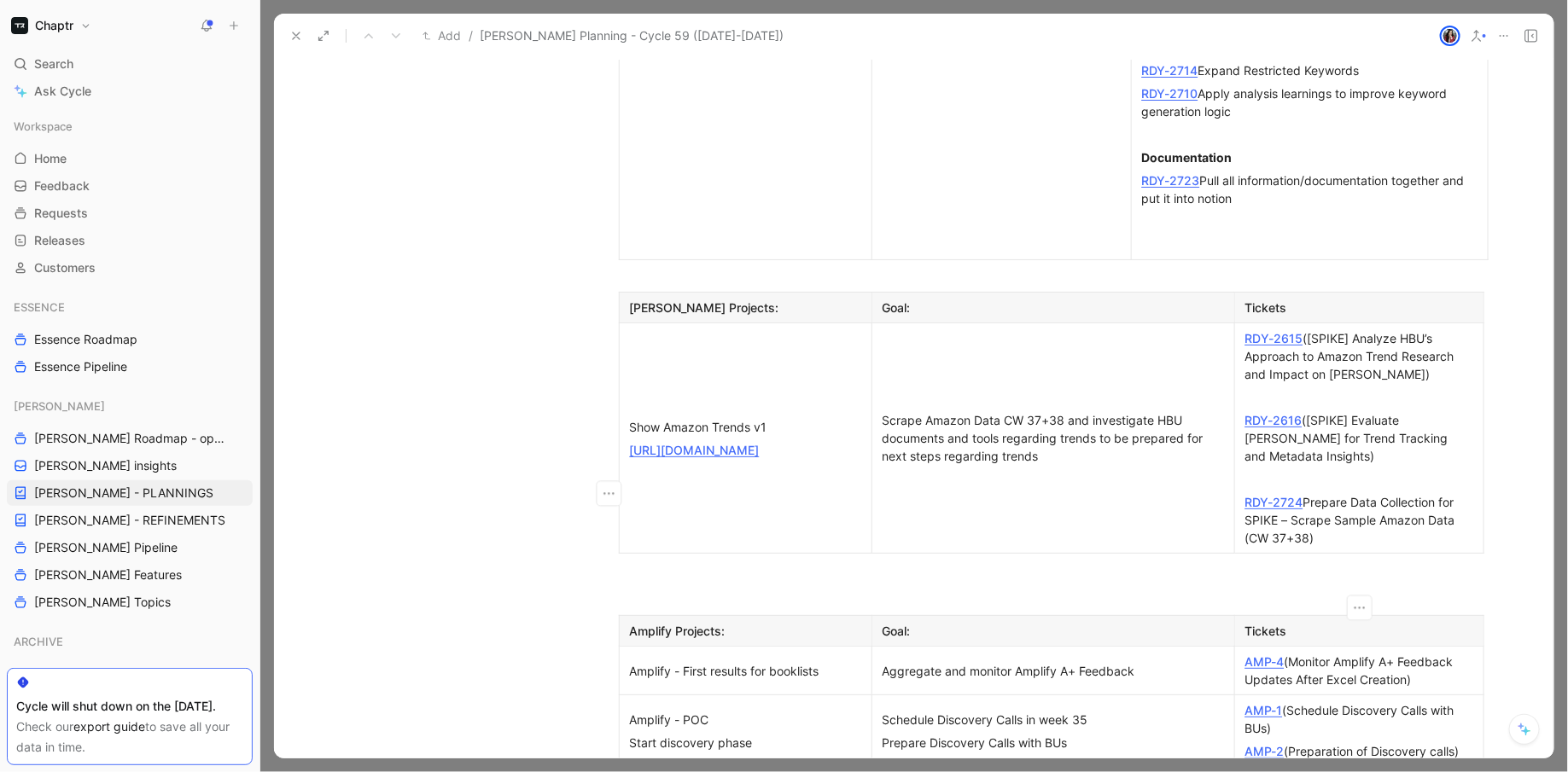
click at [1474, 740] on p "AMP-2 (Preparation of Discovery calls)" at bounding box center [1359, 751] width 241 height 23
click at [1272, 654] on link "AMP-4" at bounding box center [1264, 662] width 40 height 15
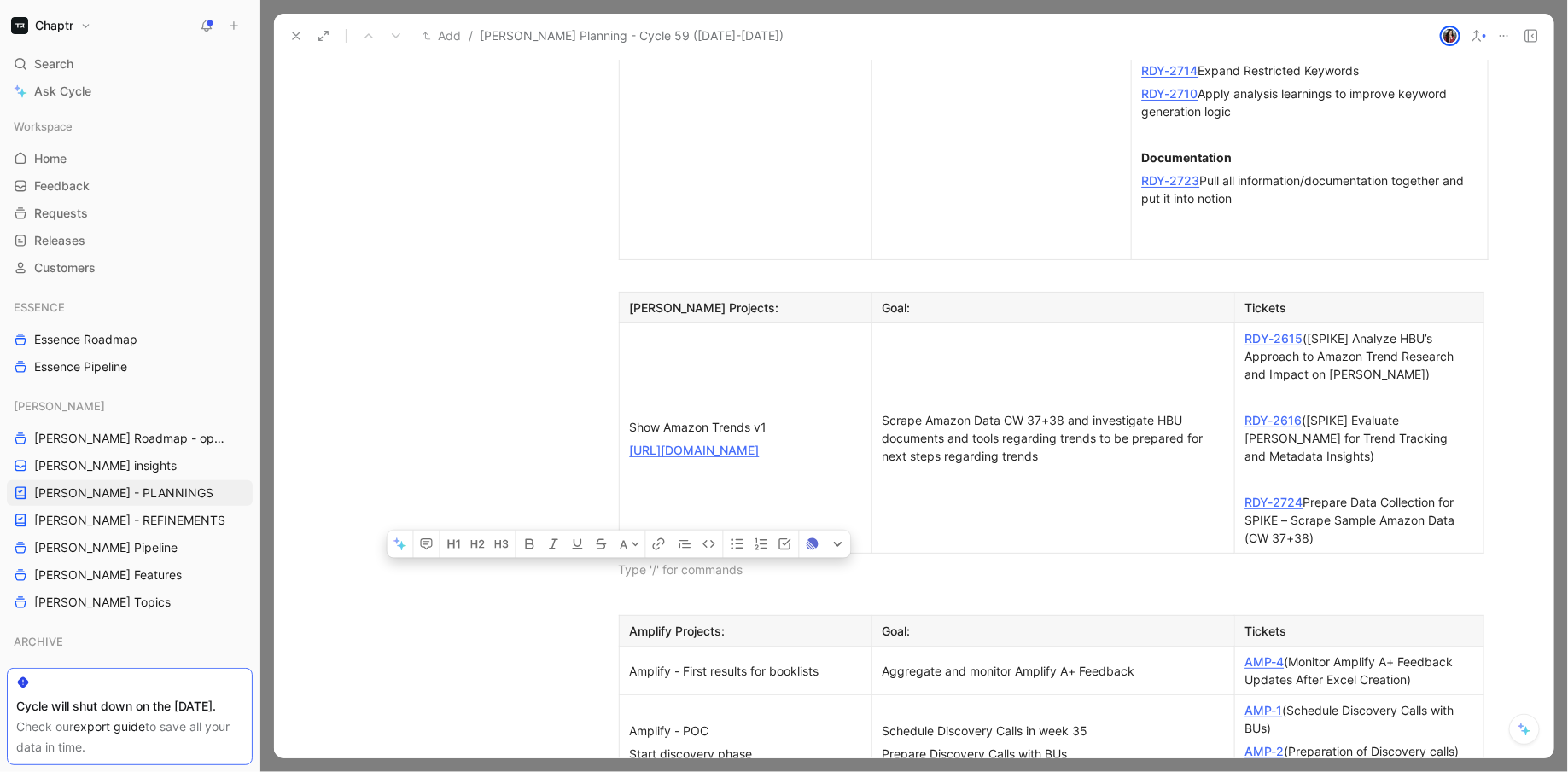
drag, startPoint x: 698, startPoint y: 340, endPoint x: 740, endPoint y: 677, distance: 339.6
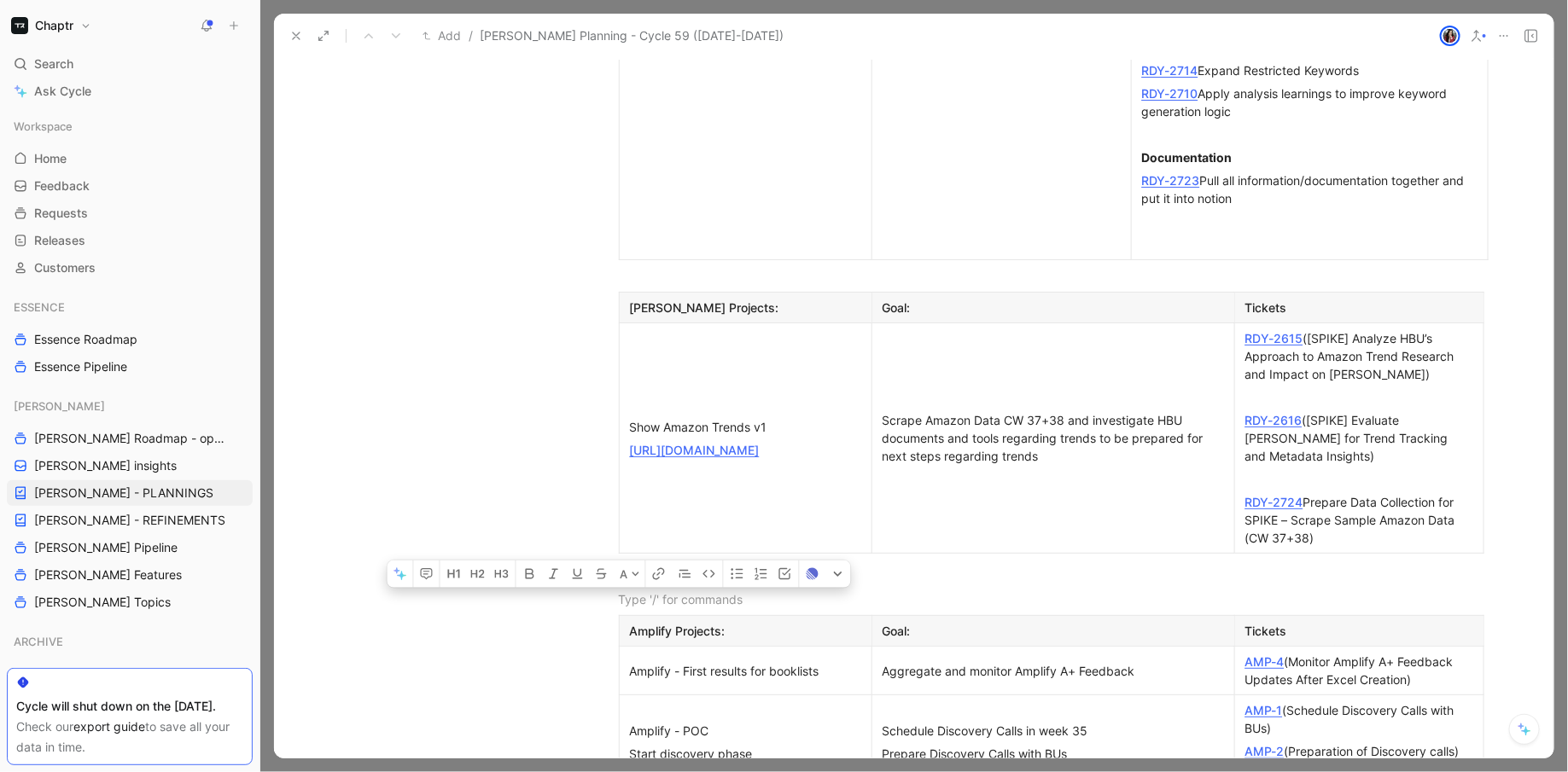
drag, startPoint x: 836, startPoint y: 348, endPoint x: 881, endPoint y: 582, distance: 238.3
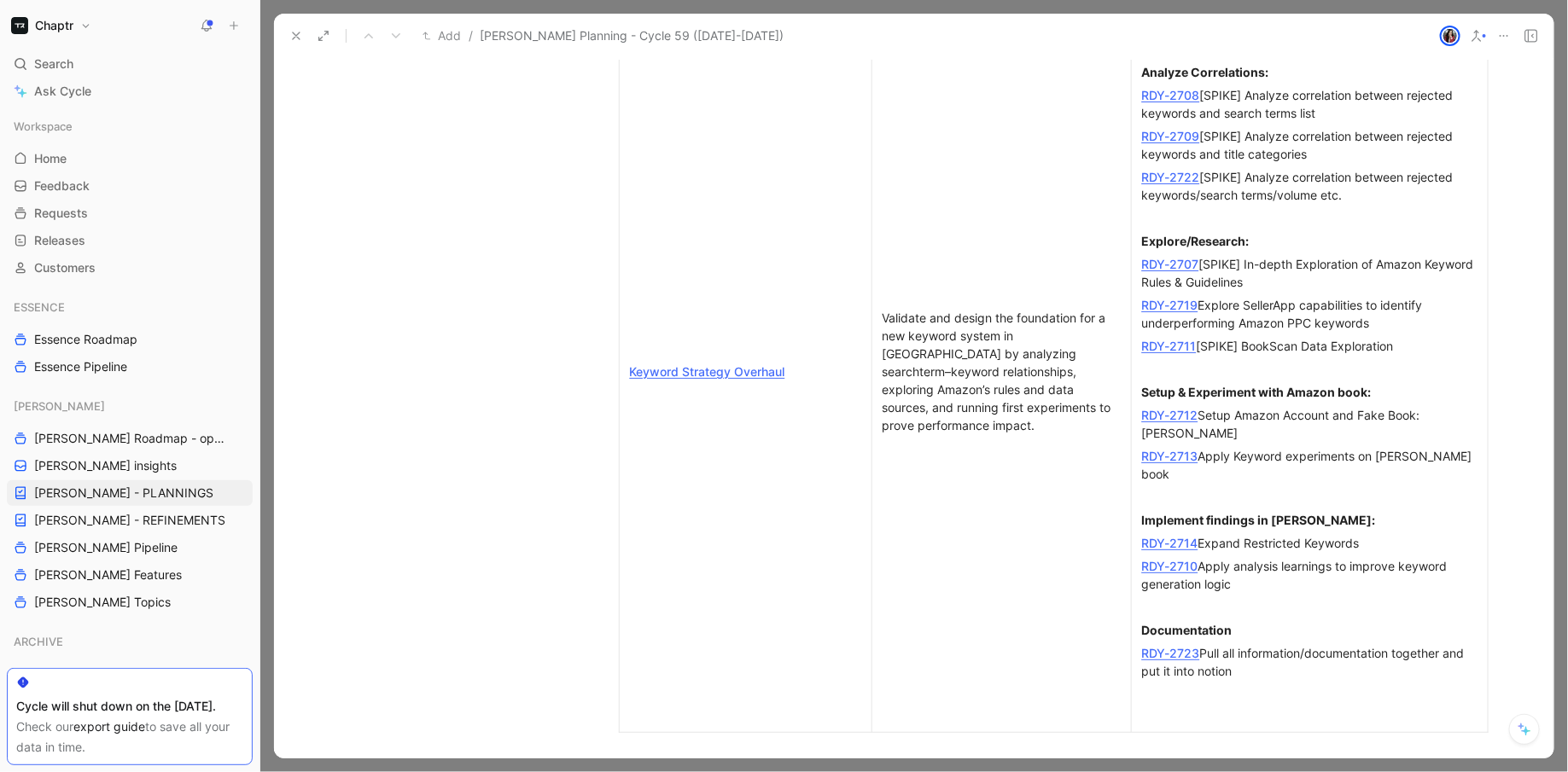
scroll to position [1677, 0]
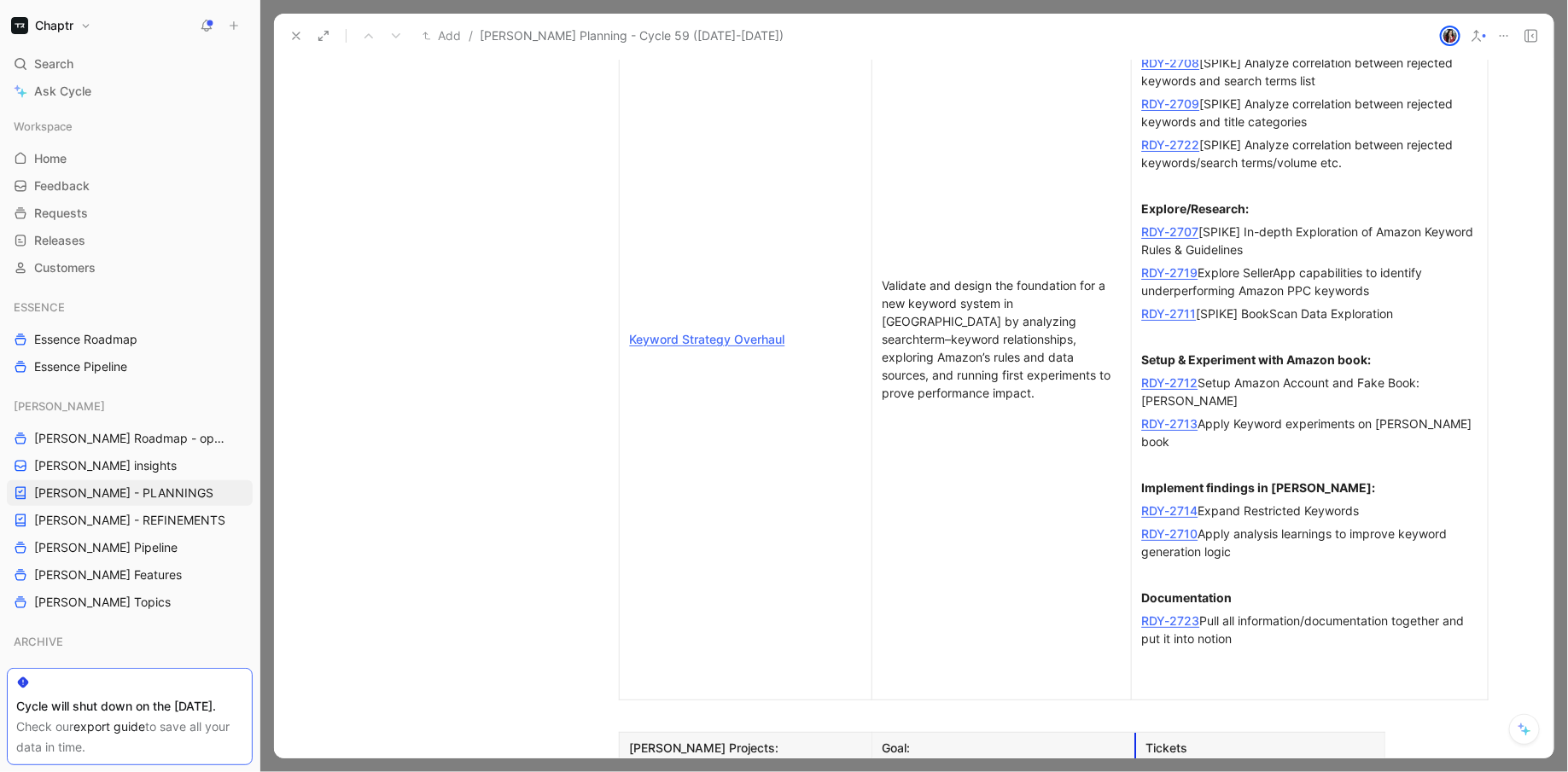
drag, startPoint x: 1230, startPoint y: 506, endPoint x: 1132, endPoint y: 498, distance: 98.3
drag, startPoint x: 1380, startPoint y: 511, endPoint x: 1484, endPoint y: 501, distance: 104.5
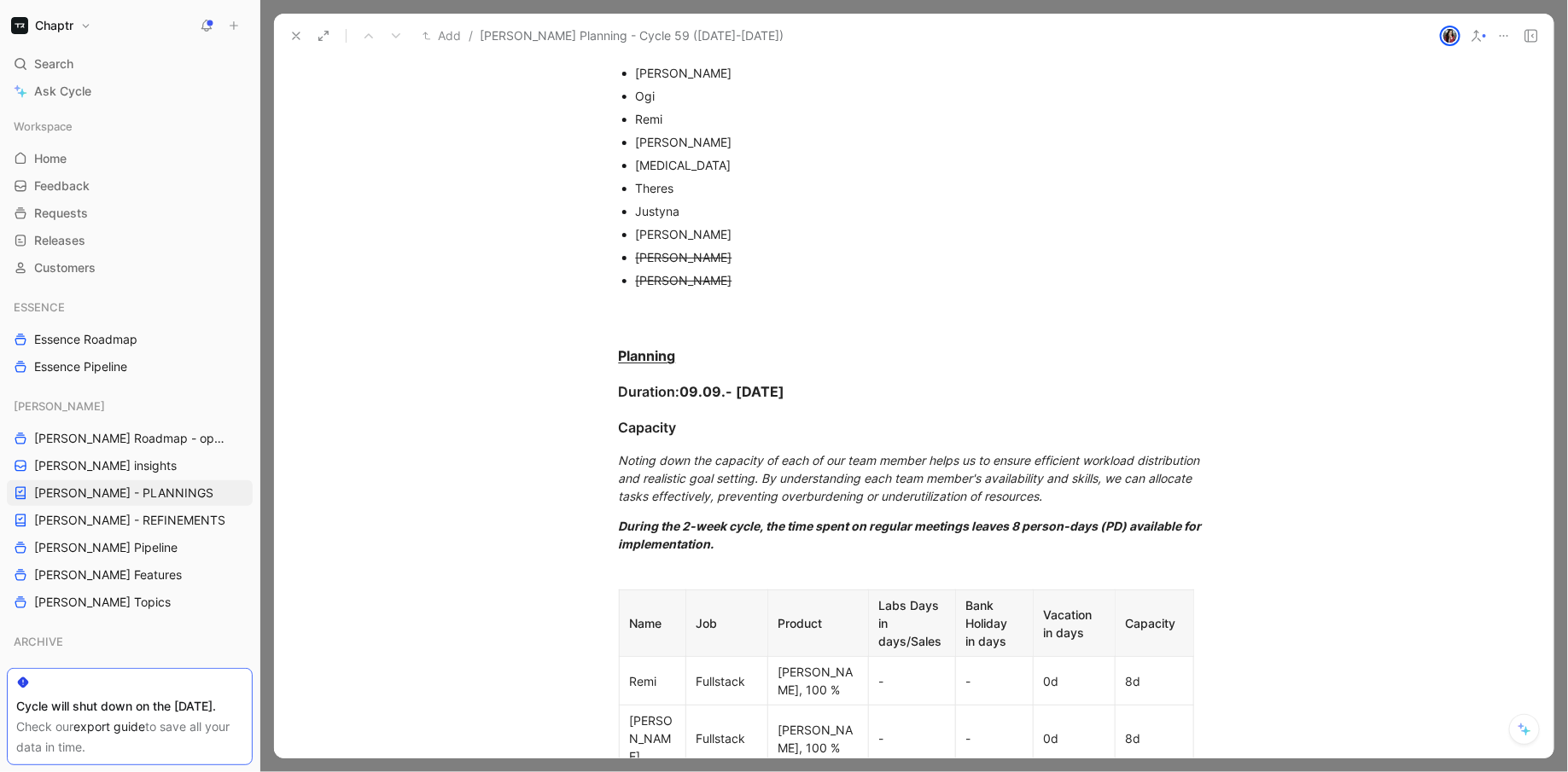
scroll to position [0, 0]
